Goal: Communication & Community: Ask a question

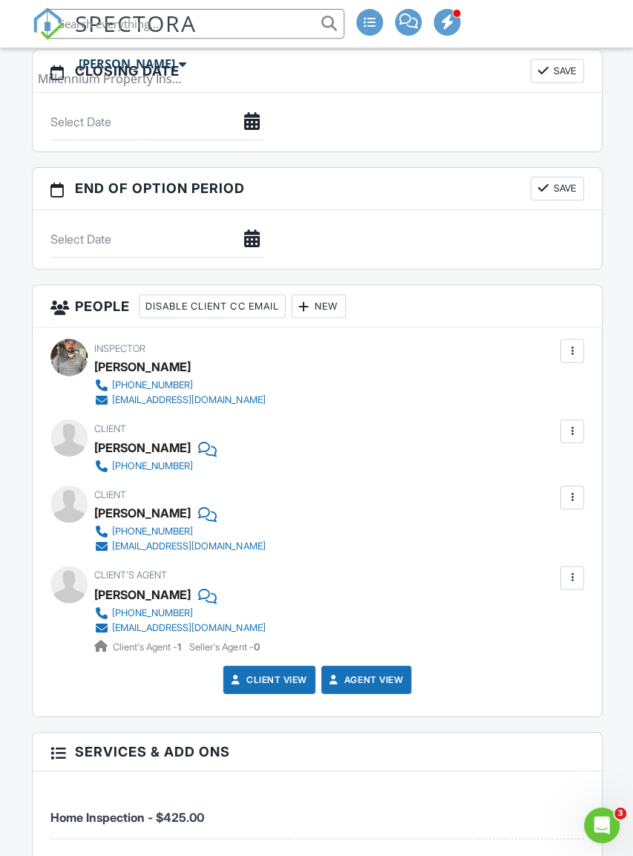
scroll to position [1510, 0]
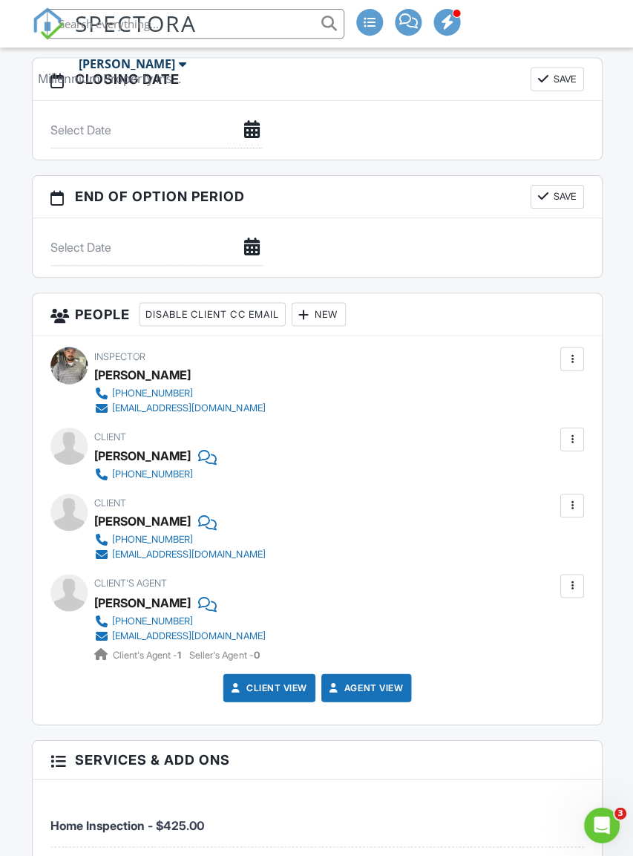
click at [570, 446] on div at bounding box center [571, 438] width 15 height 15
click at [443, 497] on li "Edit" at bounding box center [494, 483] width 160 height 37
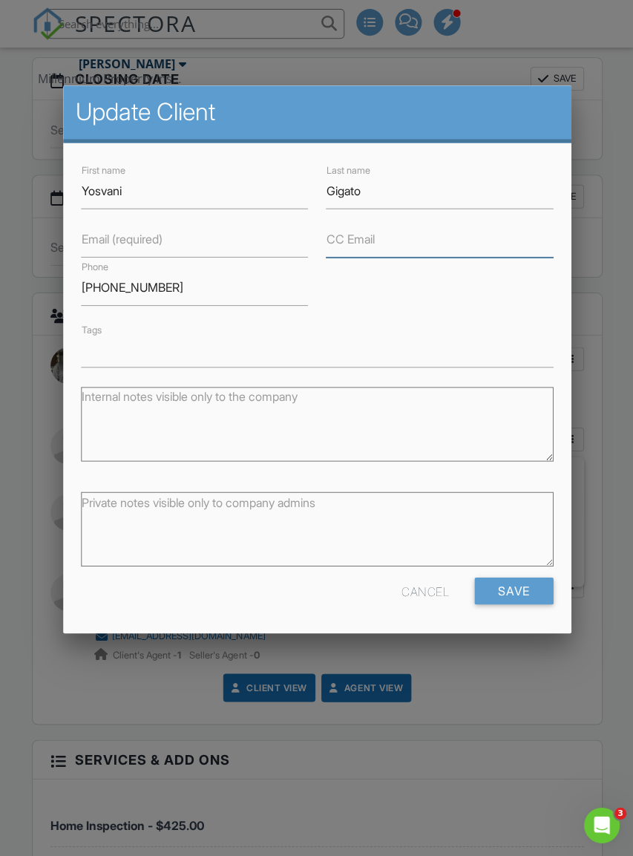
click at [362, 229] on input "CC Email" at bounding box center [438, 239] width 226 height 36
click at [392, 240] on input "CC Email" at bounding box center [438, 239] width 226 height 36
click at [373, 241] on input "CC Email" at bounding box center [438, 239] width 226 height 36
paste input "[EMAIL_ADDRESS][DOMAIN_NAME]"
type input "[EMAIL_ADDRESS][DOMAIN_NAME]"
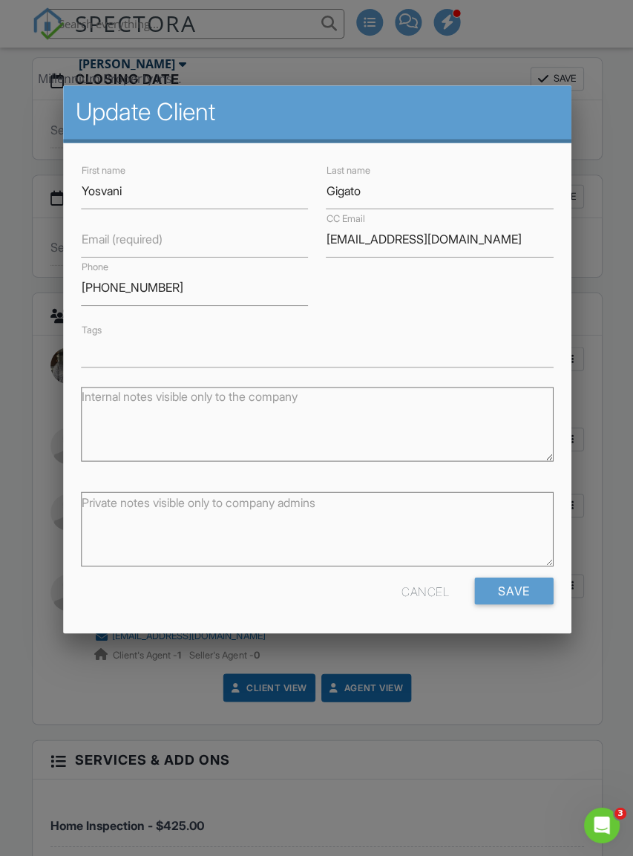
click at [518, 594] on input "Save" at bounding box center [513, 589] width 79 height 27
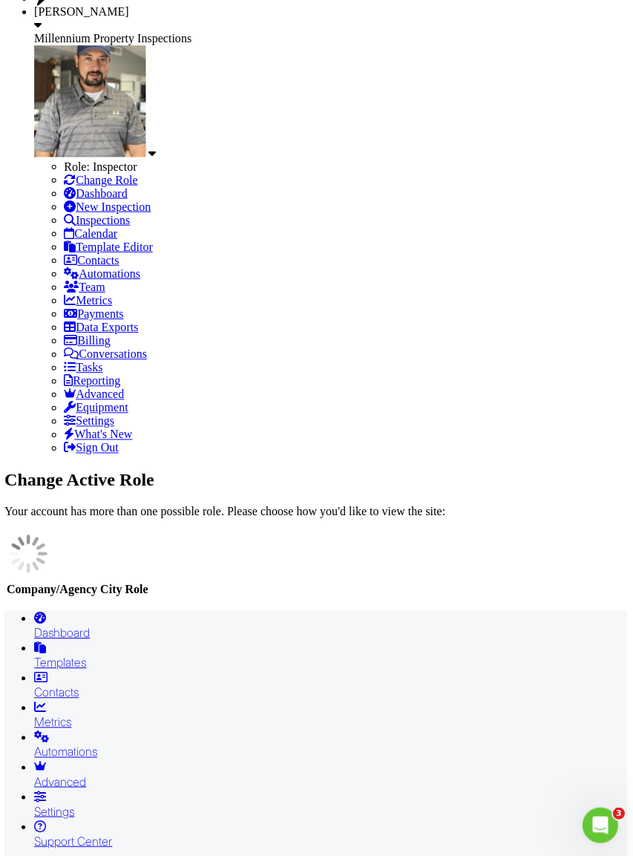
scroll to position [195, 1]
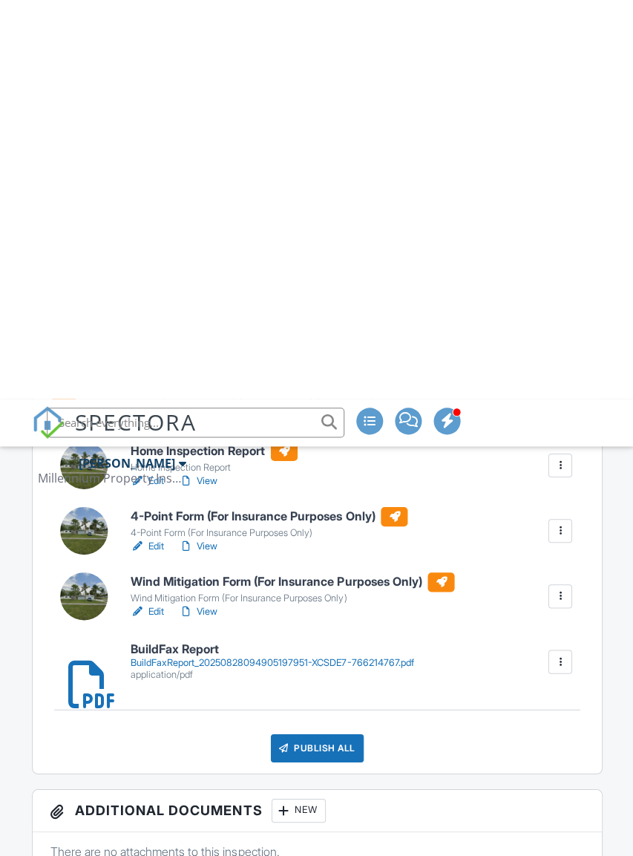
scroll to position [480, 0]
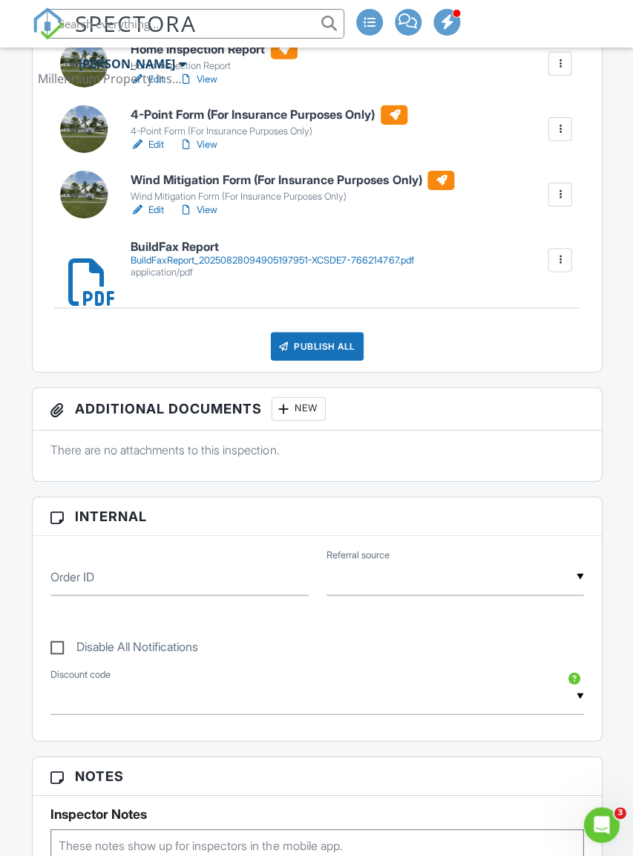
click at [72, 642] on label "Disable All Notifications" at bounding box center [124, 648] width 148 height 19
click at [60, 642] on input "Disable All Notifications" at bounding box center [55, 638] width 10 height 10
checkbox input "true"
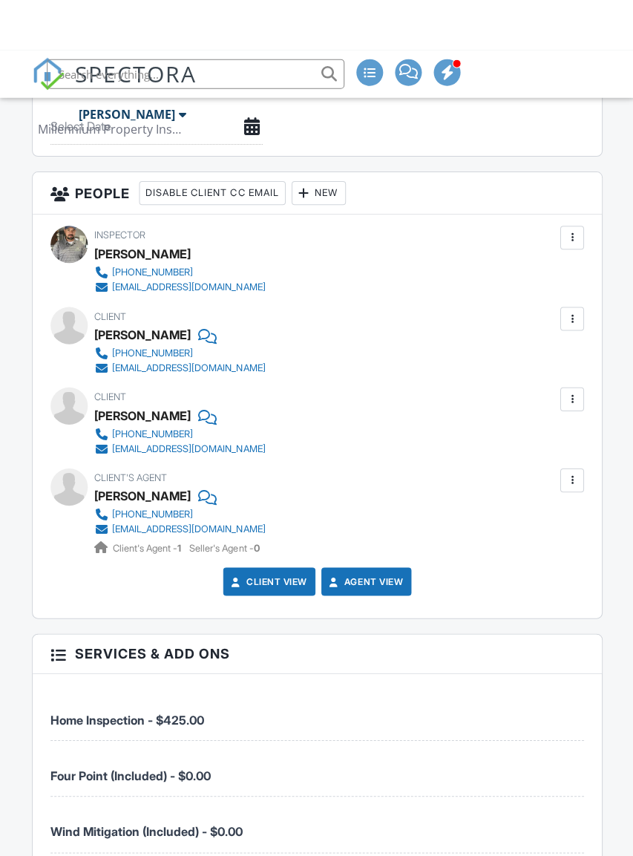
scroll to position [1880, 0]
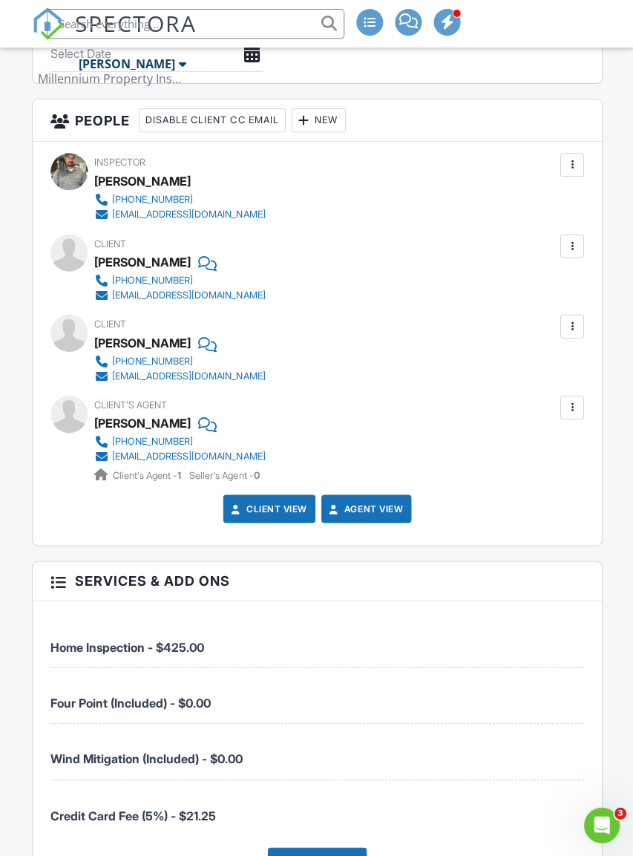
click at [581, 251] on div at bounding box center [571, 246] width 24 height 24
click at [607, 218] on div "People Disable Client CC Email New Client Client's Agent Listing Agent Add Anot…" at bounding box center [317, 619] width 588 height 1040
click at [573, 333] on div at bounding box center [571, 326] width 15 height 15
click at [592, 835] on div "Open Intercom Messenger" at bounding box center [602, 824] width 49 height 49
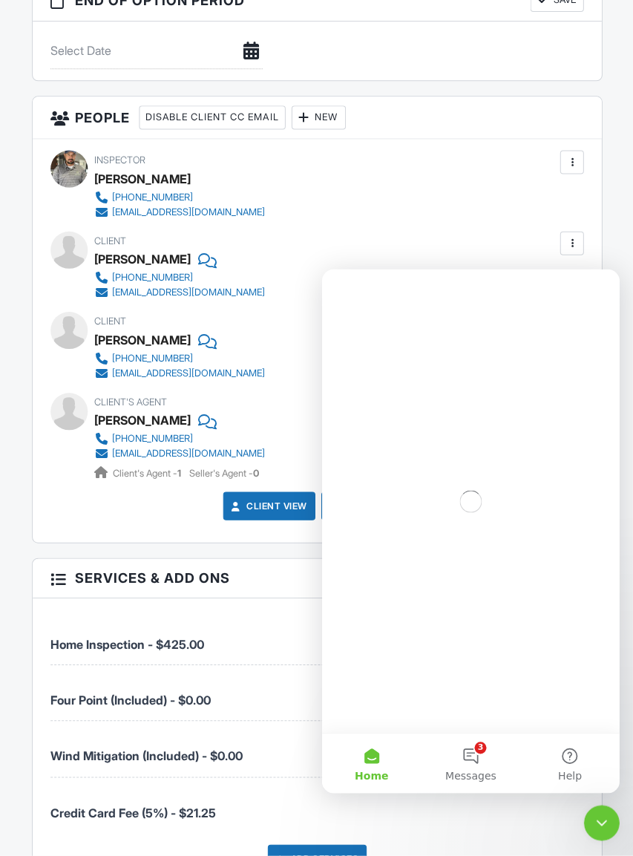
scroll to position [0, 0]
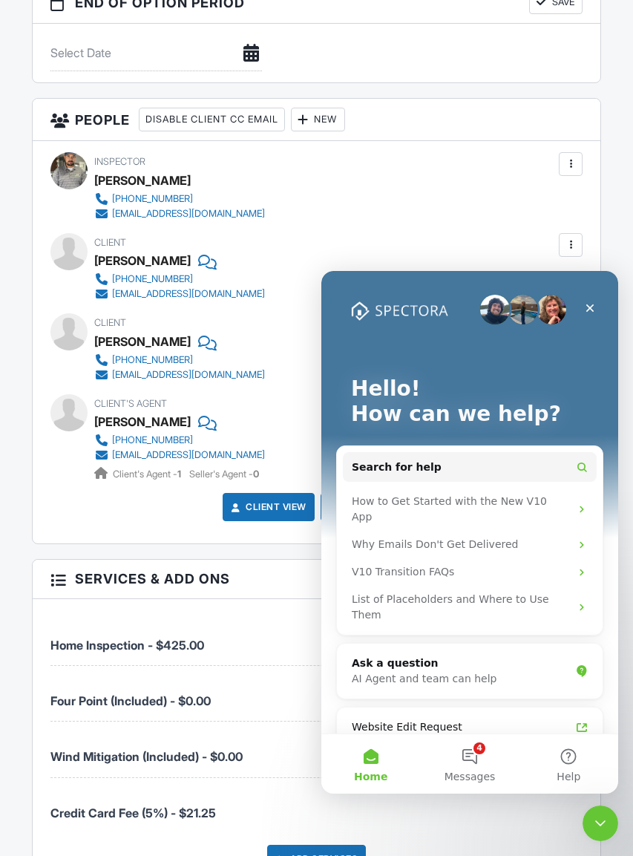
click at [573, 463] on button "Search for help" at bounding box center [470, 467] width 254 height 30
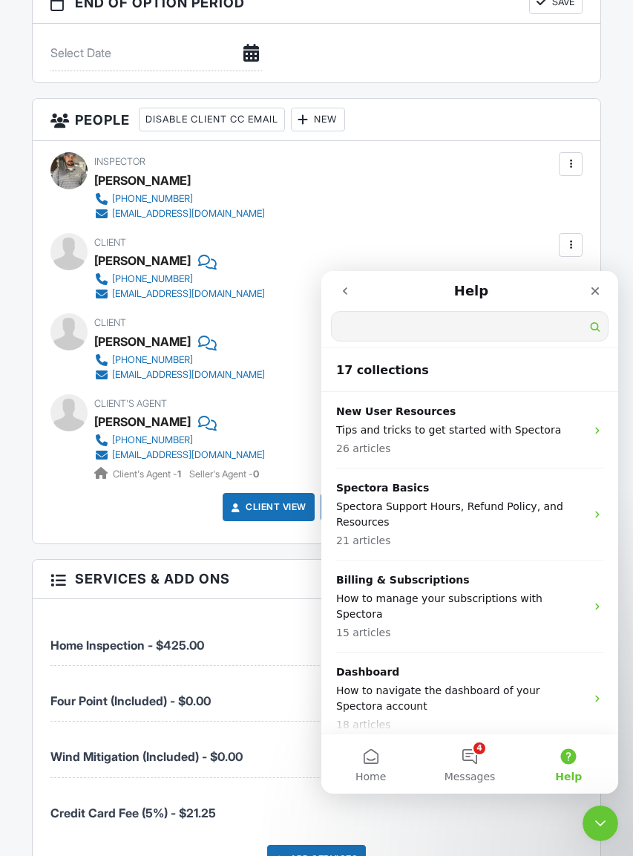
click at [577, 327] on input "Search for help" at bounding box center [470, 326] width 276 height 29
click at [598, 289] on icon "Close" at bounding box center [596, 291] width 8 height 8
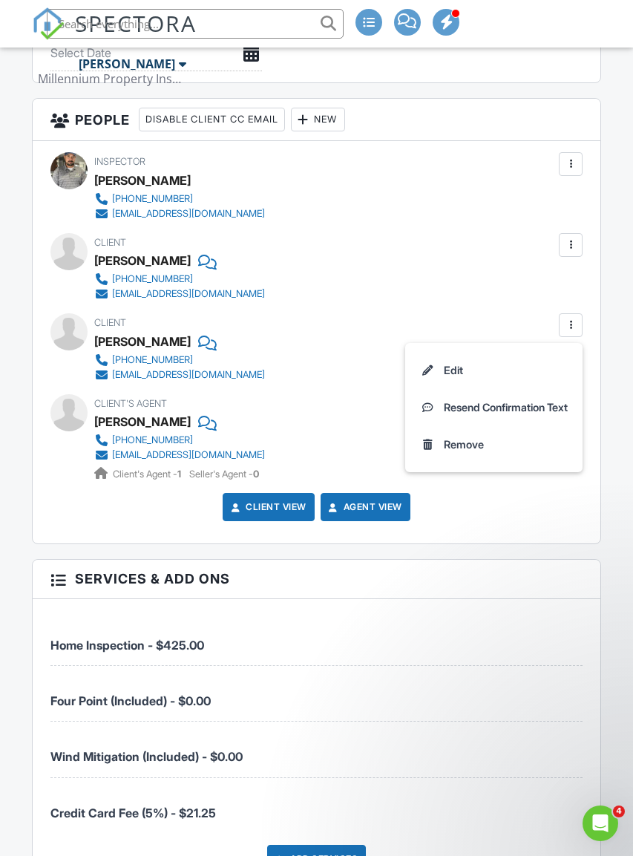
click at [584, 532] on div "Client View Agent View" at bounding box center [317, 512] width 551 height 39
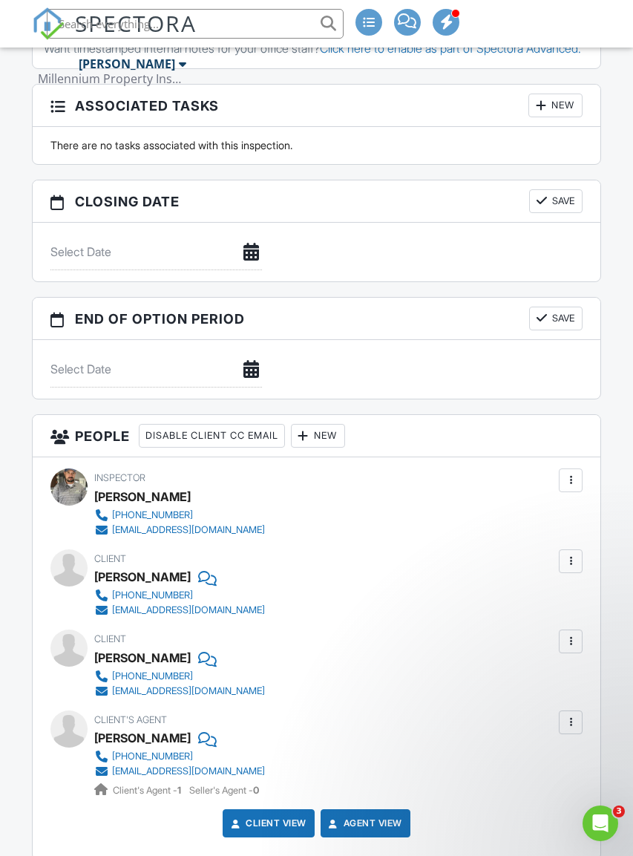
scroll to position [1555, 0]
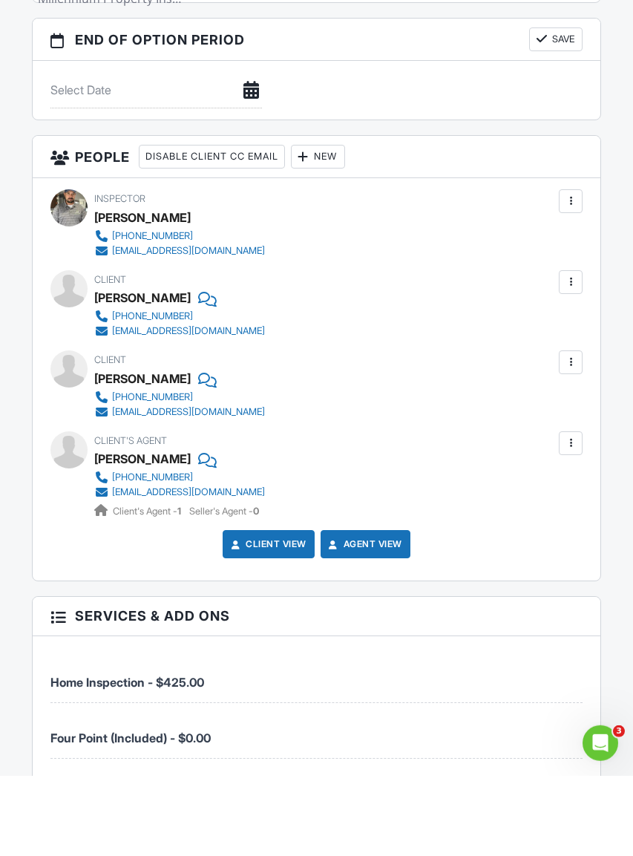
scroll to position [1761, 0]
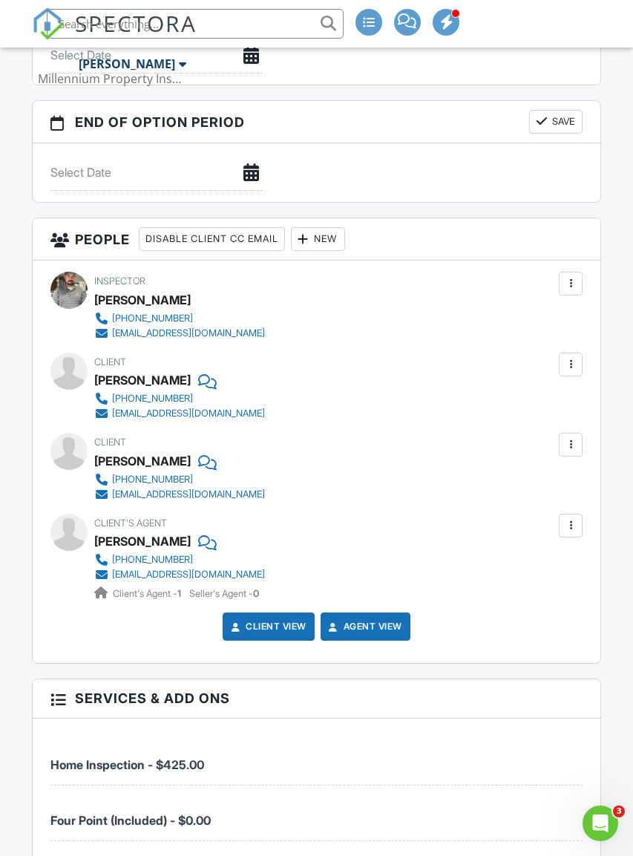
click at [180, 500] on div "[EMAIL_ADDRESS][DOMAIN_NAME]" at bounding box center [188, 495] width 153 height 12
click at [585, 829] on div "Open Intercom Messenger" at bounding box center [600, 823] width 49 height 49
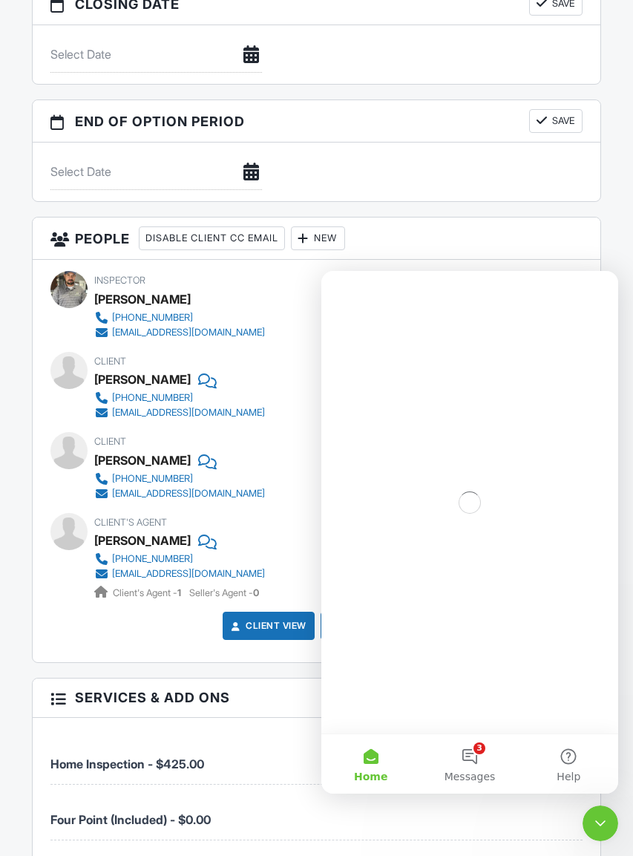
scroll to position [0, 0]
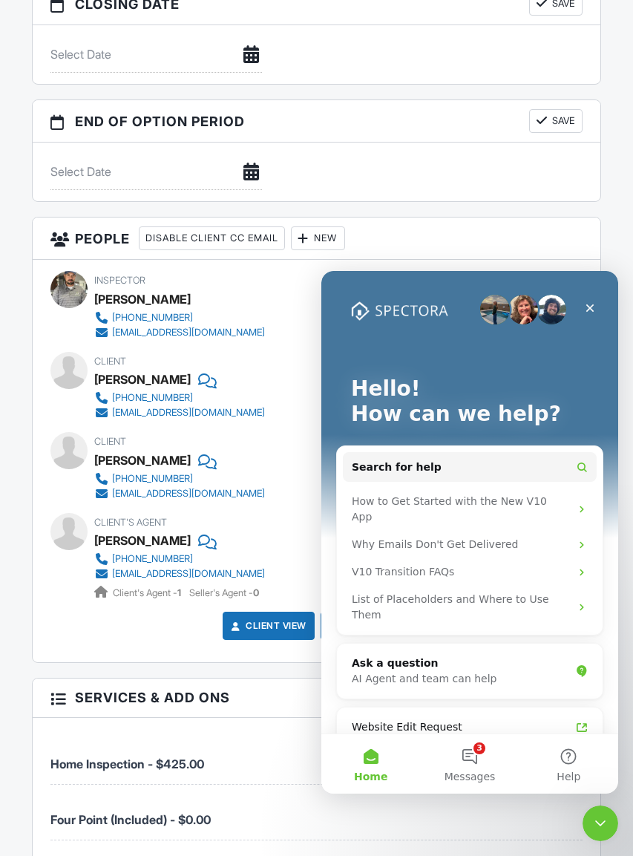
click at [507, 461] on button "Search for help" at bounding box center [470, 467] width 254 height 30
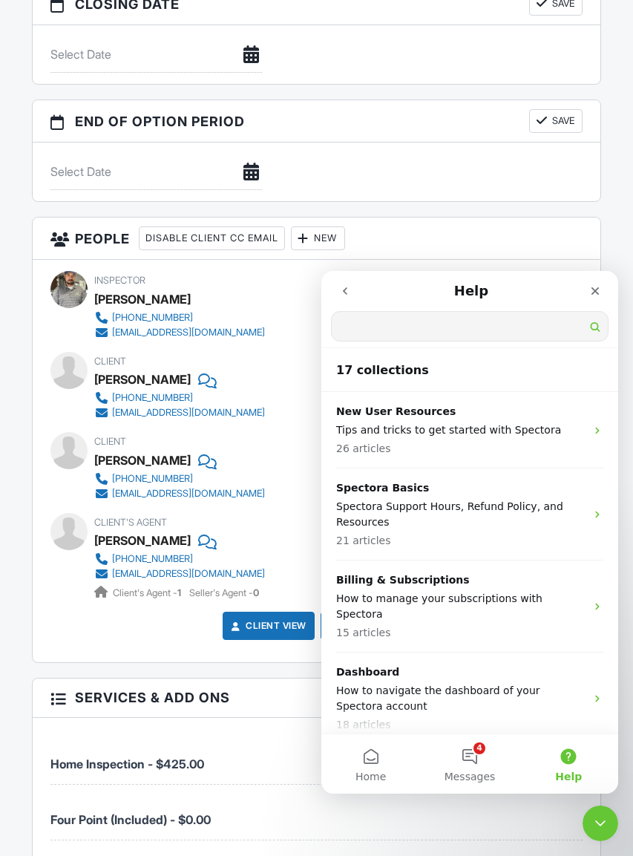
click at [473, 320] on input "Search for help" at bounding box center [470, 326] width 276 height 29
click at [509, 330] on input "Search for help" at bounding box center [470, 326] width 276 height 29
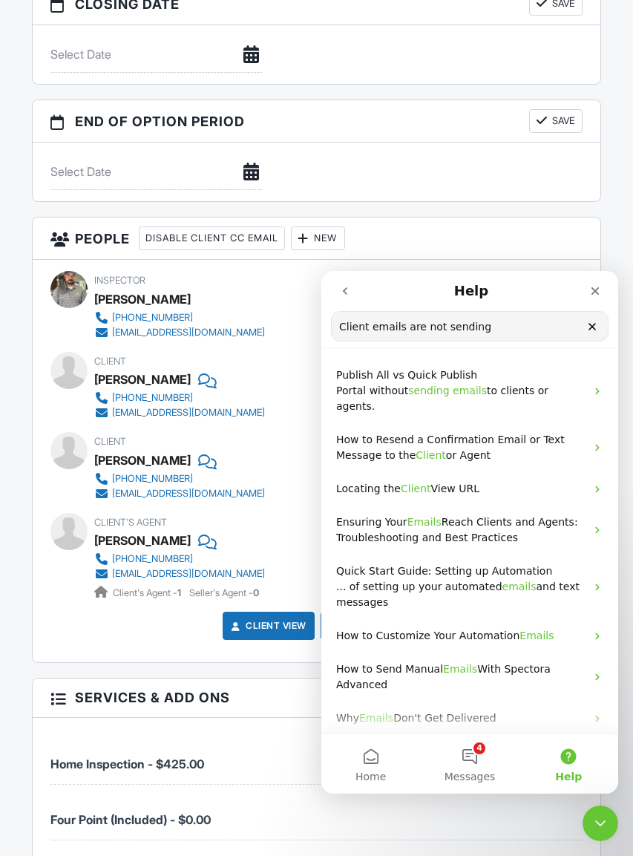
type input "Client emails are not sending"
click at [582, 445] on p "How to Resend a Confirmation Email or Text Message to the Client or Agent" at bounding box center [460, 447] width 249 height 31
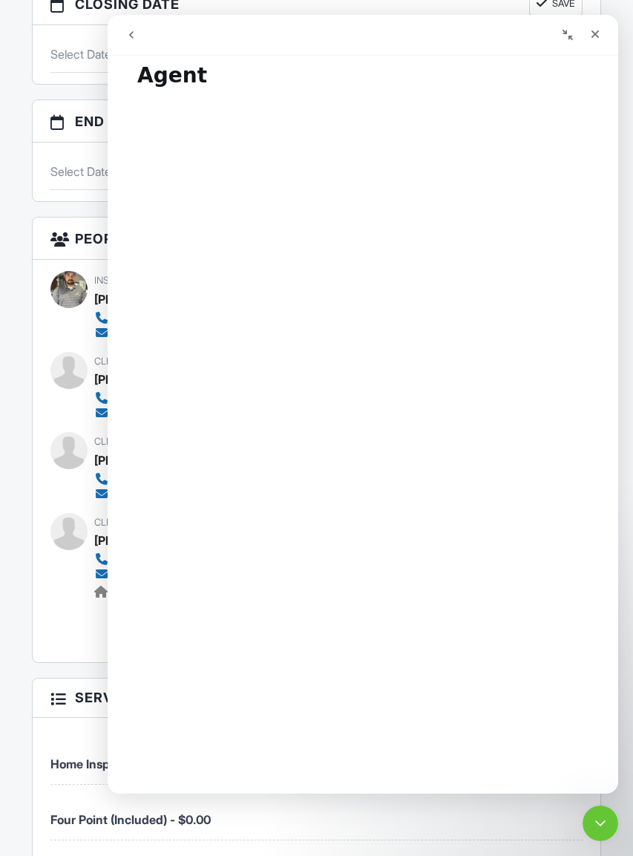
scroll to position [71, 0]
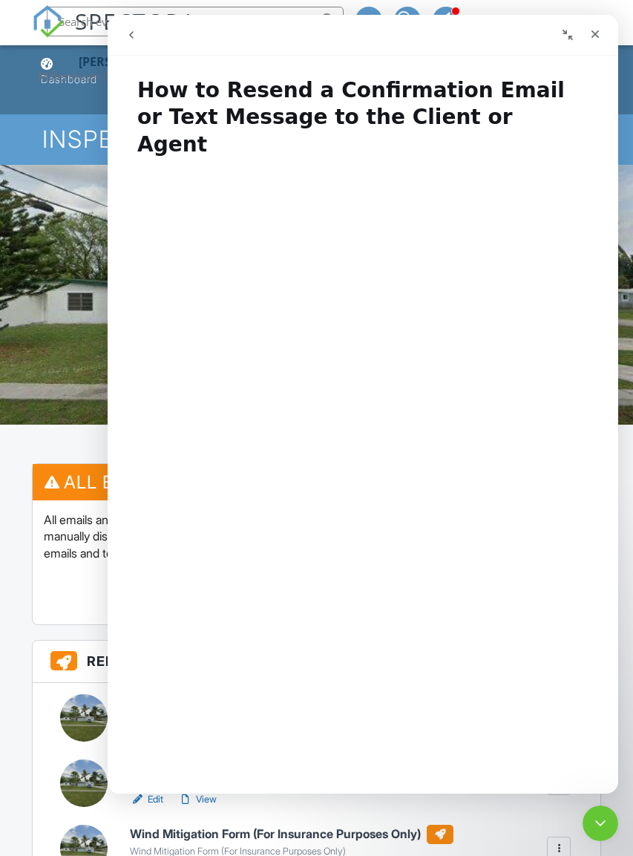
click at [598, 822] on icon "Close Intercom Messenger" at bounding box center [600, 823] width 10 height 6
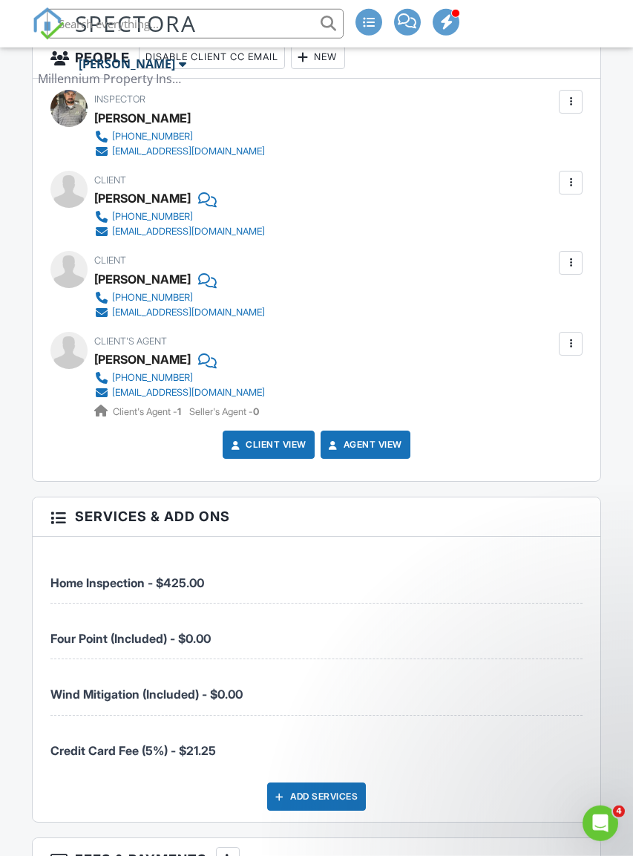
scroll to position [1944, 0]
click at [567, 194] on div at bounding box center [571, 182] width 24 height 24
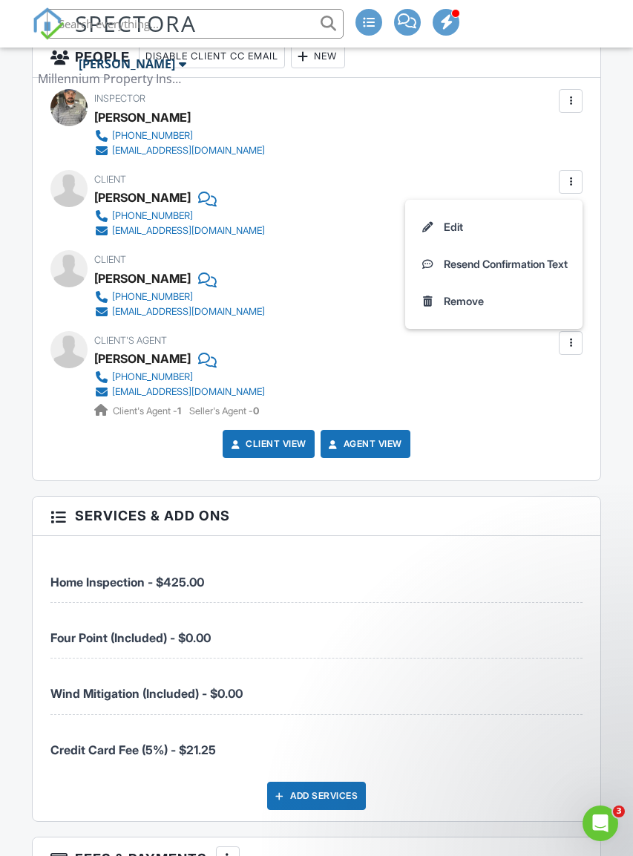
click at [593, 822] on icon "Open Intercom Messenger" at bounding box center [601, 824] width 25 height 25
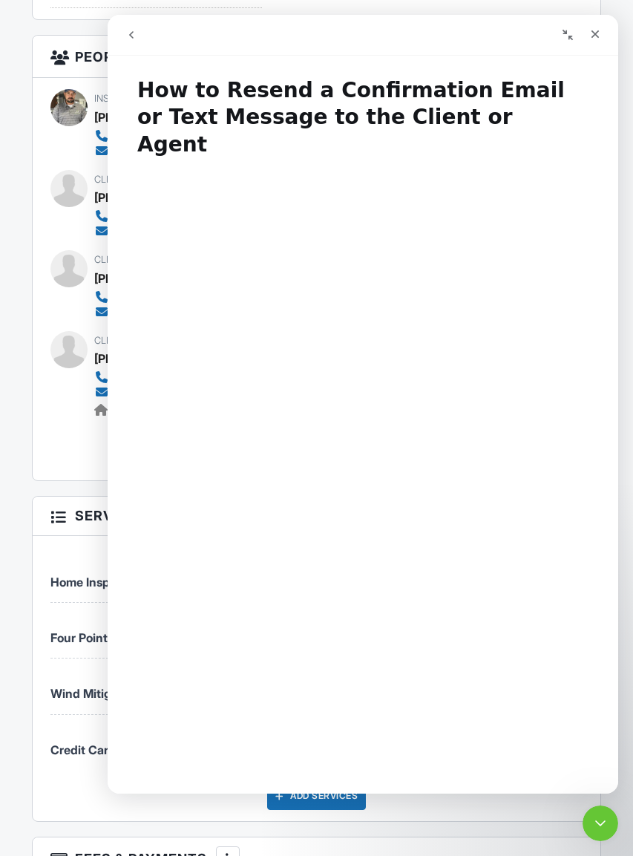
click at [143, 39] on button "go back" at bounding box center [131, 35] width 28 height 28
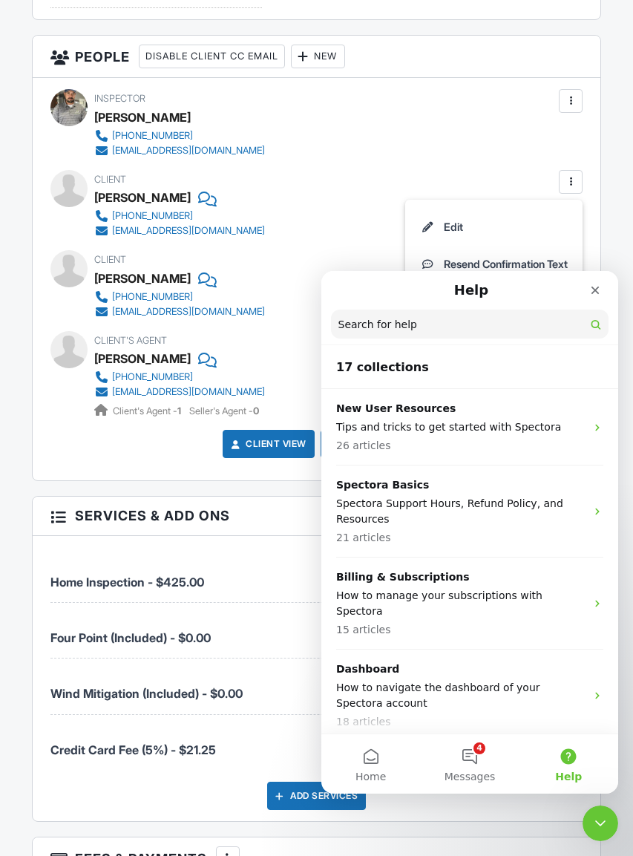
click at [460, 339] on input "Search for help" at bounding box center [470, 324] width 278 height 29
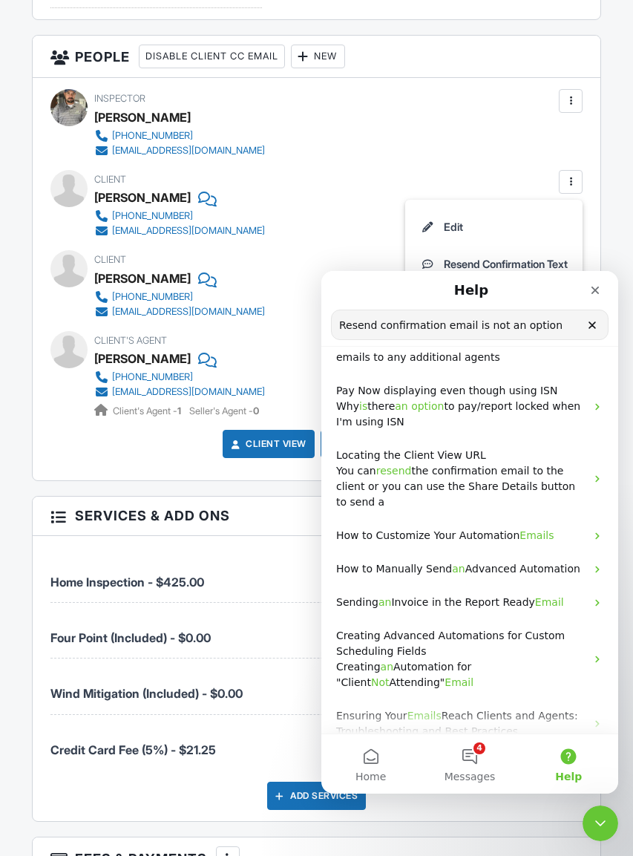
scroll to position [160, 0]
type input "Resend confirmation email is not an option"
click at [589, 325] on icon "Clear" at bounding box center [593, 325] width 12 height 12
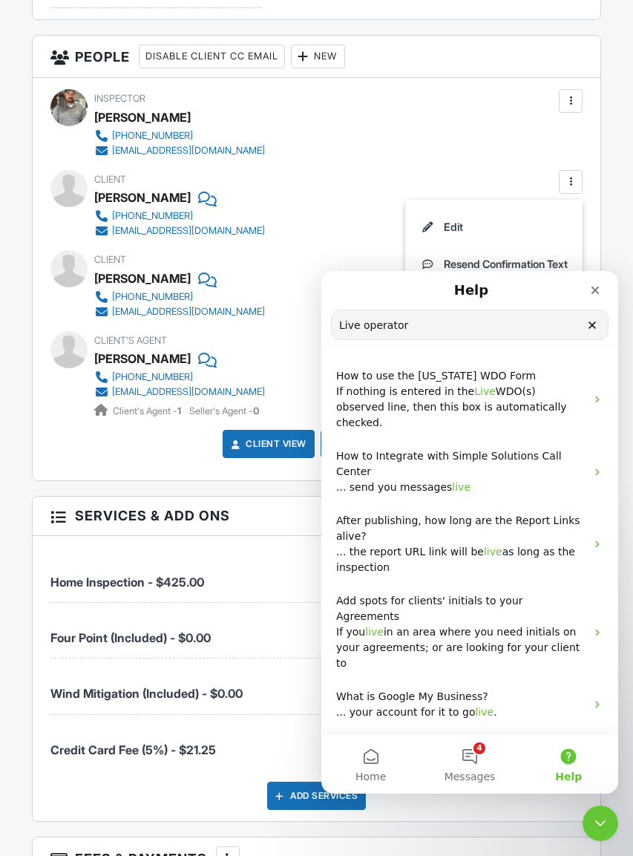
type input "Live operator"
click at [475, 761] on button "4 Messages" at bounding box center [469, 763] width 99 height 59
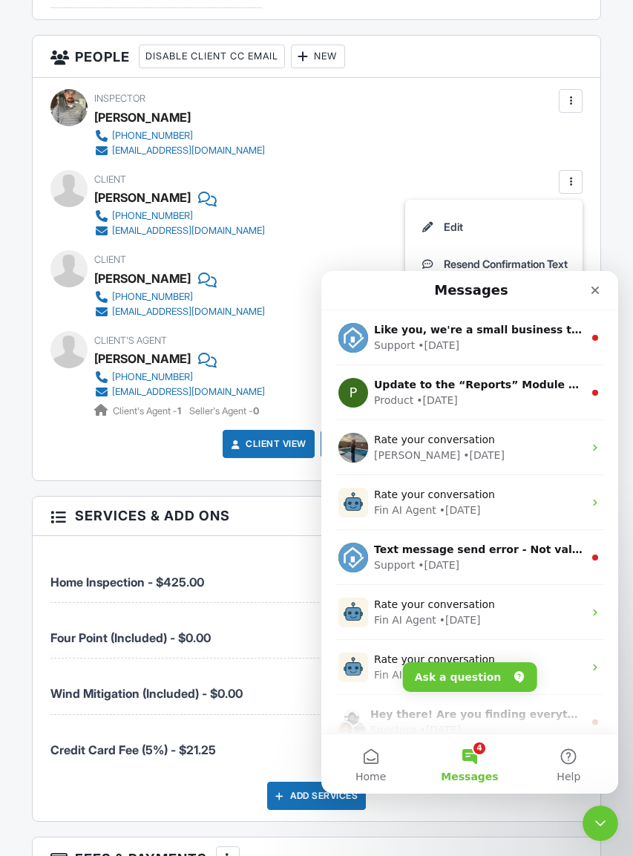
click at [488, 669] on button "Ask a question" at bounding box center [470, 677] width 134 height 30
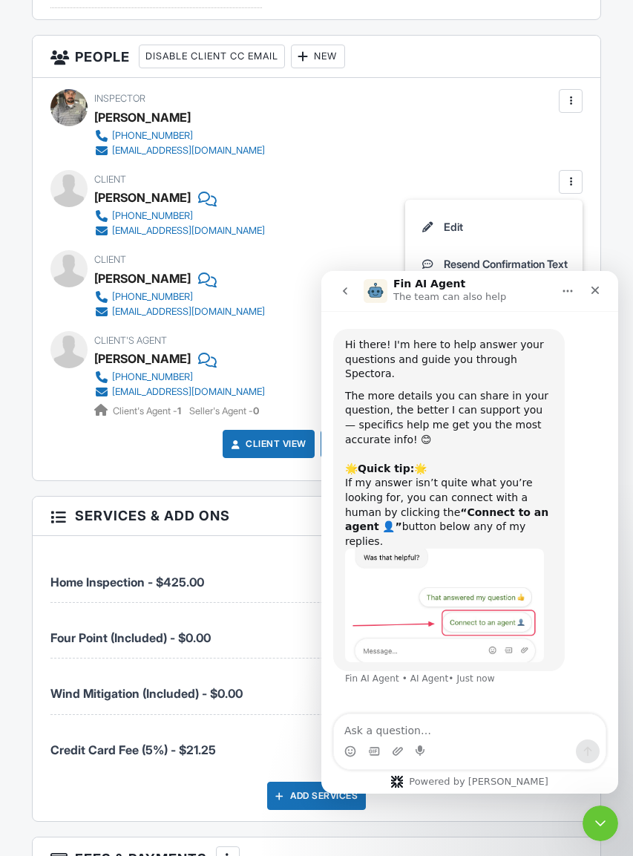
click at [451, 725] on textarea "Ask a question…" at bounding box center [470, 726] width 272 height 25
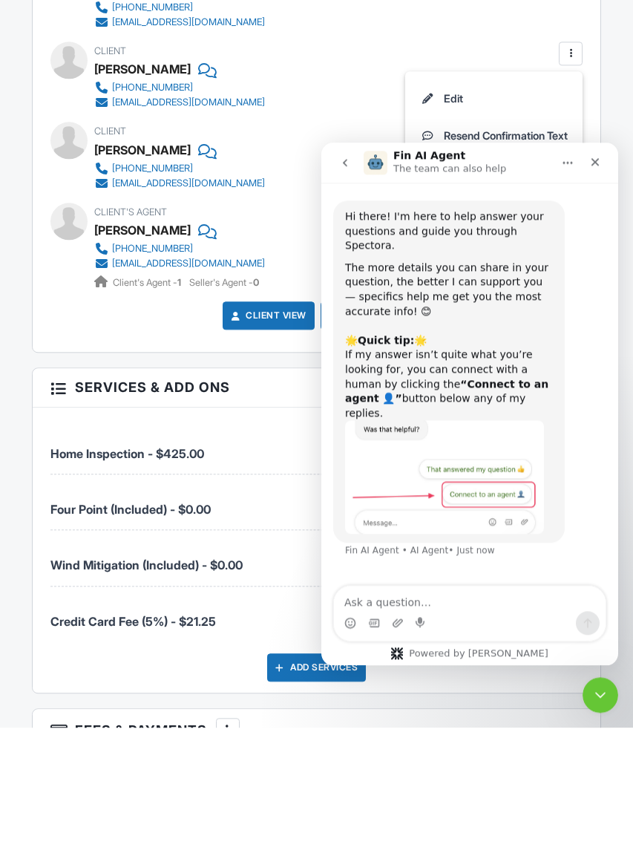
click at [453, 782] on div "Add Services" at bounding box center [316, 796] width 533 height 28
click at [507, 782] on div "Add Services" at bounding box center [316, 796] width 533 height 28
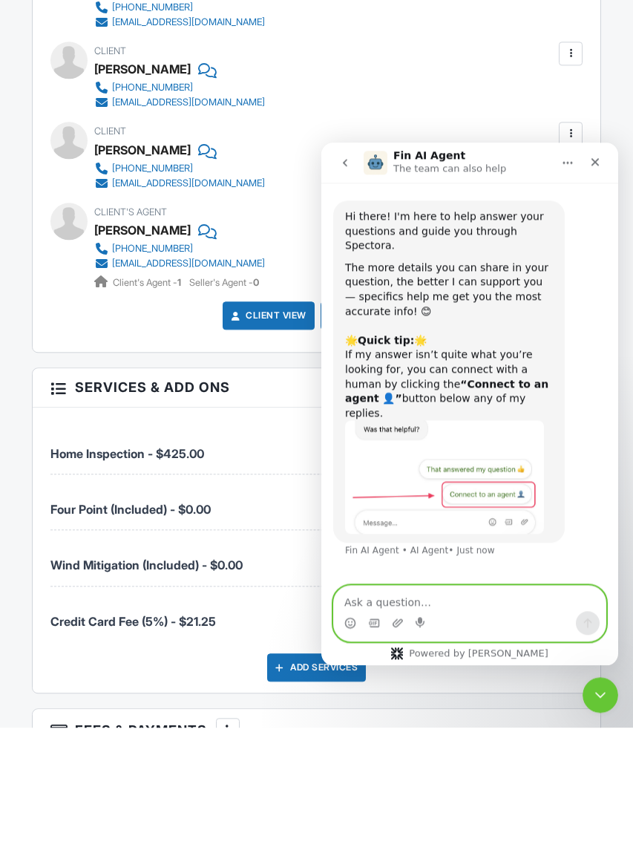
click at [475, 609] on textarea "Ask a question…" at bounding box center [470, 598] width 272 height 25
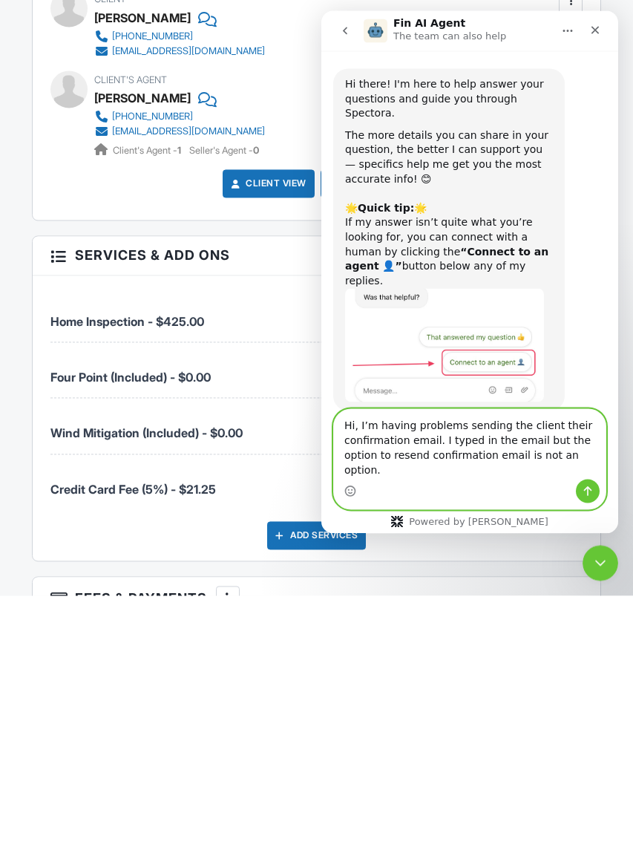
type textarea "Hi, I’m having problems sending the client their confirmation email. I typed in…"
click at [595, 482] on button "Send a message…" at bounding box center [588, 491] width 24 height 24
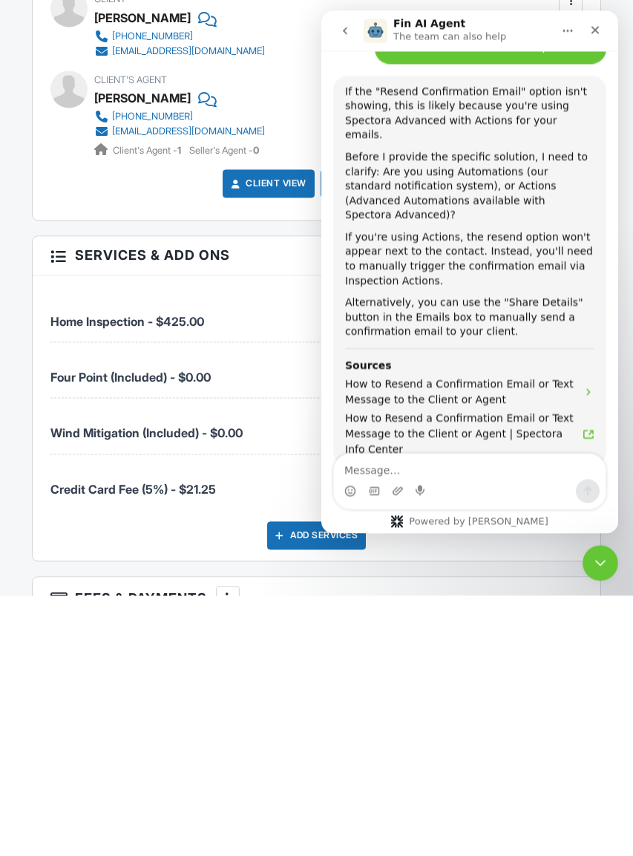
scroll to position [445, 0]
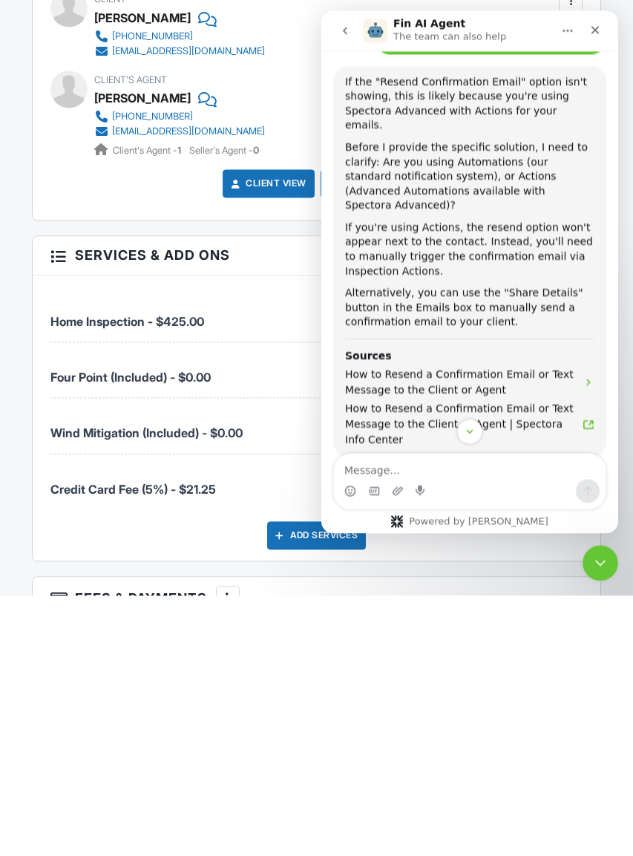
click at [163, 430] on div "Client View Agent View" at bounding box center [317, 449] width 551 height 39
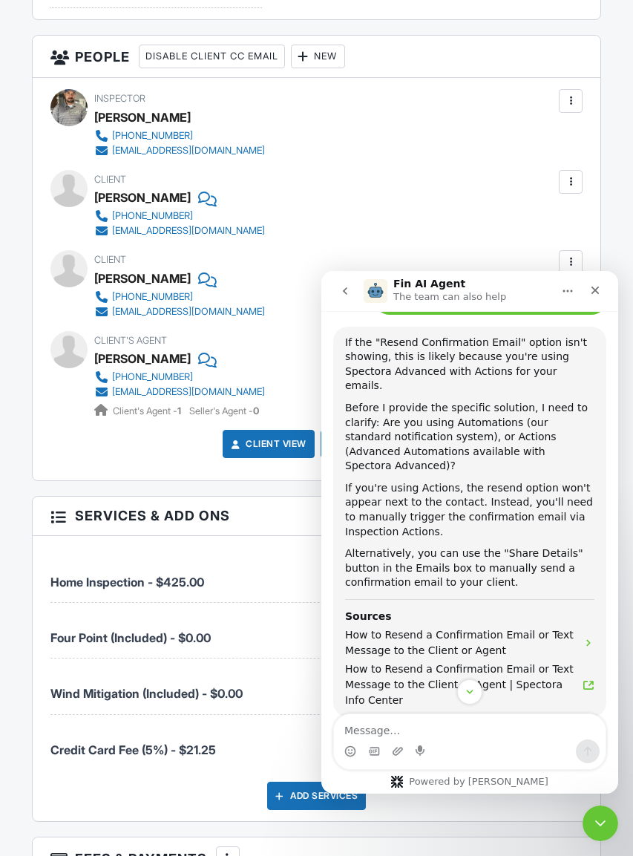
click at [353, 292] on button "go back" at bounding box center [345, 291] width 28 height 28
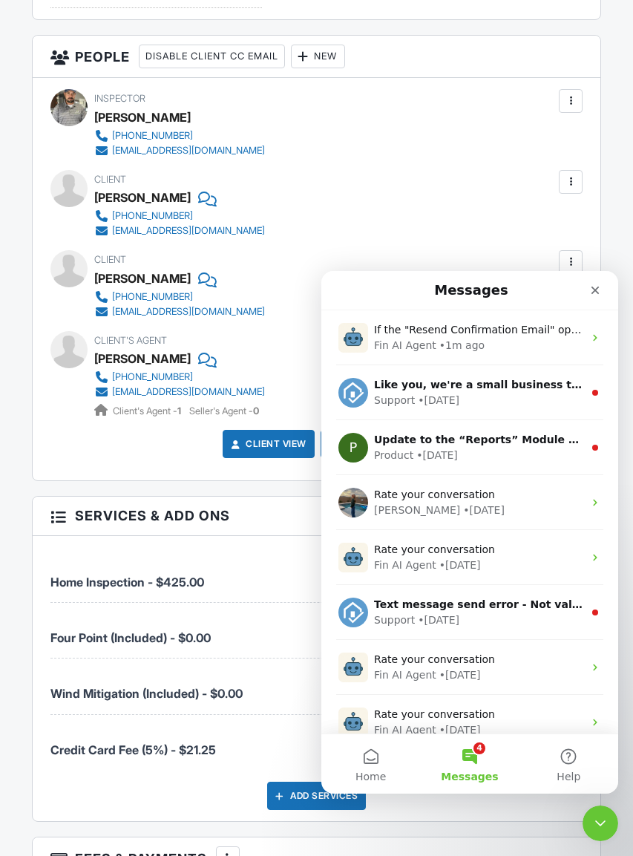
scroll to position [417, 0]
click at [526, 345] on div "Fin AI Agent • 1m ago" at bounding box center [478, 346] width 209 height 16
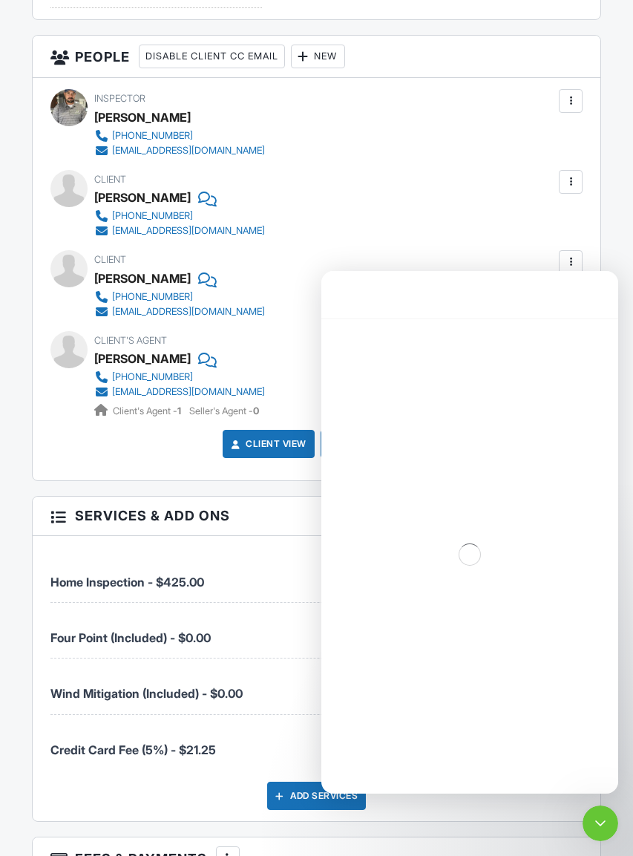
click at [595, 818] on icon "Close Intercom Messenger" at bounding box center [601, 824] width 18 height 18
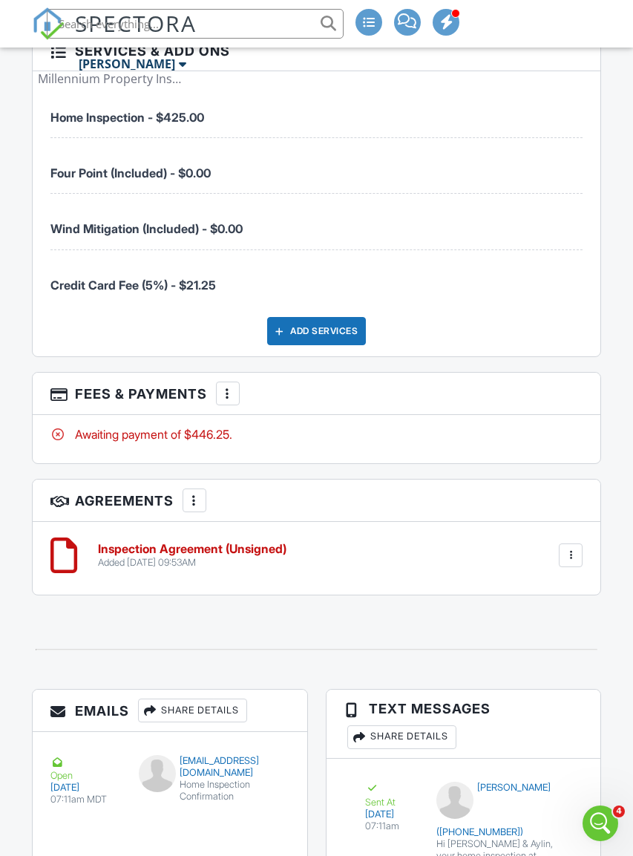
scroll to position [2409, 0]
click at [573, 563] on div at bounding box center [571, 555] width 15 height 15
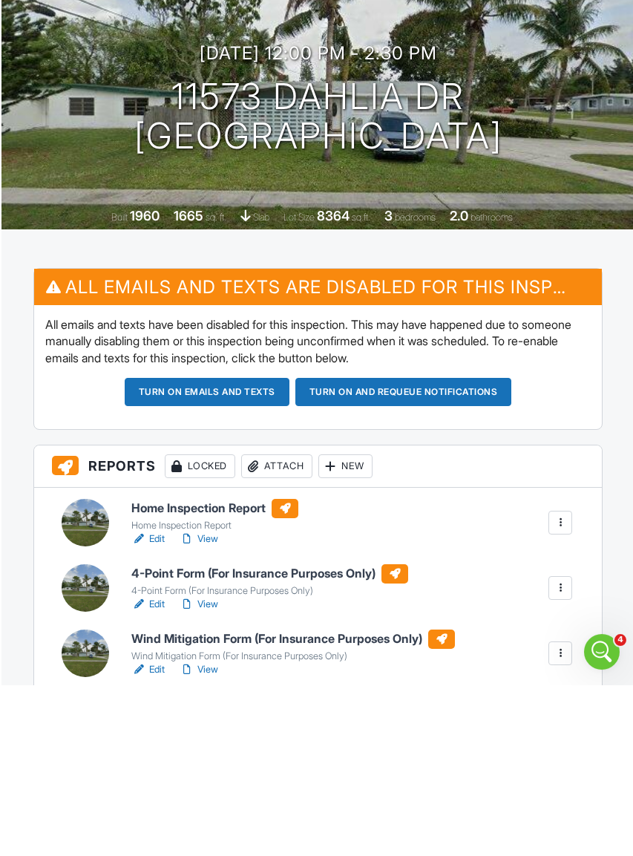
scroll to position [0, 0]
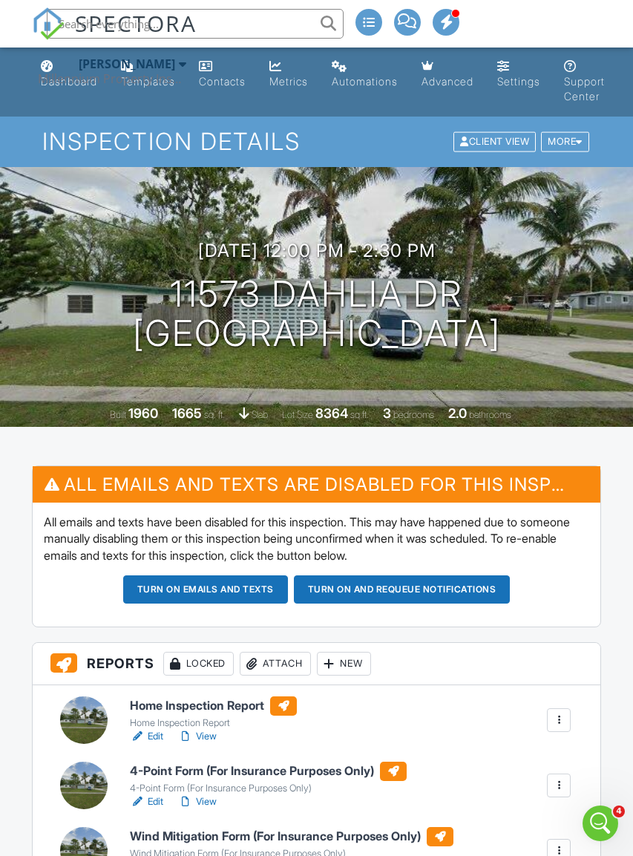
click at [567, 149] on div "More" at bounding box center [565, 142] width 48 height 20
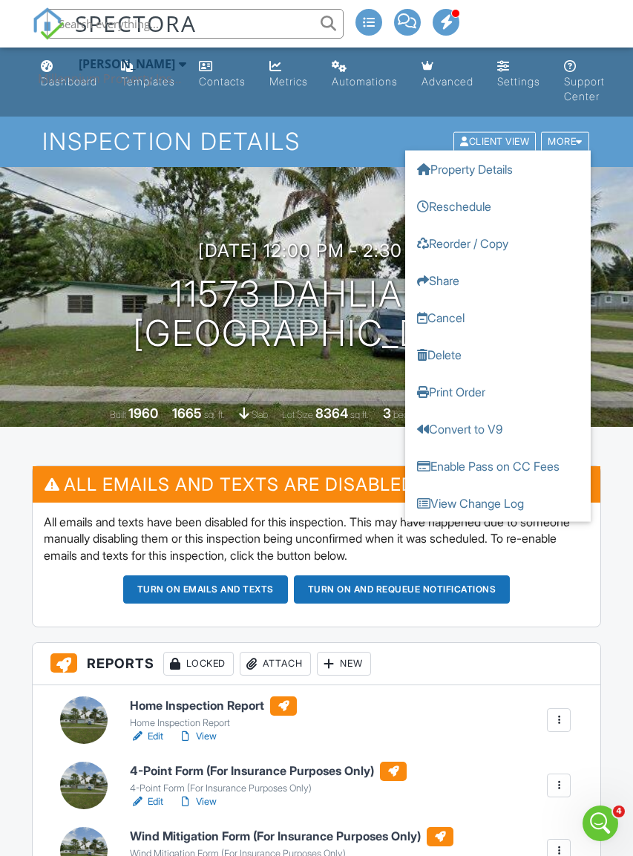
click at [571, 587] on div "Turn on emails and texts Turn on and Requeue Notifications" at bounding box center [317, 589] width 546 height 28
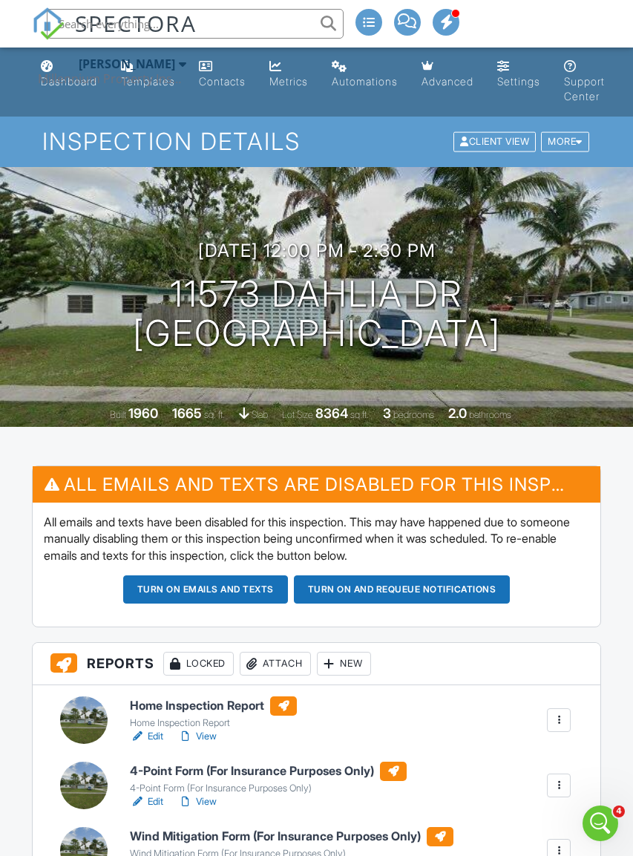
click at [252, 590] on button "Turn on emails and texts" at bounding box center [205, 589] width 165 height 28
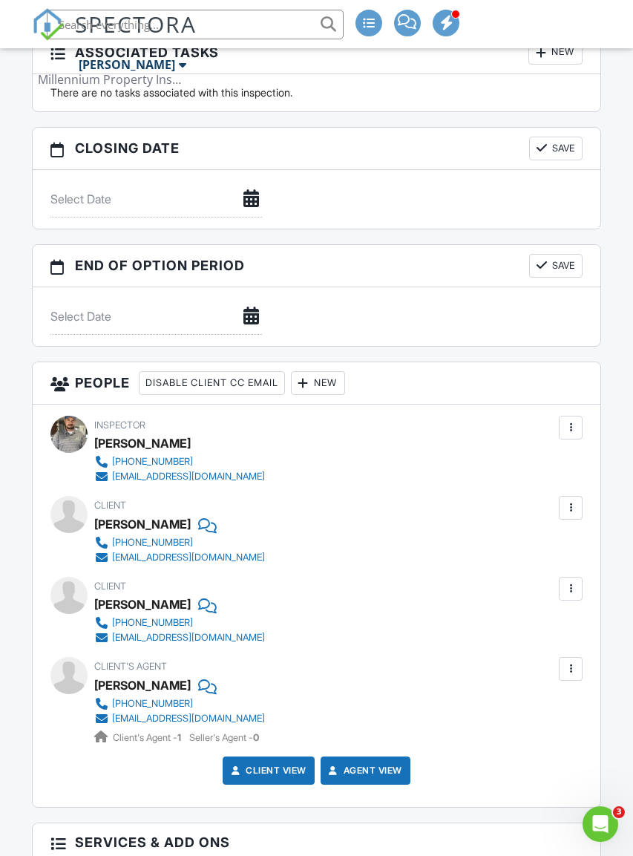
scroll to position [1442, 0]
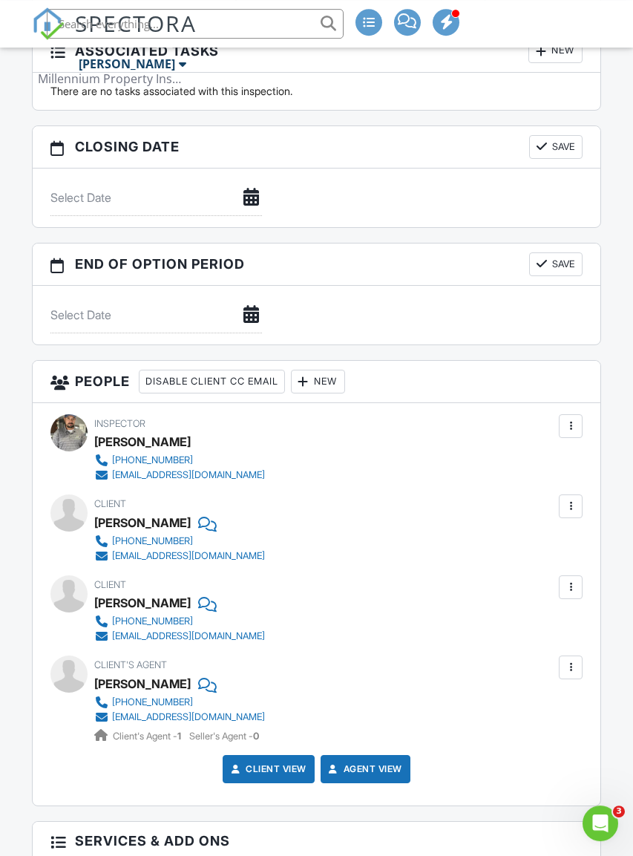
click at [574, 514] on div at bounding box center [571, 506] width 15 height 15
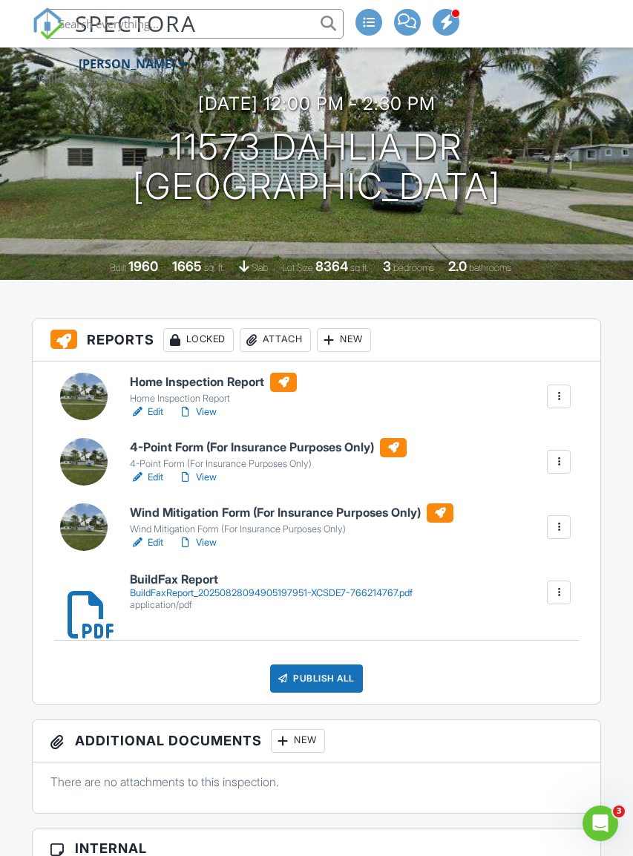
scroll to position [146, 0]
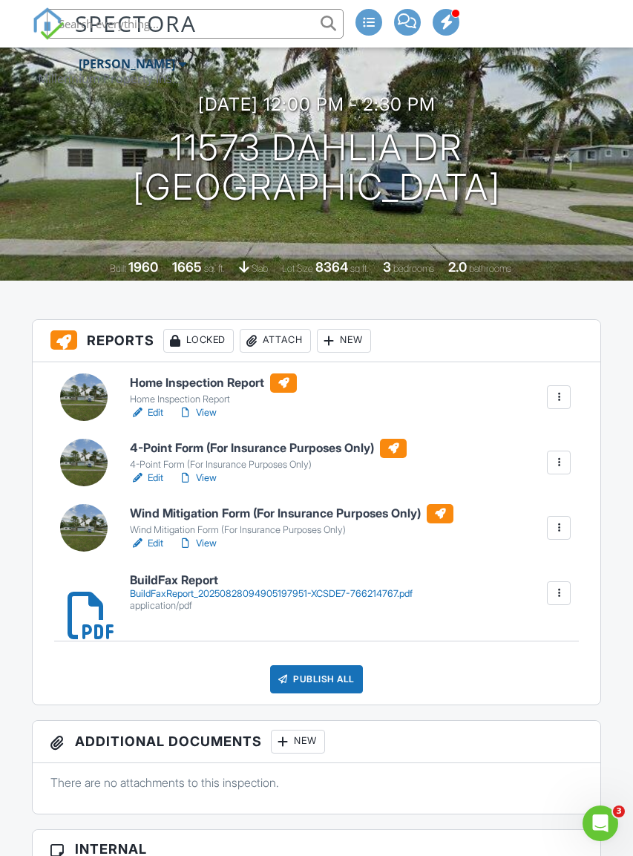
click at [566, 400] on div at bounding box center [559, 397] width 15 height 15
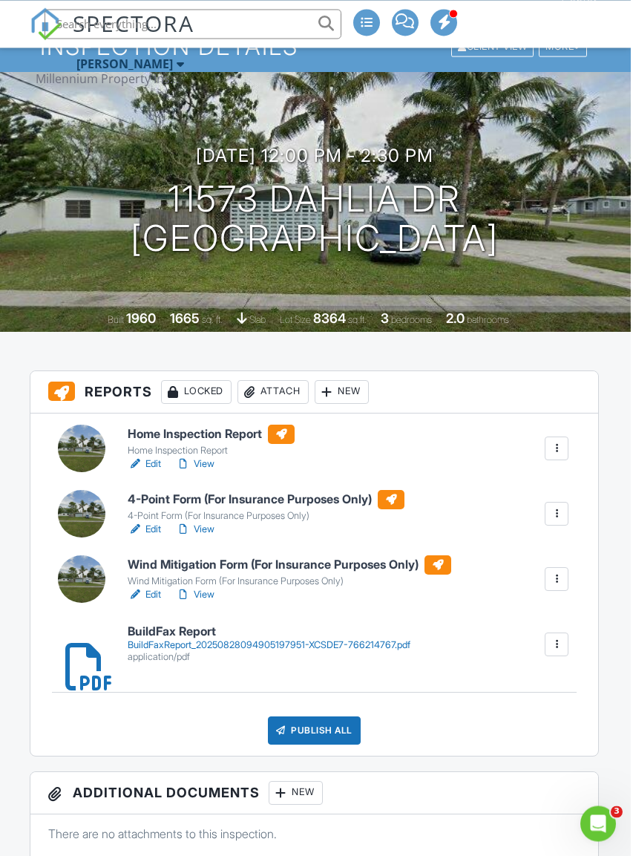
scroll to position [0, 0]
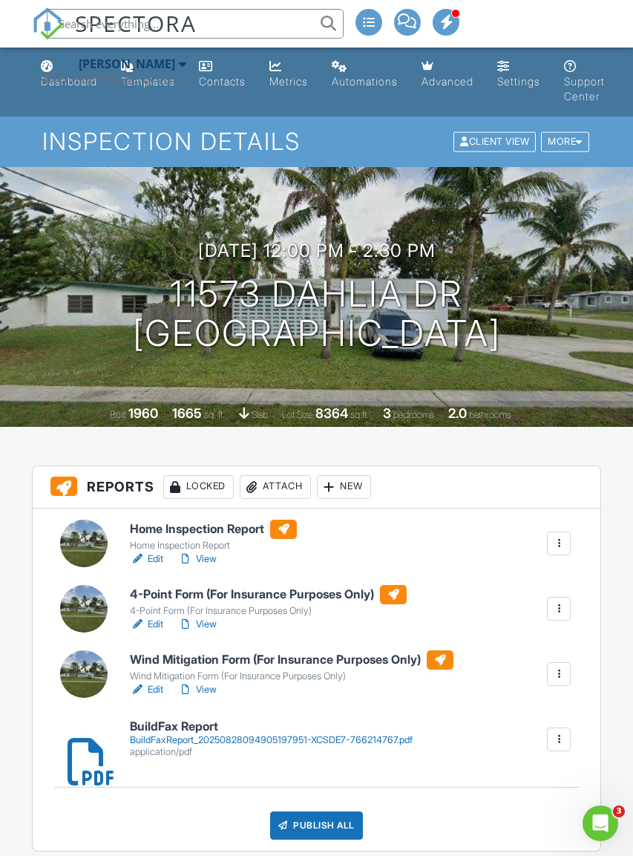
click at [598, 822] on div "Open Intercom Messenger" at bounding box center [600, 823] width 49 height 49
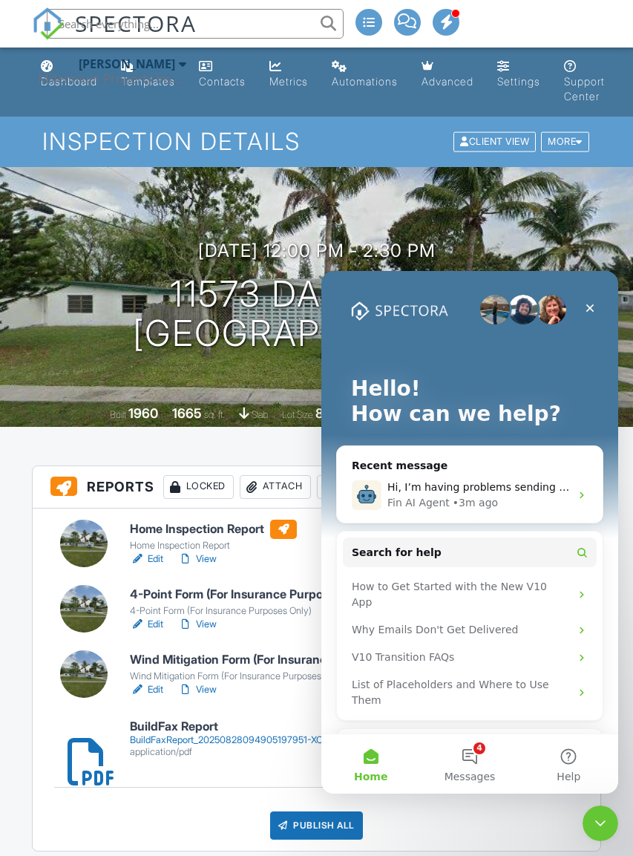
click at [478, 757] on button "4 Messages" at bounding box center [469, 763] width 99 height 59
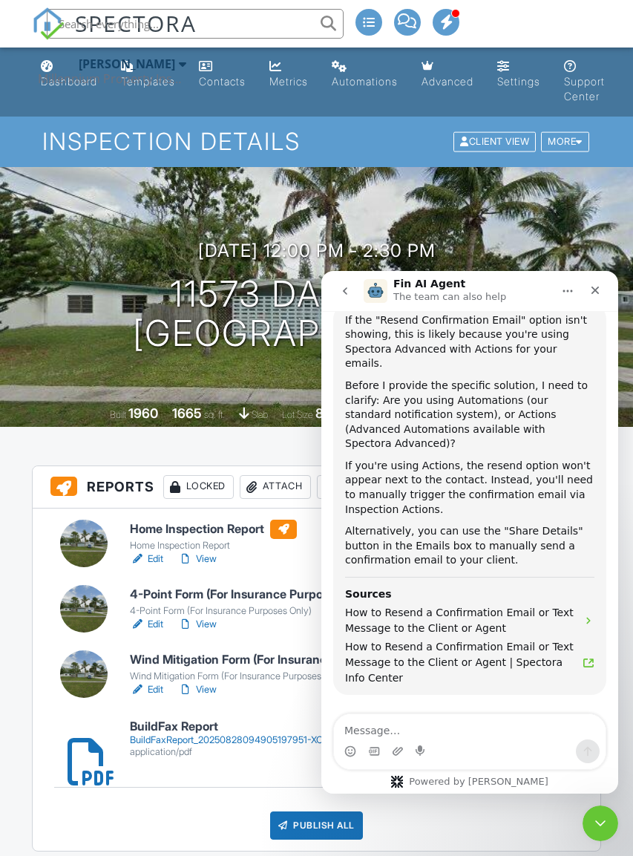
scroll to position [509, 0]
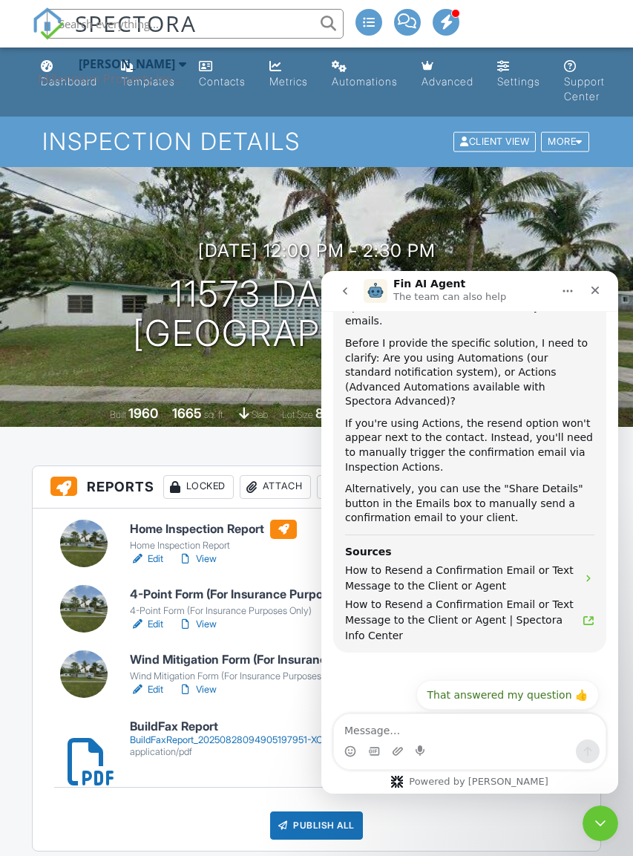
click at [535, 717] on button "Connect to an agent 👤" at bounding box center [526, 732] width 145 height 30
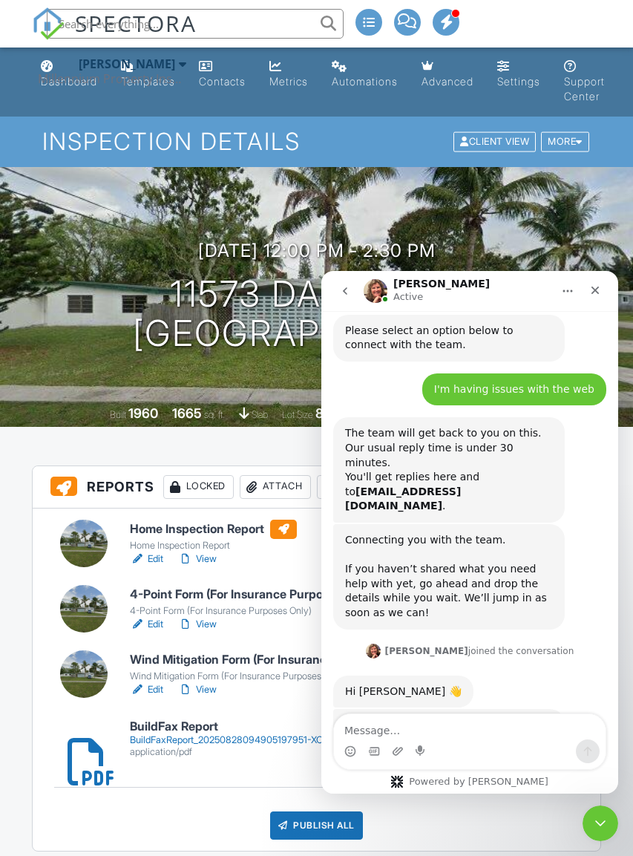
scroll to position [911, 0]
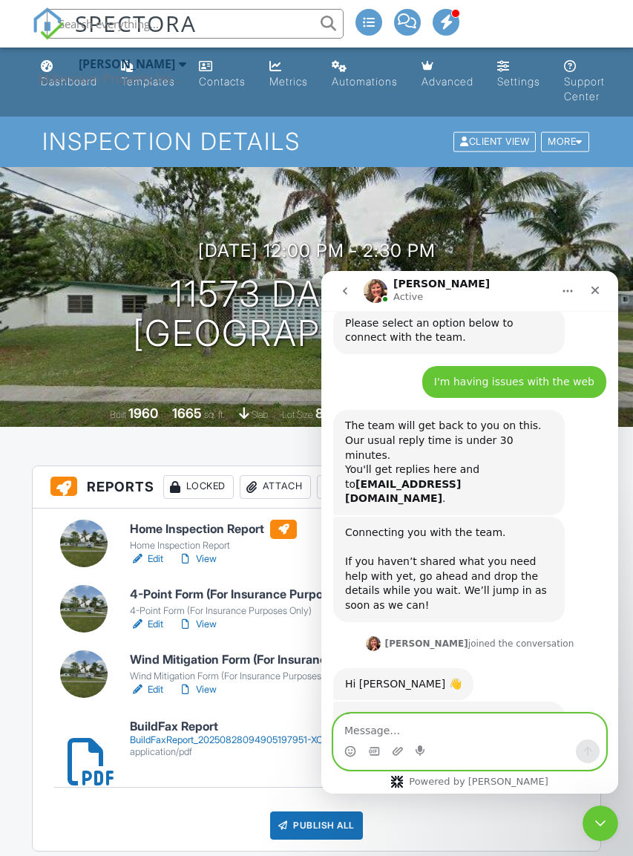
click at [608, 822] on div "Close Intercom Messenger" at bounding box center [601, 824] width 36 height 36
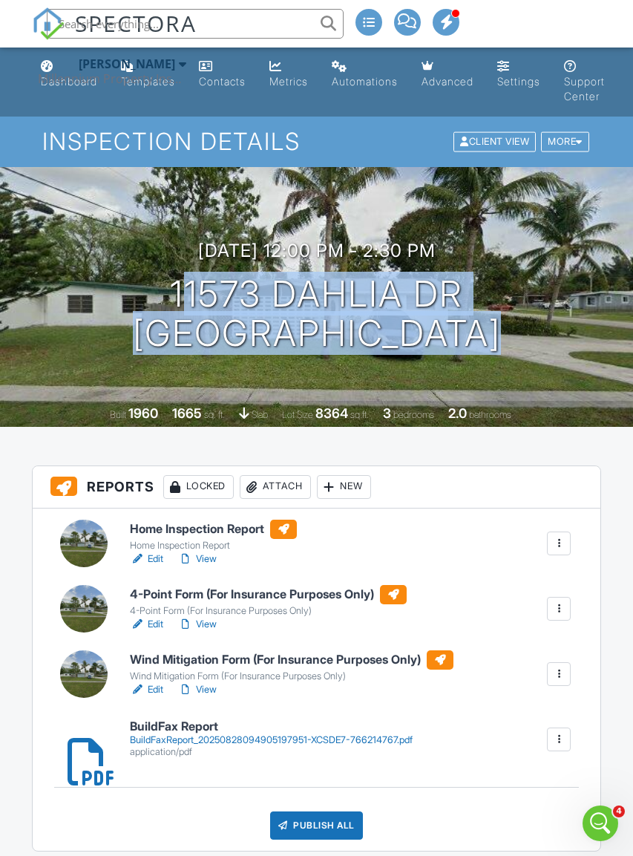
scroll to position [0, 1]
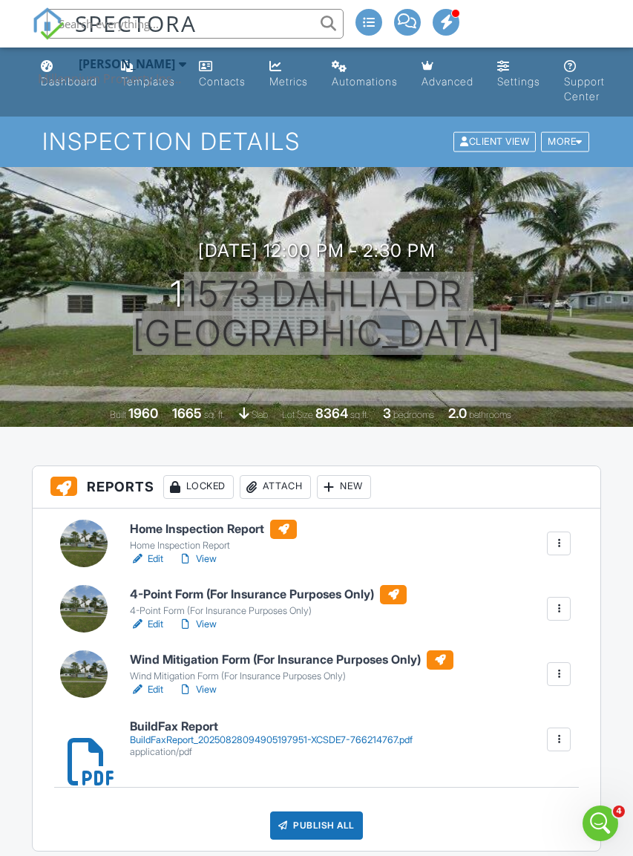
click at [600, 822] on icon "Open Intercom Messenger" at bounding box center [601, 824] width 25 height 25
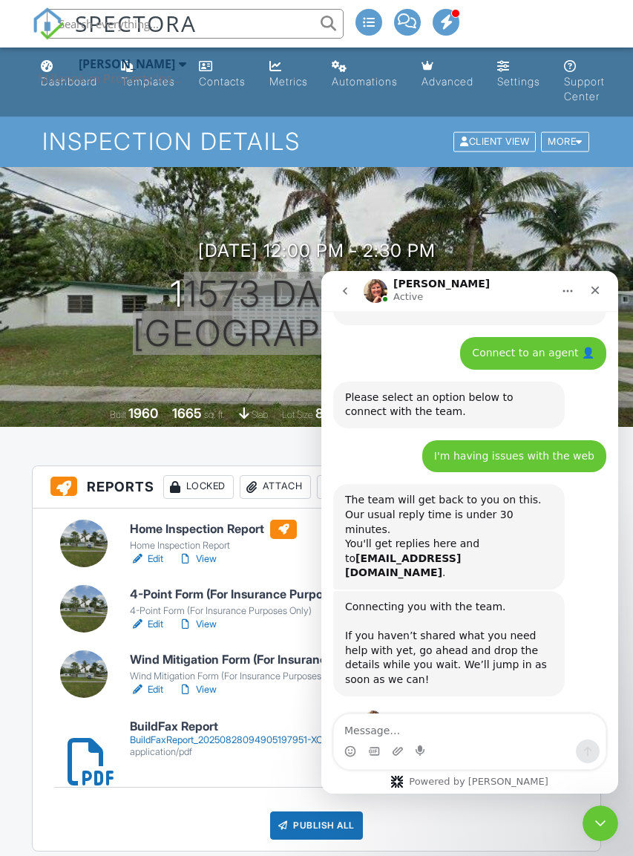
scroll to position [911, 0]
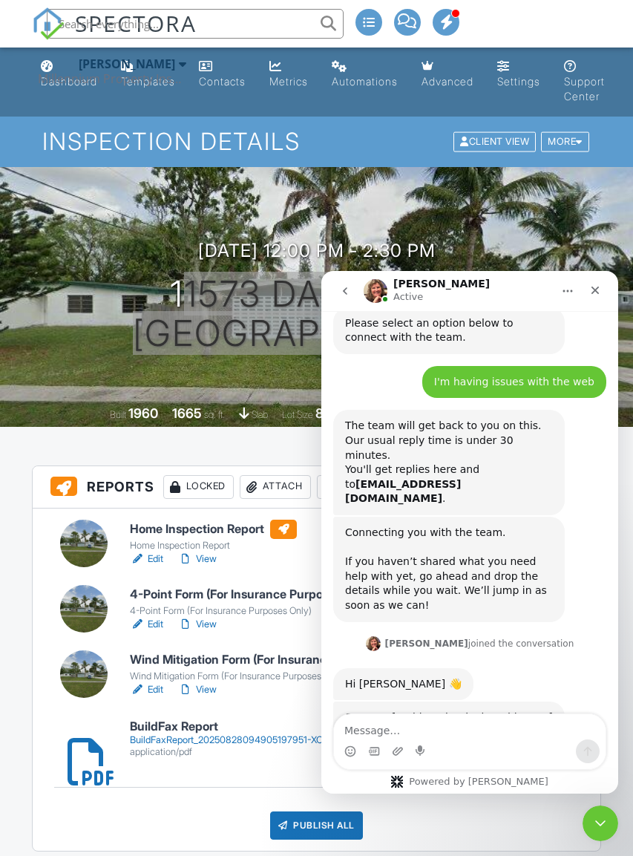
click at [482, 733] on textarea "Message…" at bounding box center [470, 726] width 272 height 25
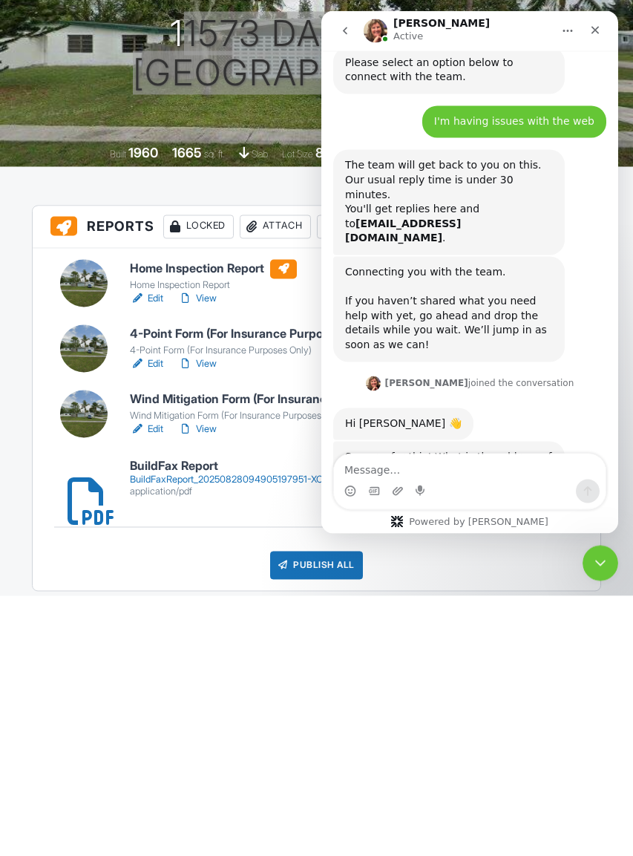
click at [448, 471] on textarea "Message…" at bounding box center [470, 466] width 272 height 25
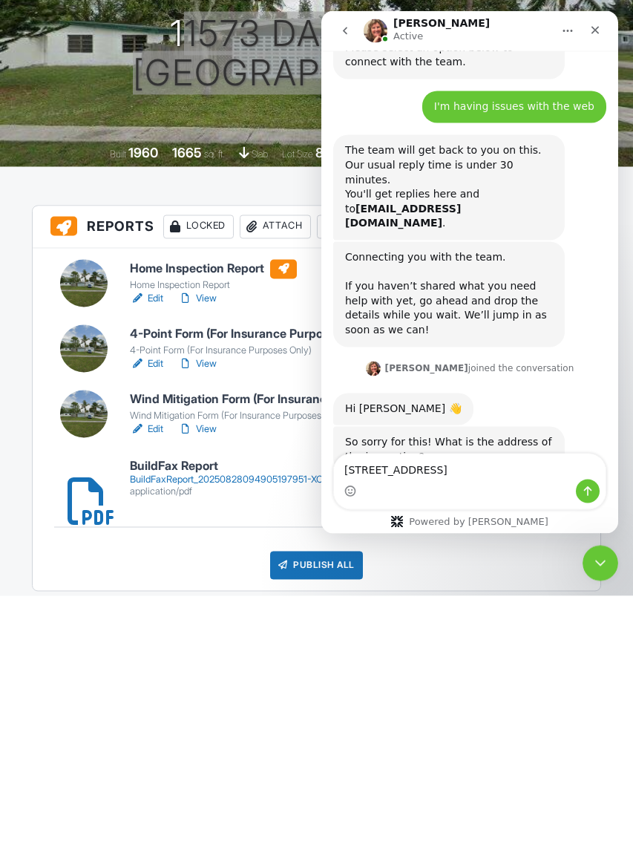
type textarea "11573 DAHLIA DR ROYAL PALM BEACH, FL 33411"
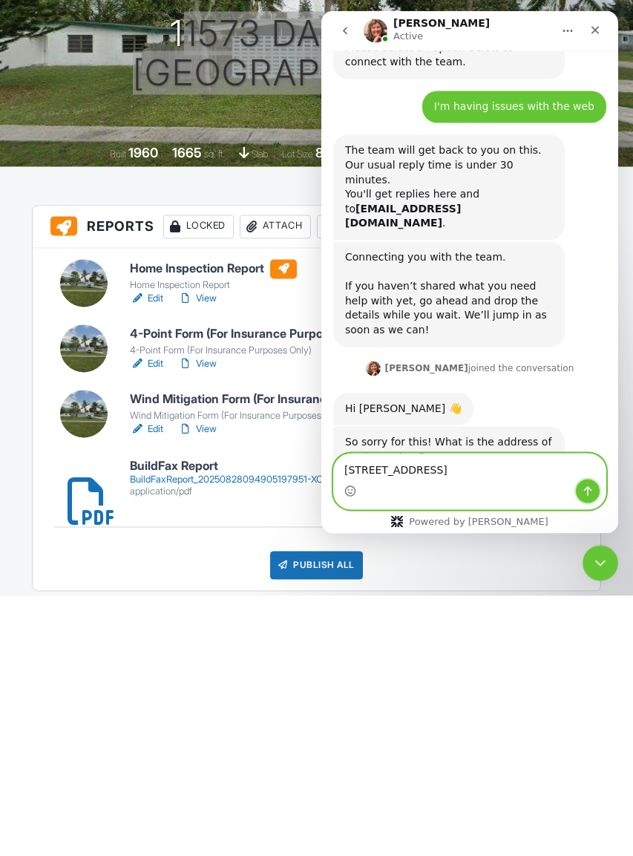
click at [586, 494] on icon "Send a message…" at bounding box center [588, 491] width 12 height 12
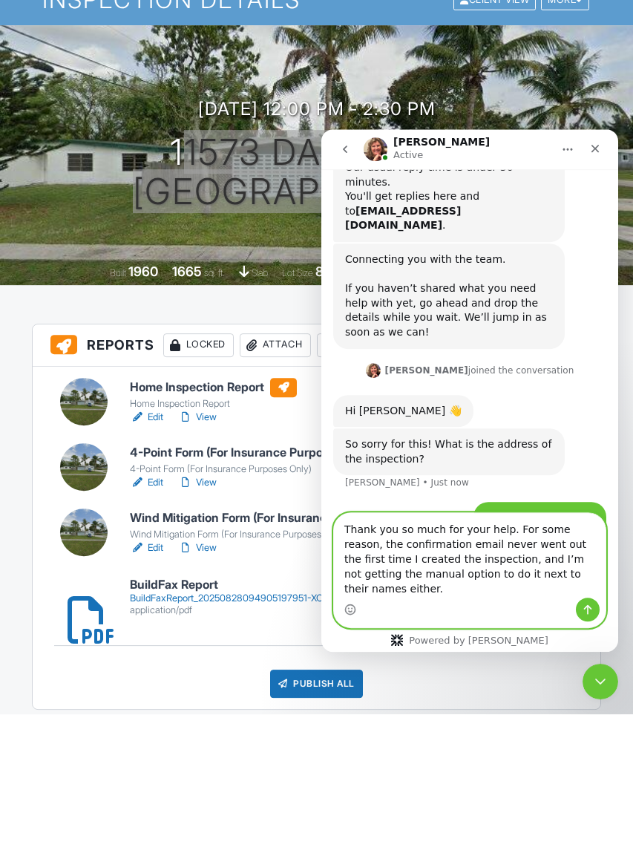
scroll to position [1043, 0]
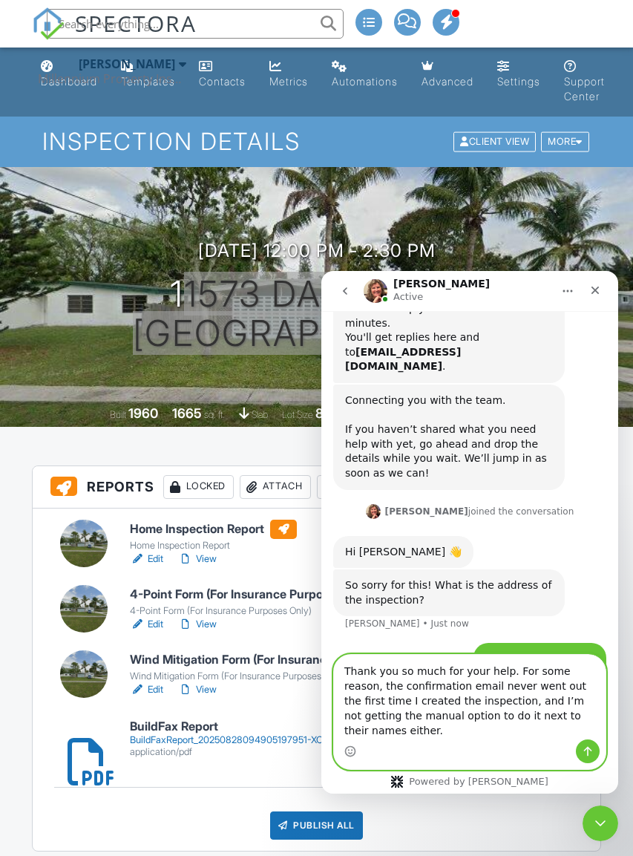
type textarea "Thank you so much for your help. For some reason, the confirmation email never …"
click at [587, 748] on icon "Send a message…" at bounding box center [588, 752] width 8 height 10
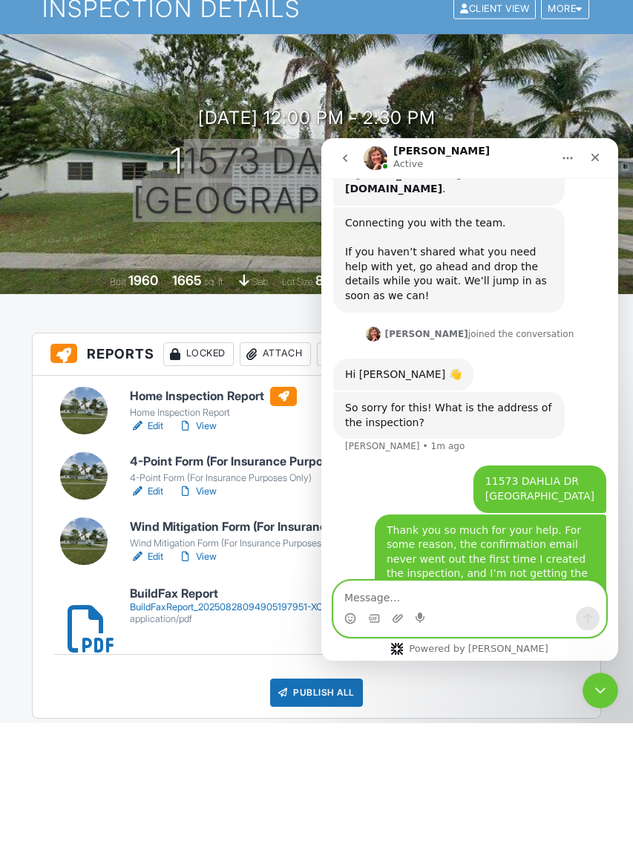
scroll to position [1087, 0]
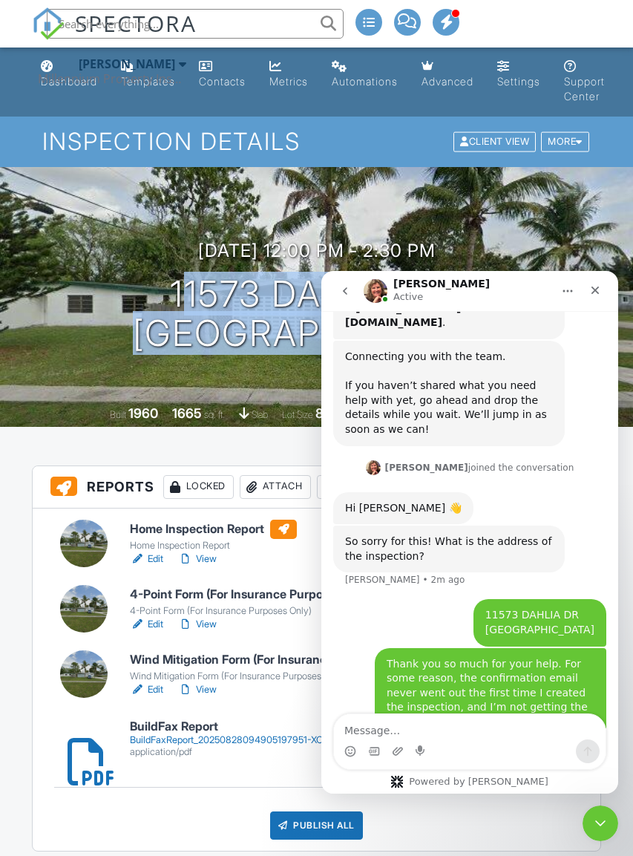
click at [608, 385] on div "08/28/2025 12:00 pm - 2:30 pm 11573 Dahlia Dr Royal Palm Beach, FL 33411 Built …" at bounding box center [316, 297] width 633 height 260
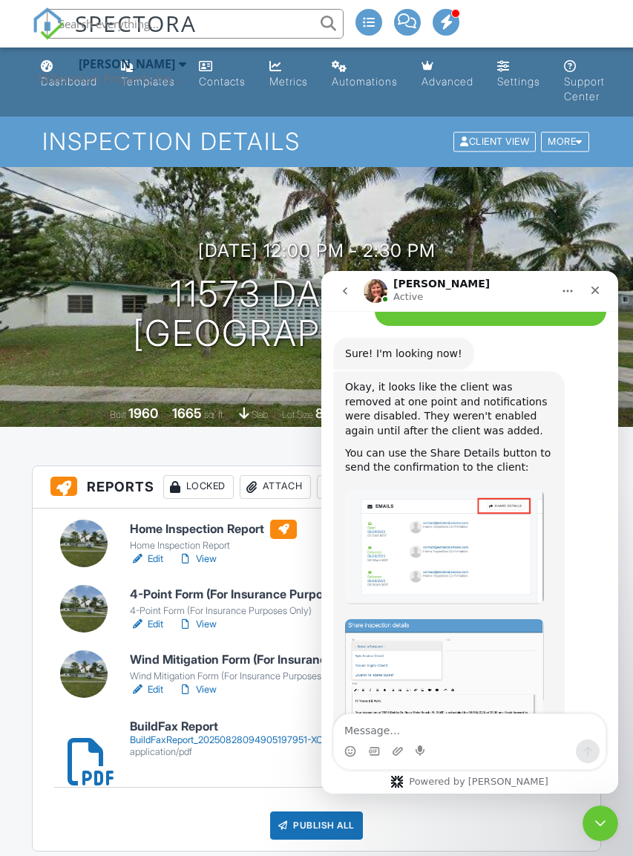
scroll to position [1513, 0]
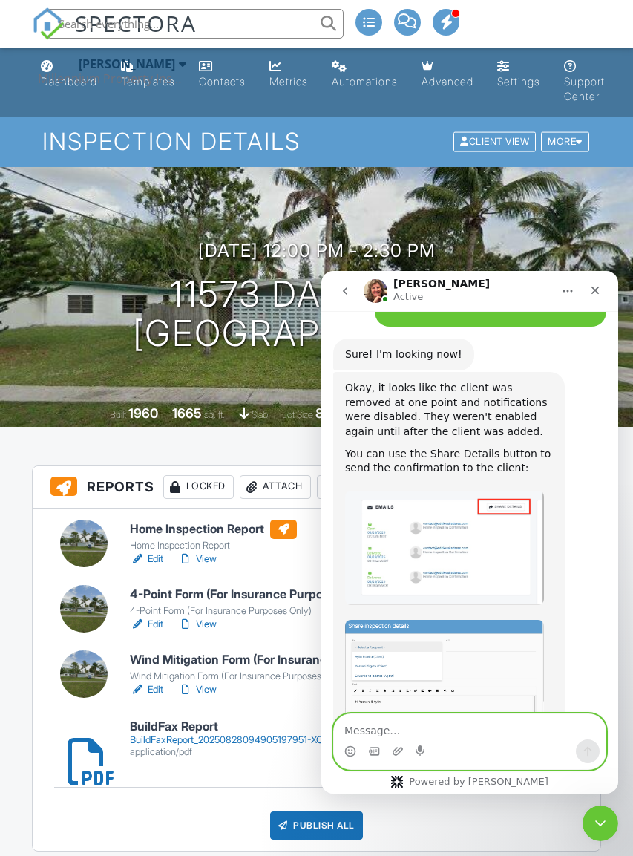
click at [500, 732] on textarea "Message…" at bounding box center [470, 726] width 272 height 25
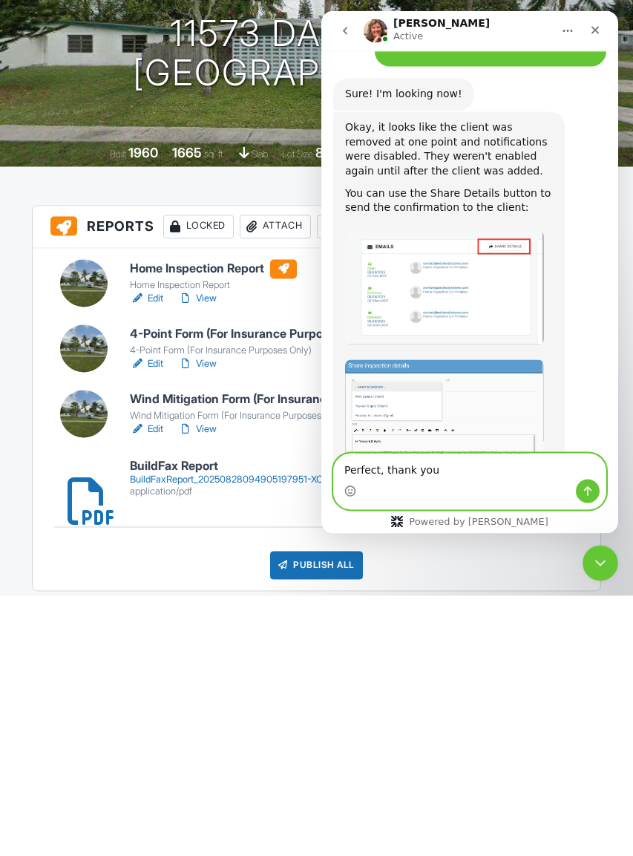
type textarea "Perfect, thank you"
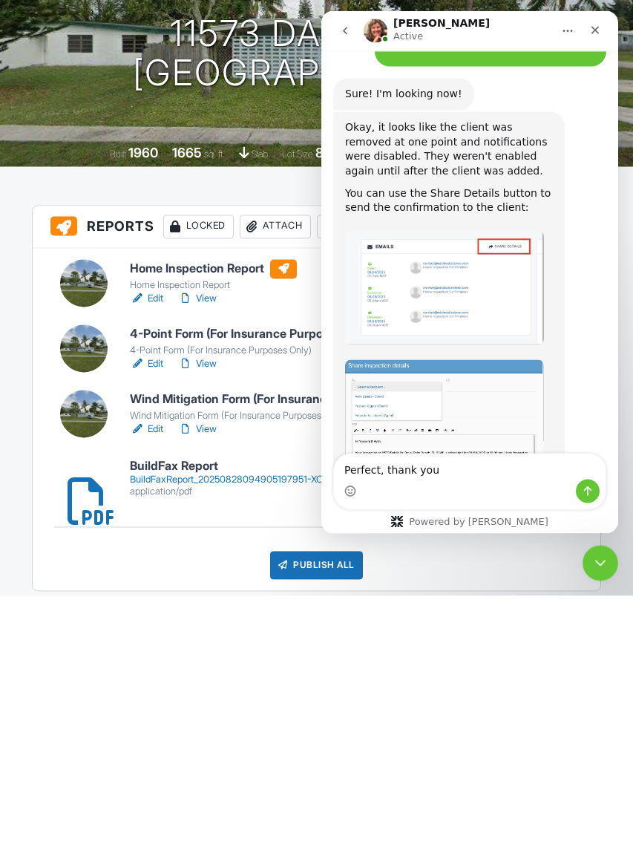
click at [601, 557] on icon "Close Intercom Messenger" at bounding box center [601, 563] width 18 height 18
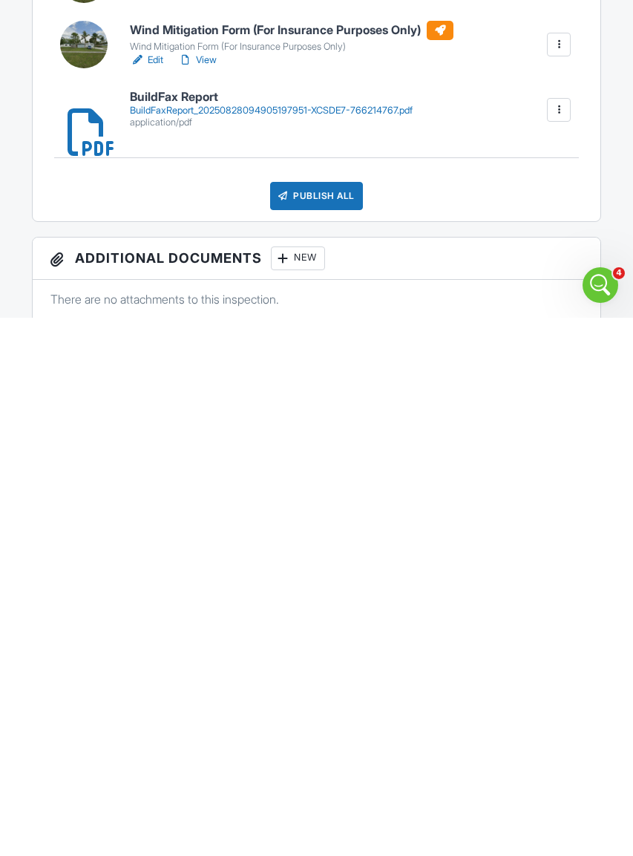
scroll to position [0, 0]
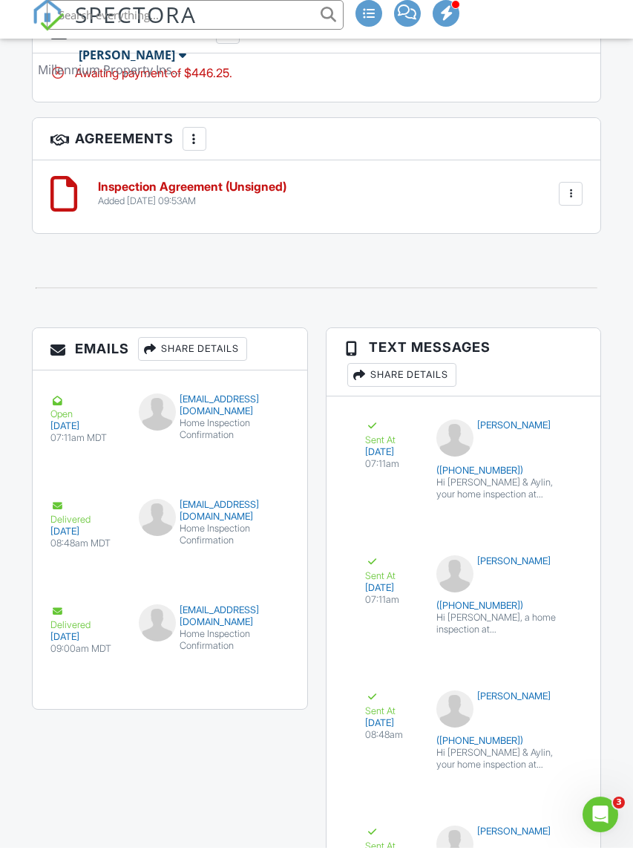
scroll to position [2583, 1]
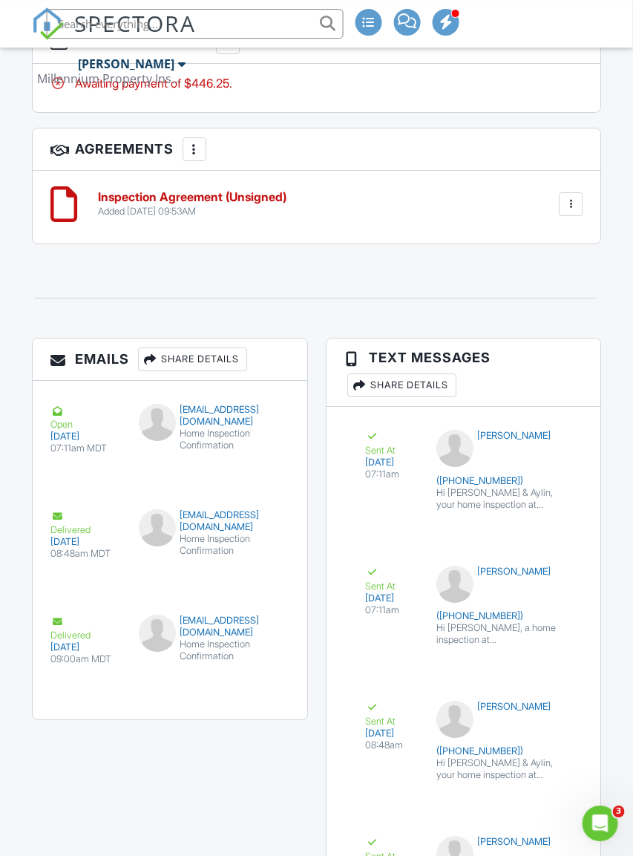
click at [177, 364] on div "Share Details" at bounding box center [192, 359] width 109 height 24
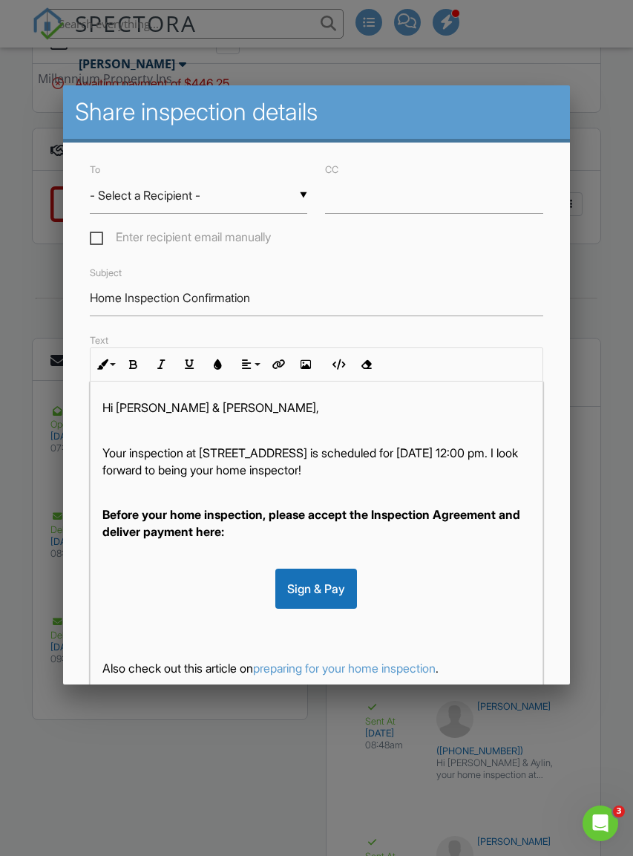
click at [249, 200] on input "- Select a Recipient -" at bounding box center [199, 195] width 218 height 36
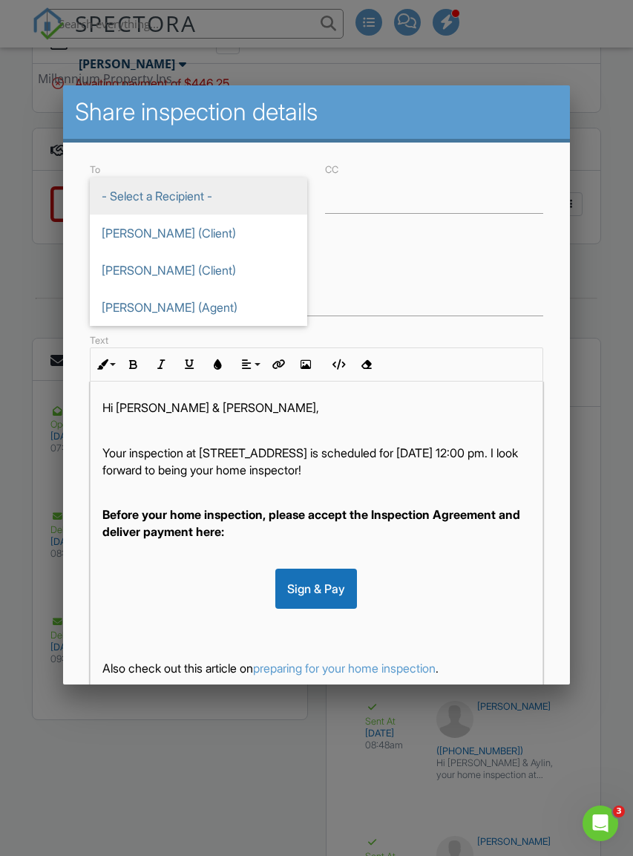
click at [140, 231] on span "[PERSON_NAME] (Client)" at bounding box center [199, 233] width 218 height 37
type input "[PERSON_NAME] (Client)"
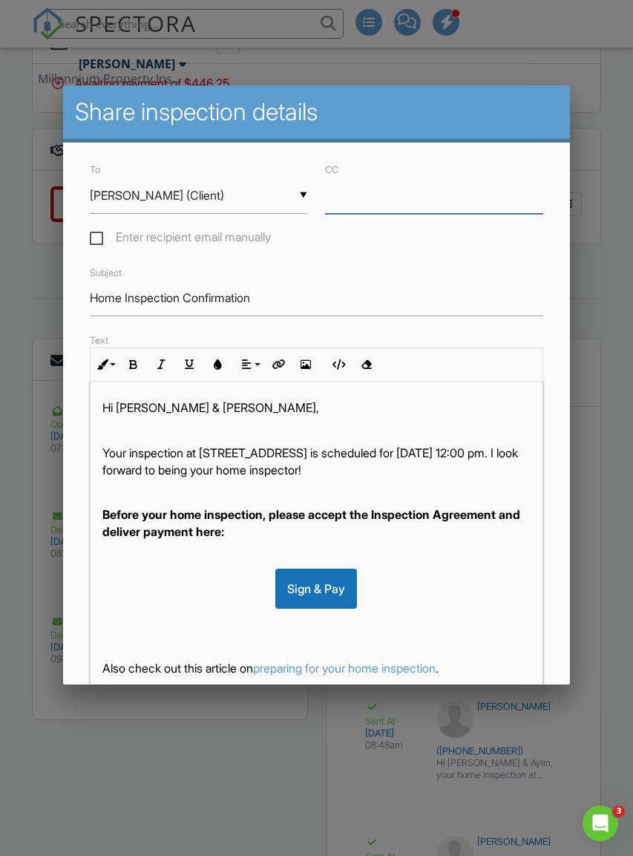
click at [389, 195] on input "CC" at bounding box center [434, 195] width 218 height 36
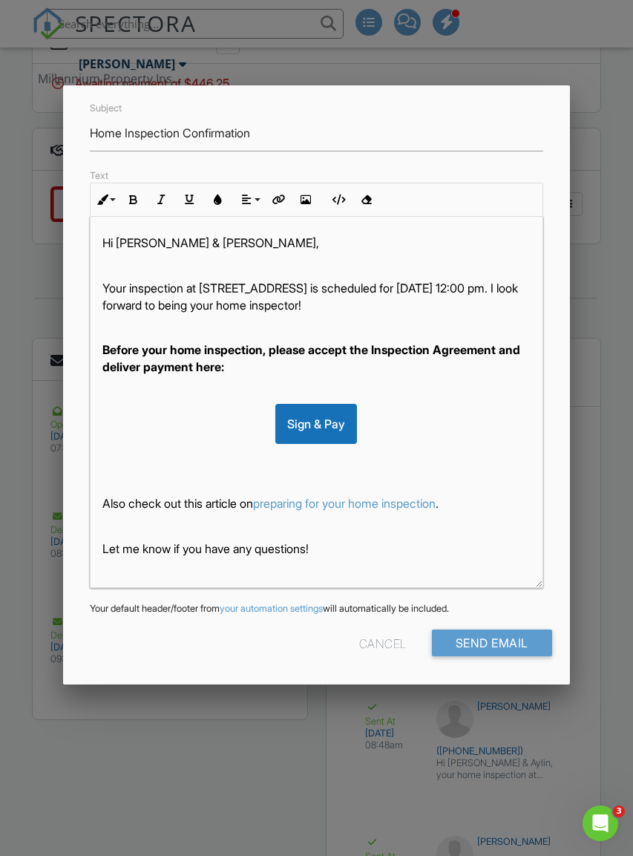
click at [507, 645] on input "Send Email" at bounding box center [492, 643] width 120 height 27
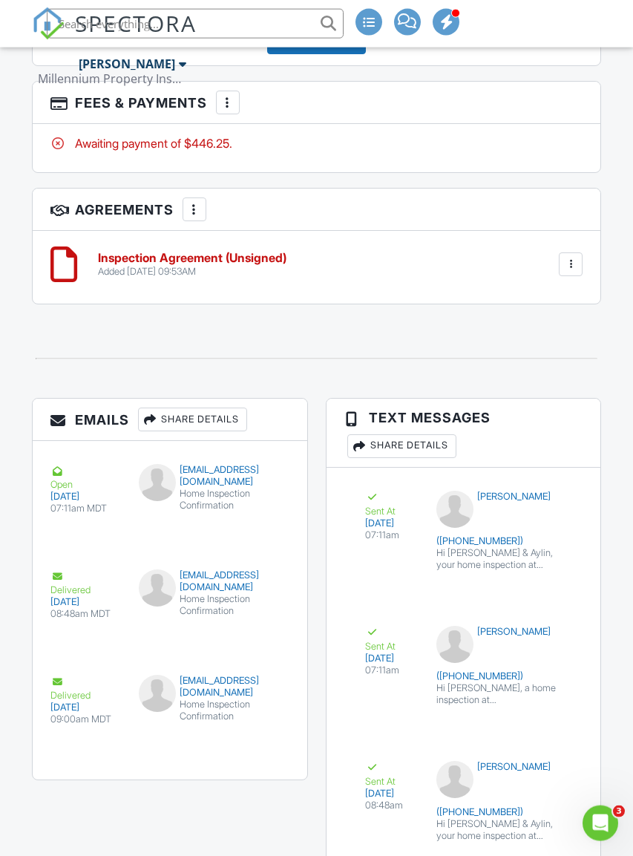
scroll to position [2594, 0]
click at [183, 430] on div "Share Details" at bounding box center [192, 419] width 109 height 24
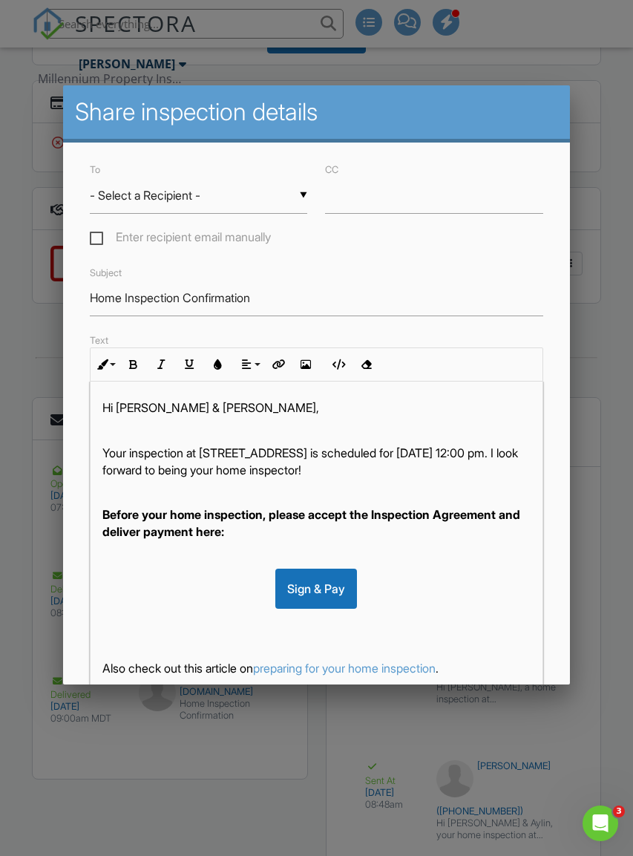
click at [114, 204] on input "- Select a Recipient -" at bounding box center [199, 195] width 218 height 36
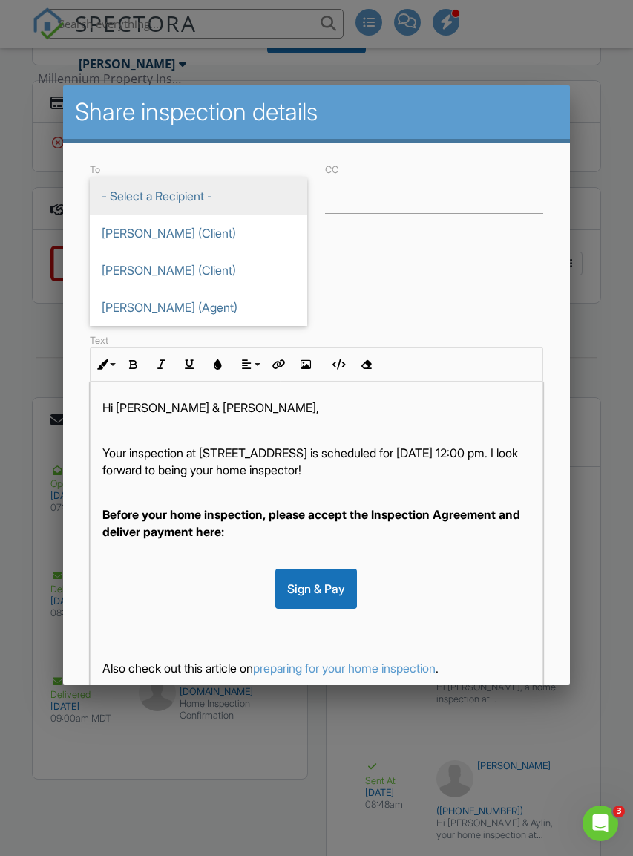
click at [116, 267] on span "[PERSON_NAME] (Client)" at bounding box center [199, 270] width 218 height 37
type input "[PERSON_NAME] (Client)"
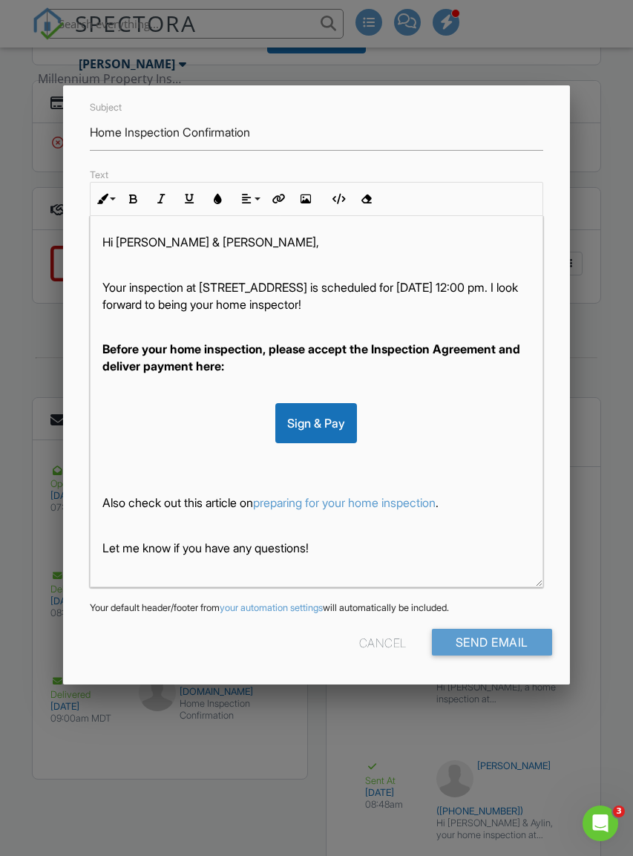
scroll to position [165, 0]
click at [522, 639] on input "Send Email" at bounding box center [492, 643] width 120 height 27
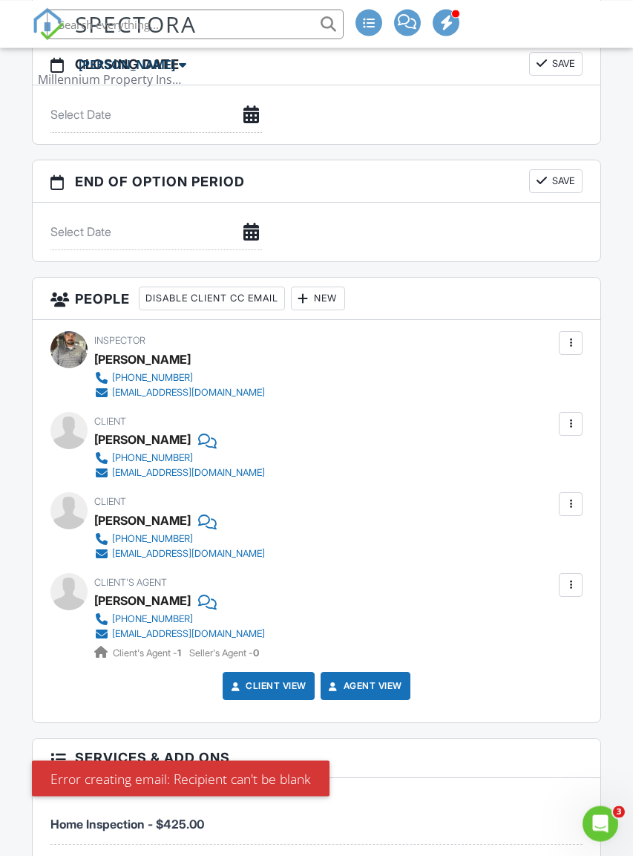
scroll to position [1600, 0]
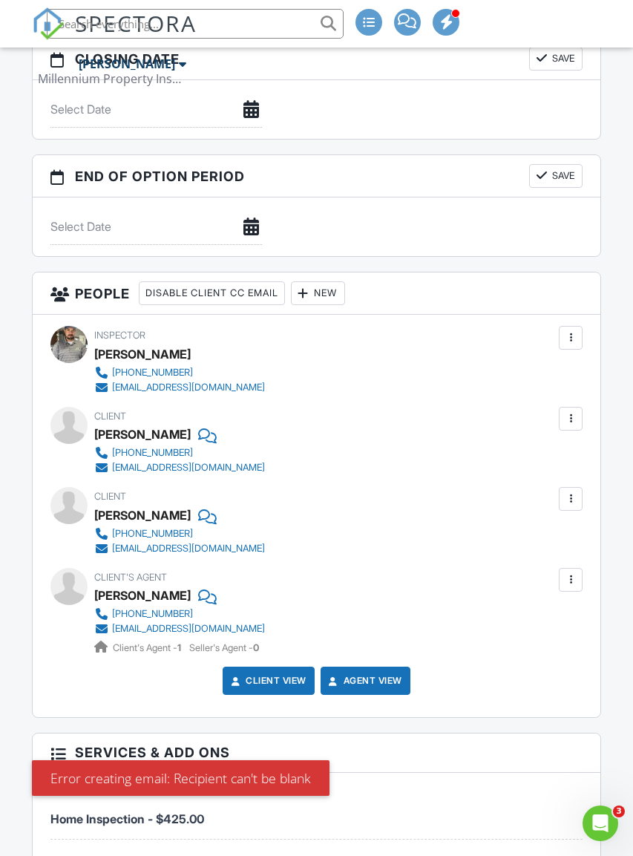
click at [576, 426] on div at bounding box center [571, 418] width 15 height 15
click at [446, 476] on li "Edit" at bounding box center [494, 464] width 160 height 37
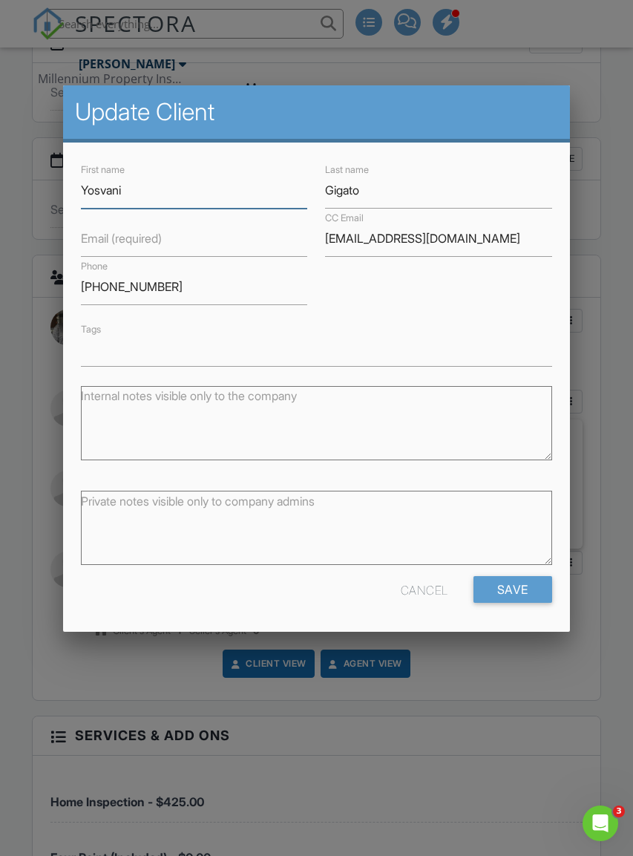
scroll to position [1617, 0]
click at [178, 285] on input "[PHONE_NUMBER]" at bounding box center [194, 287] width 226 height 36
type input "[PHONE_NUMBER]"
click at [500, 594] on input "Save" at bounding box center [513, 589] width 79 height 27
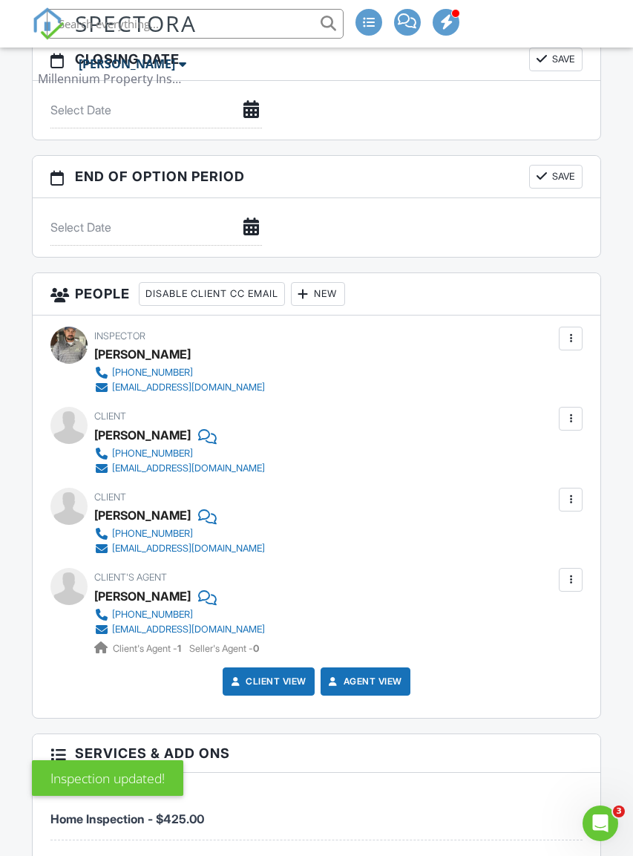
scroll to position [1707, 0]
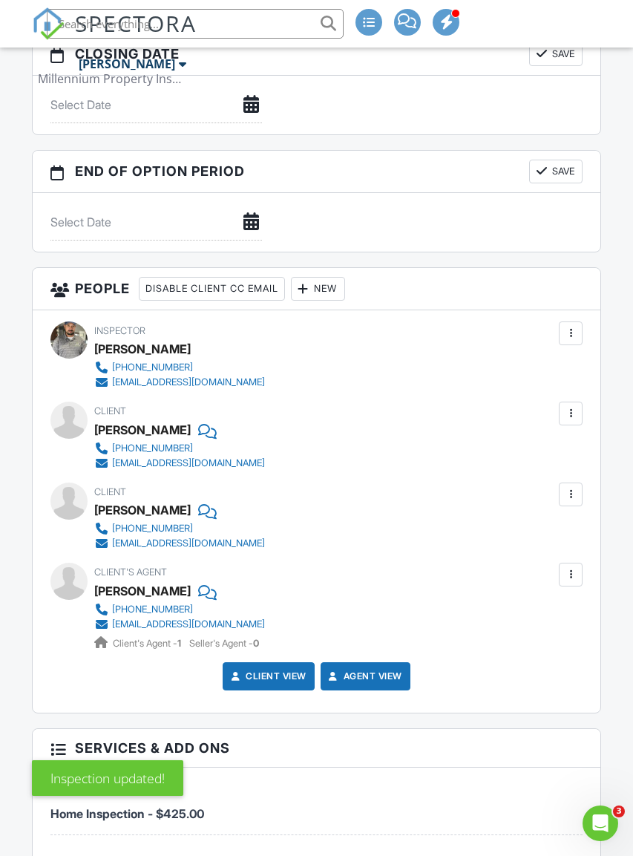
click at [577, 502] on div at bounding box center [571, 494] width 15 height 15
click at [430, 546] on li "Edit" at bounding box center [494, 539] width 160 height 37
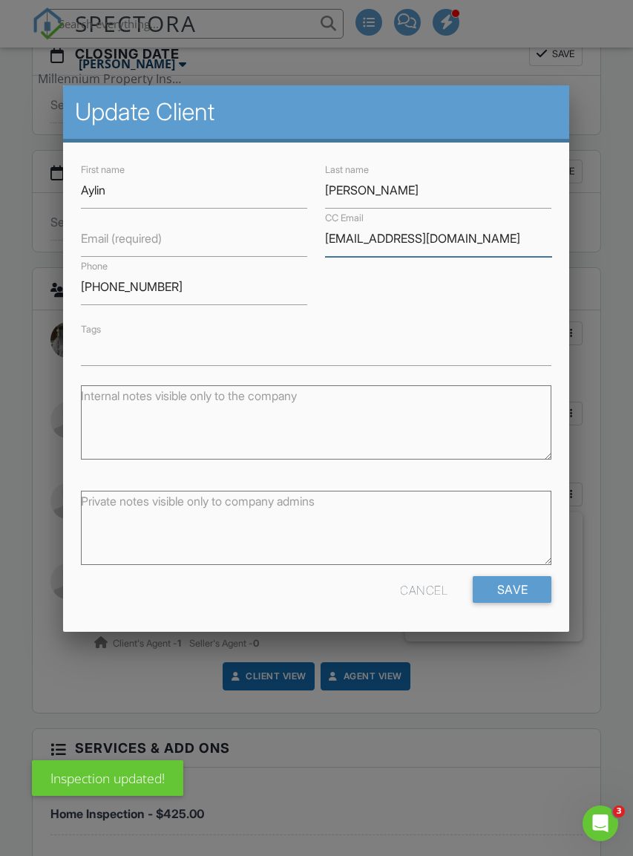
click at [498, 238] on input "[EMAIL_ADDRESS][DOMAIN_NAME]" at bounding box center [438, 239] width 226 height 36
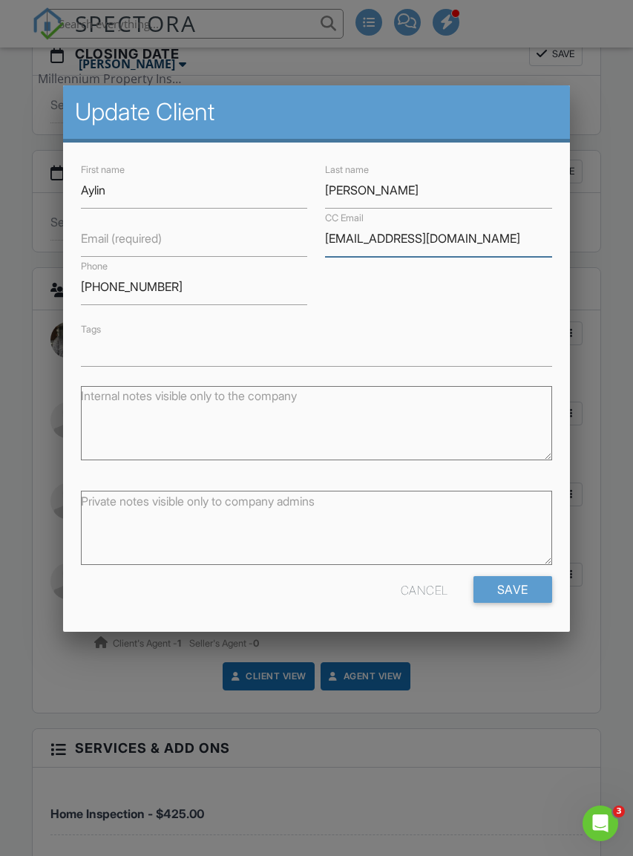
type input "[EMAIL_ADDRESS][DOMAIN_NAME]"
click at [513, 587] on input "Save" at bounding box center [513, 589] width 79 height 27
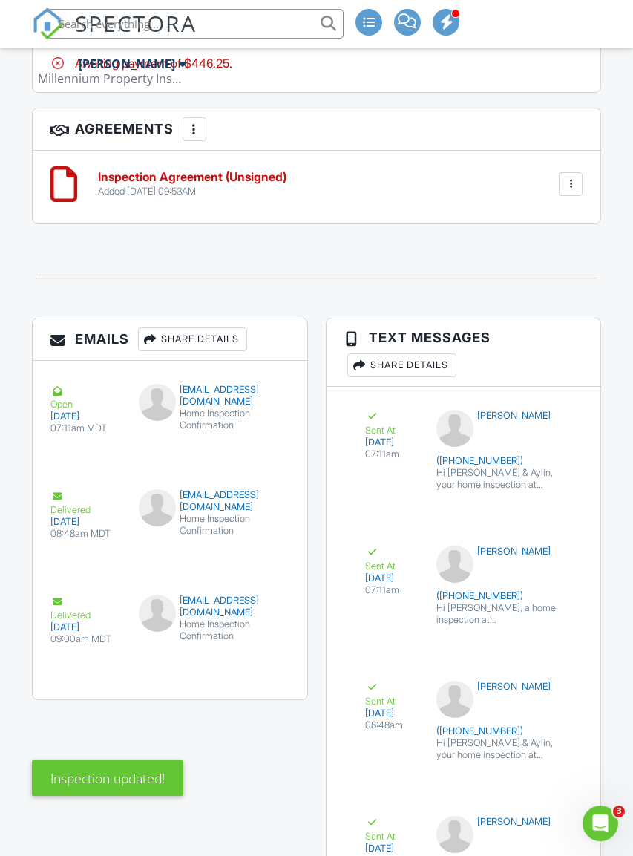
click at [174, 351] on div "Share Details" at bounding box center [192, 339] width 109 height 24
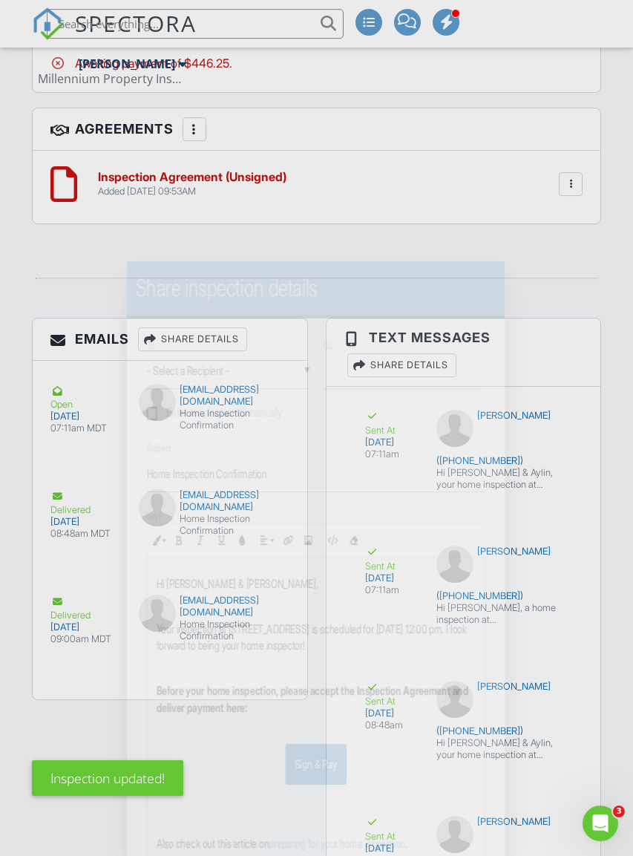
scroll to position [2776, 0]
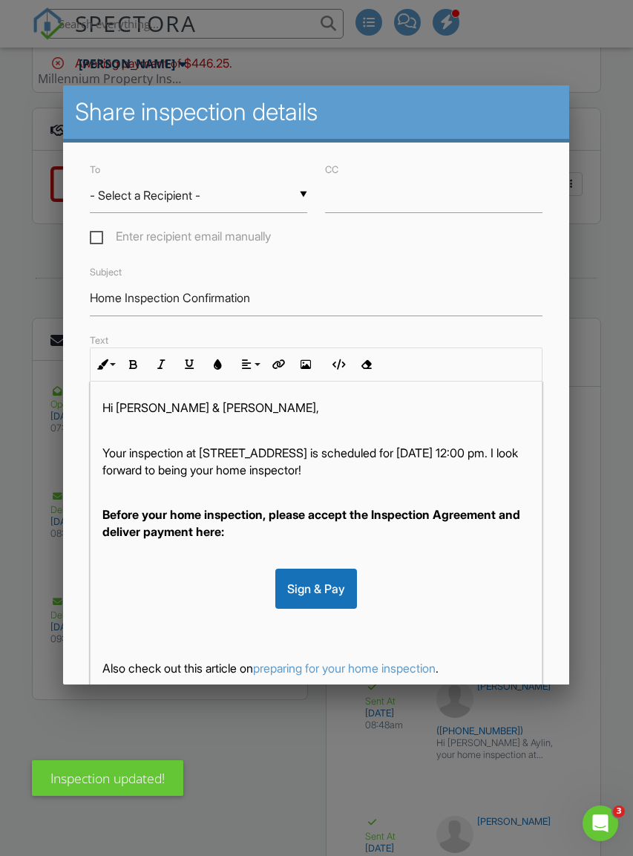
click at [121, 208] on input "- Select a Recipient -" at bounding box center [199, 195] width 218 height 36
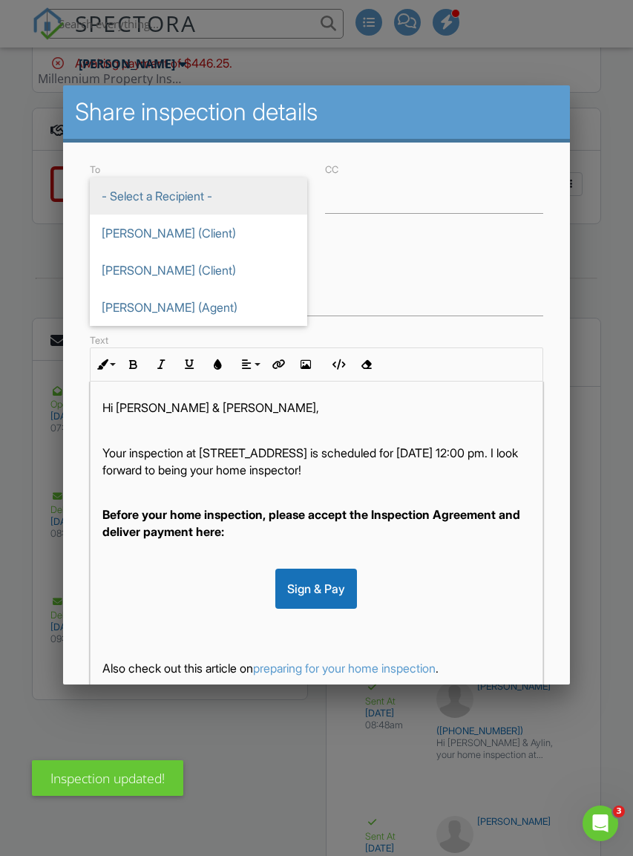
click at [108, 266] on span "[PERSON_NAME] (Client)" at bounding box center [199, 270] width 218 height 37
type input "[PERSON_NAME] (Client)"
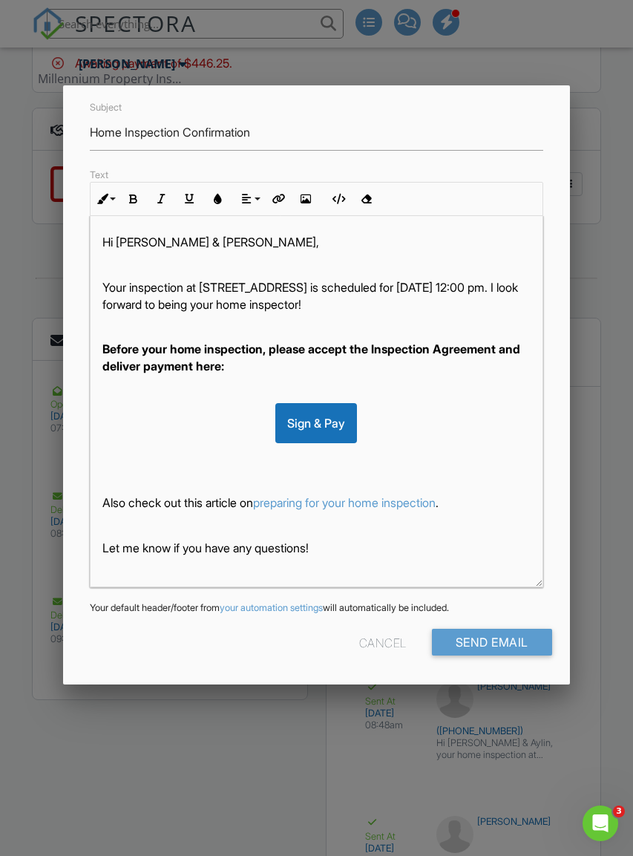
scroll to position [165, 0]
click at [513, 642] on input "Send Email" at bounding box center [492, 643] width 120 height 27
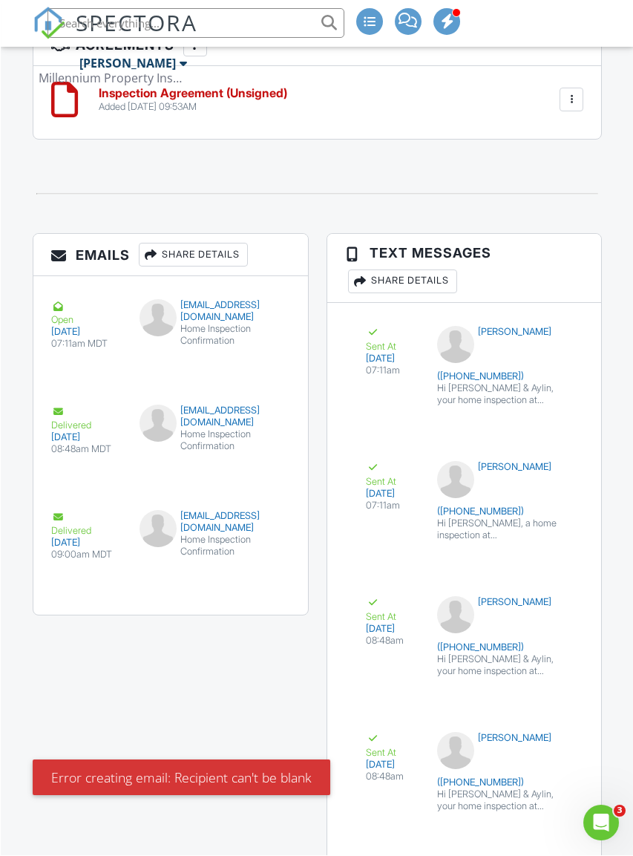
scroll to position [2929, 0]
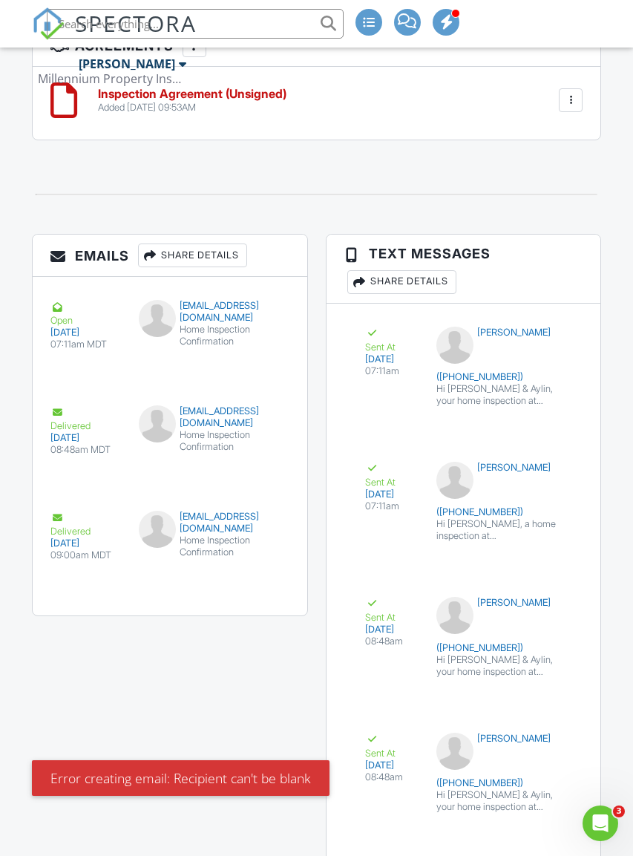
click at [186, 267] on div "Share Details" at bounding box center [192, 256] width 109 height 24
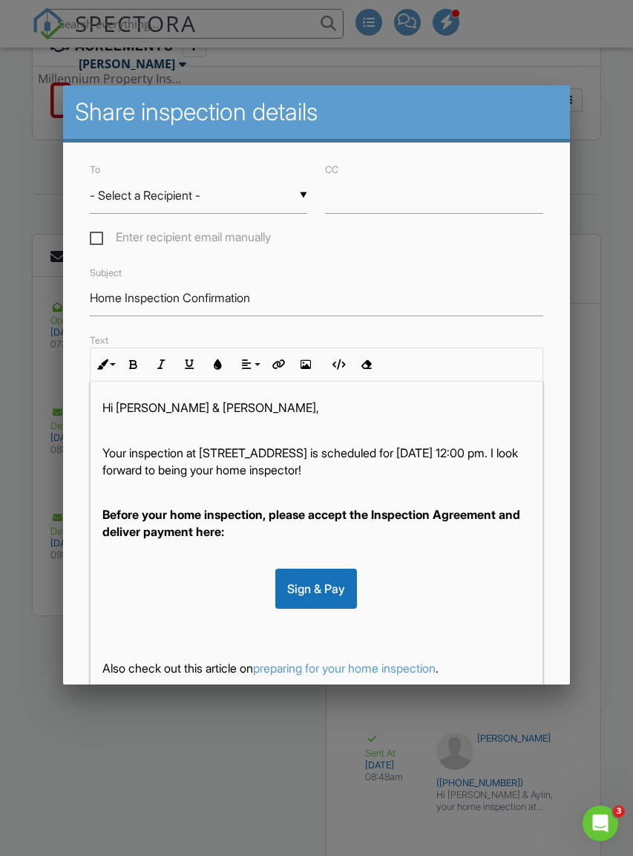
click at [147, 202] on input "- Select a Recipient -" at bounding box center [199, 195] width 218 height 36
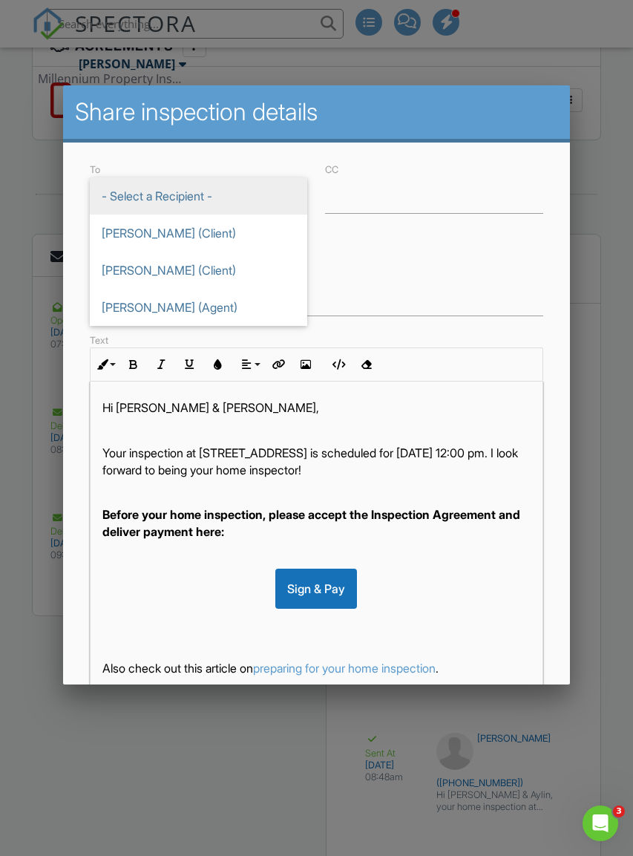
click at [455, 262] on div "To ▼ - Select a Recipient - - Select a Recipient - Yosvani Gigato (Client) Ayli…" at bounding box center [316, 497] width 506 height 708
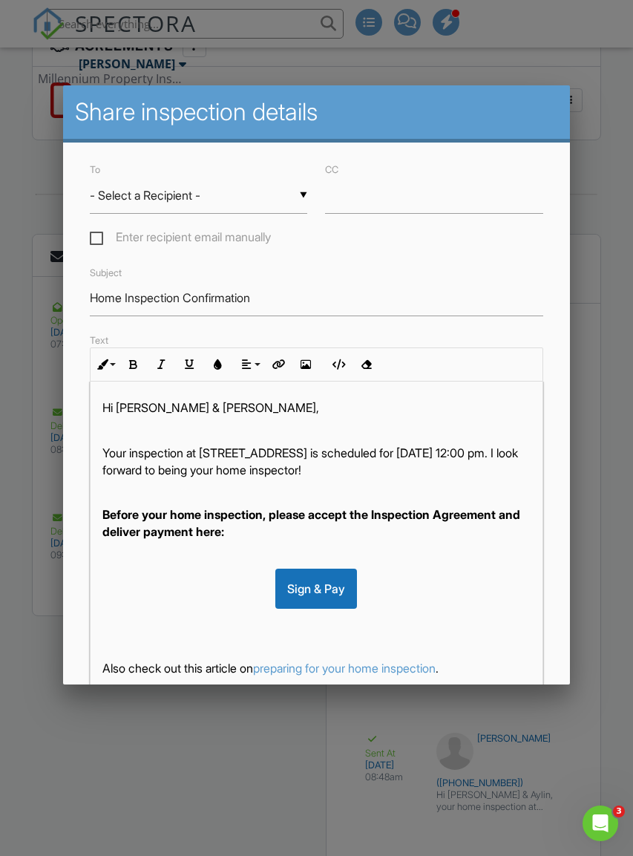
click at [97, 245] on label "Enter recipient email manually" at bounding box center [180, 239] width 181 height 19
click at [97, 244] on input "Enter recipient email manually" at bounding box center [95, 240] width 10 height 10
checkbox input "true"
click at [137, 208] on input "To" at bounding box center [199, 195] width 218 height 36
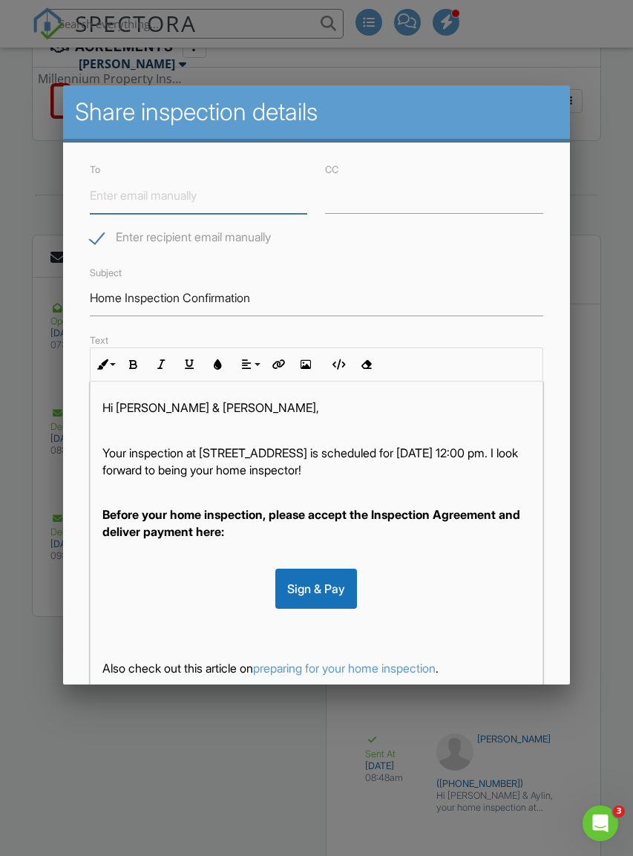
click at [126, 209] on input "To" at bounding box center [199, 195] width 218 height 36
paste input "mailto:aylinestebo@yahoo.com"
click at [130, 195] on input "mailto:aylinestebo@yahoo.com" at bounding box center [199, 195] width 218 height 36
click at [272, 212] on input "mailto:aylinestebo@yahoo.com" at bounding box center [199, 195] width 218 height 36
click at [280, 195] on input "mailto:aylinestebo@yahoo.com" at bounding box center [199, 195] width 218 height 36
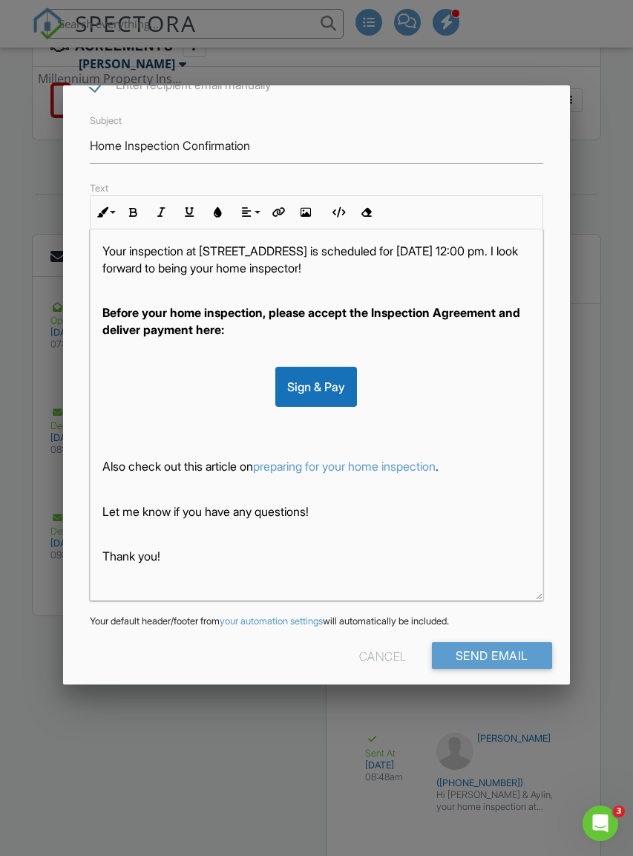
scroll to position [151, 0]
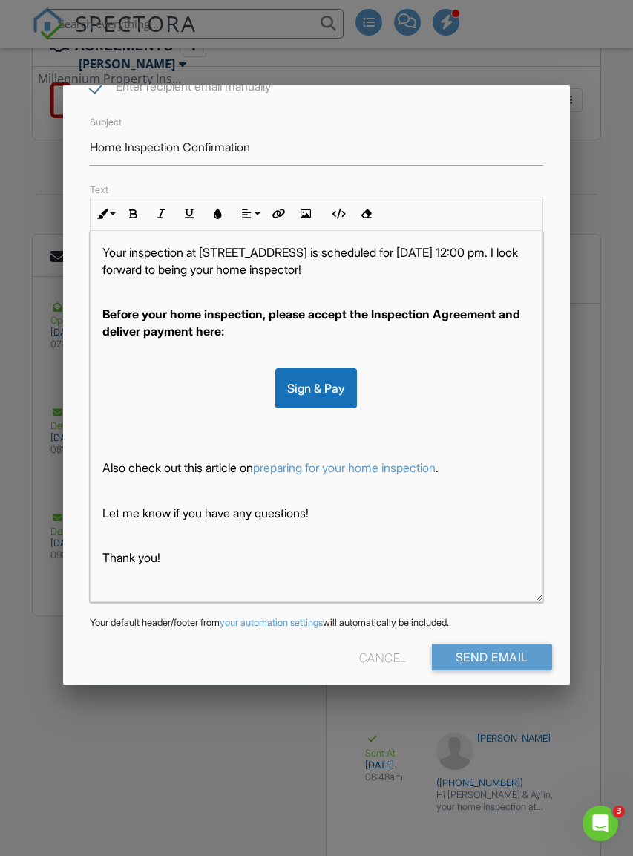
type input "[EMAIL_ADDRESS][DOMAIN_NAME]"
click at [526, 650] on input "Send Email" at bounding box center [492, 657] width 120 height 27
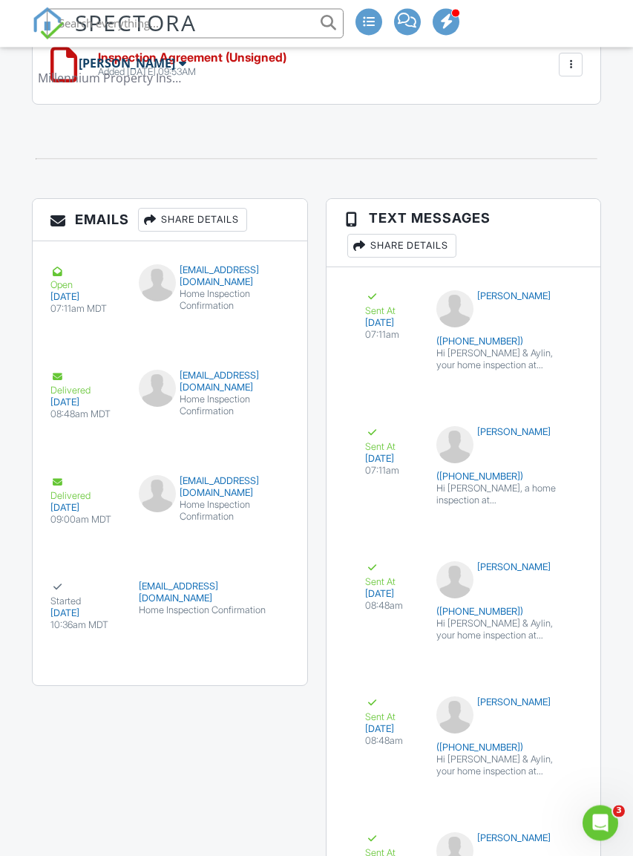
scroll to position [2893, 0]
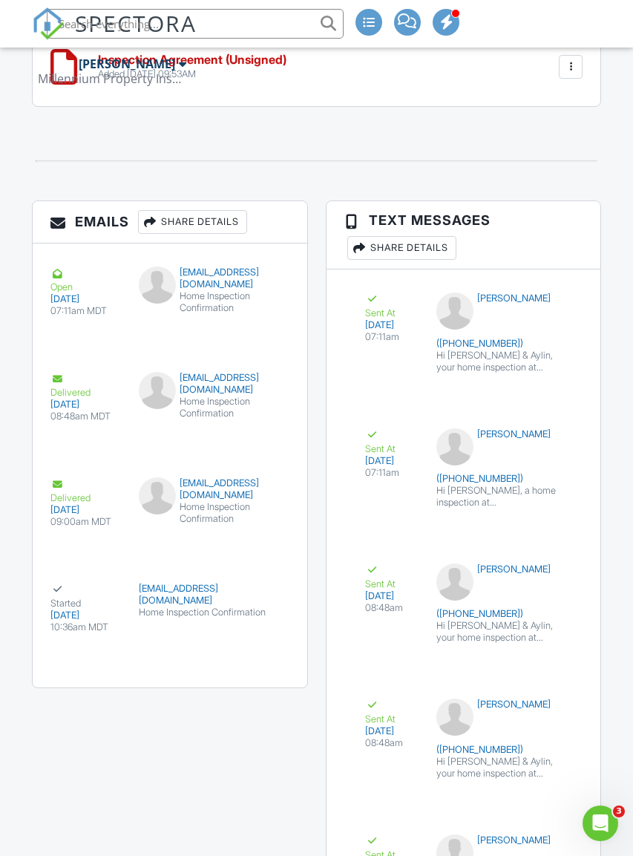
click at [232, 222] on div "Share Details" at bounding box center [192, 222] width 109 height 24
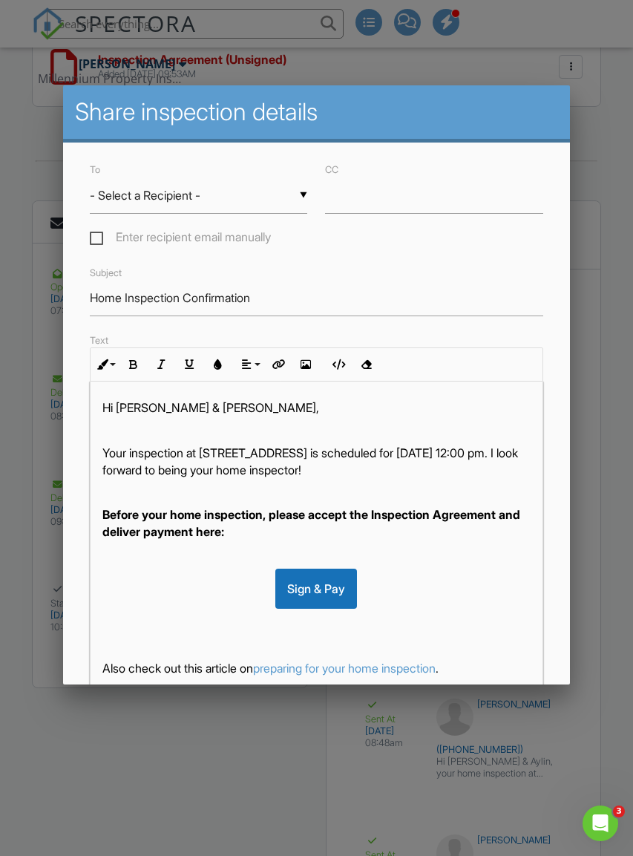
click at [97, 243] on label "Enter recipient email manually" at bounding box center [180, 239] width 181 height 19
click at [97, 243] on input "Enter recipient email manually" at bounding box center [95, 240] width 10 height 10
checkbox input "true"
click at [156, 209] on input "To" at bounding box center [199, 195] width 218 height 36
click at [147, 201] on input "To" at bounding box center [199, 195] width 218 height 36
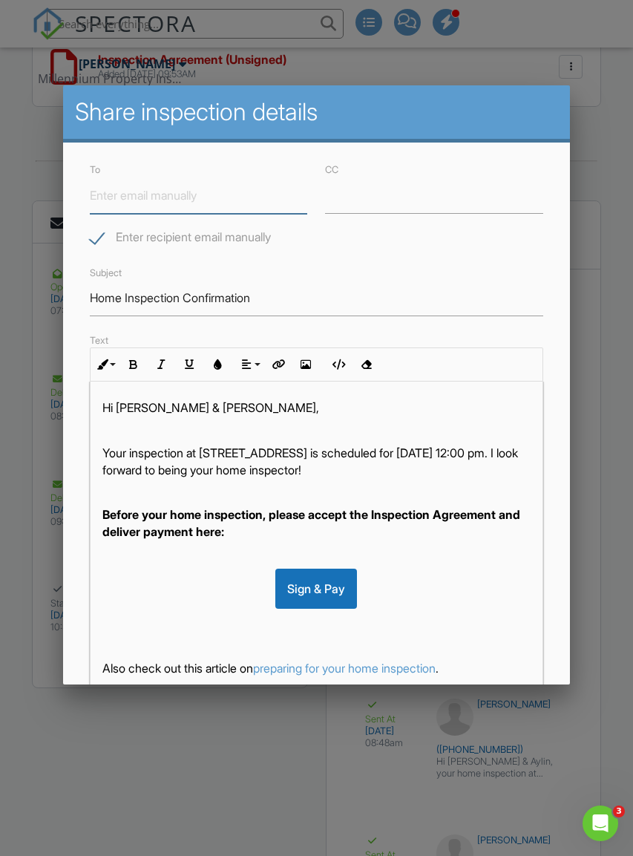
paste input "mailto:Gigatoy0724@gmail.com"
click at [122, 190] on input "mailto:Gigatoy0724@gmail.com" at bounding box center [199, 195] width 218 height 36
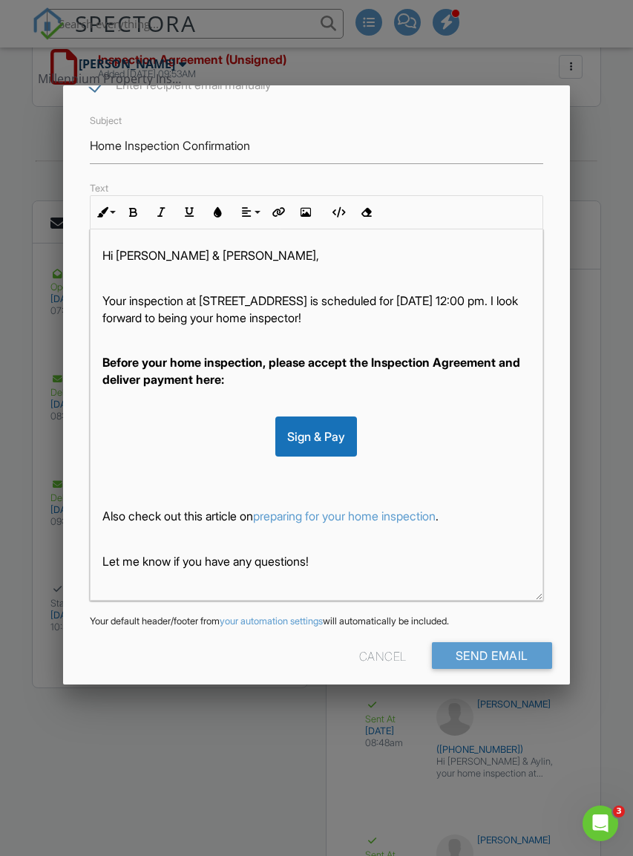
scroll to position [151, 0]
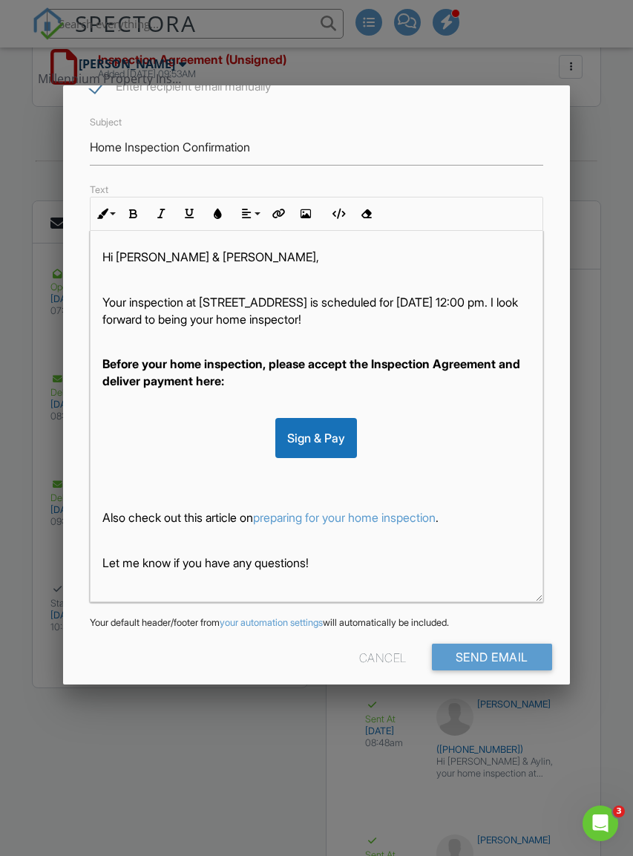
type input "[EMAIL_ADDRESS][DOMAIN_NAME]"
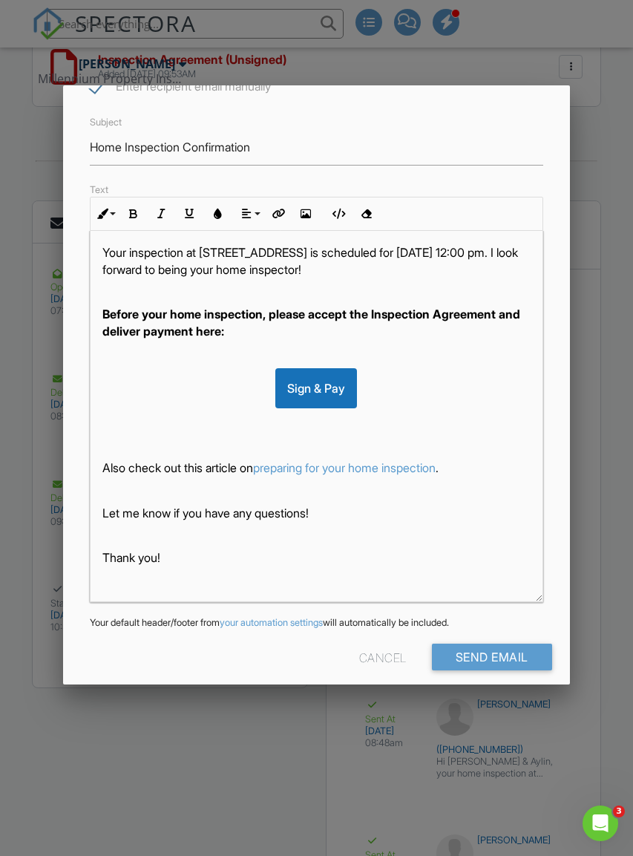
click at [507, 653] on input "Send Email" at bounding box center [492, 657] width 120 height 27
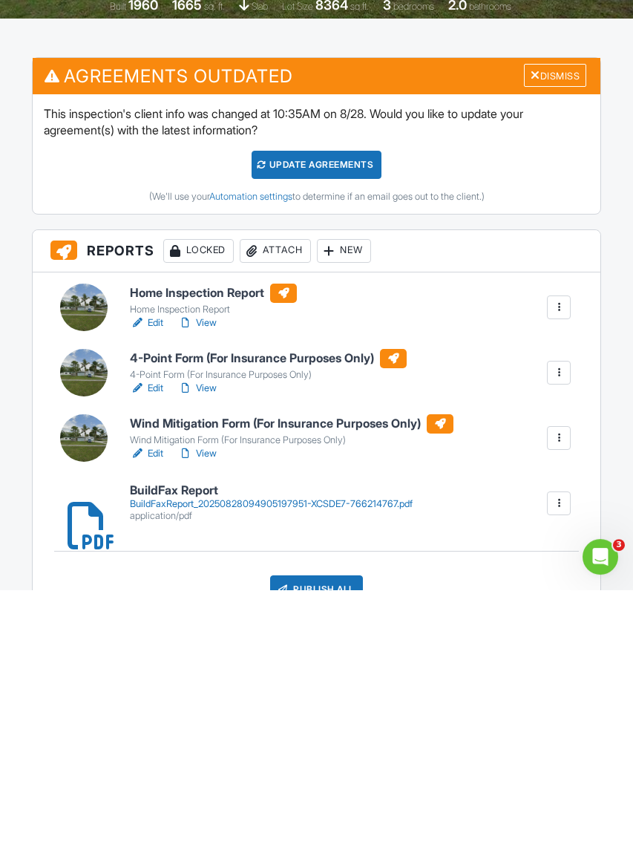
scroll to position [0, 1]
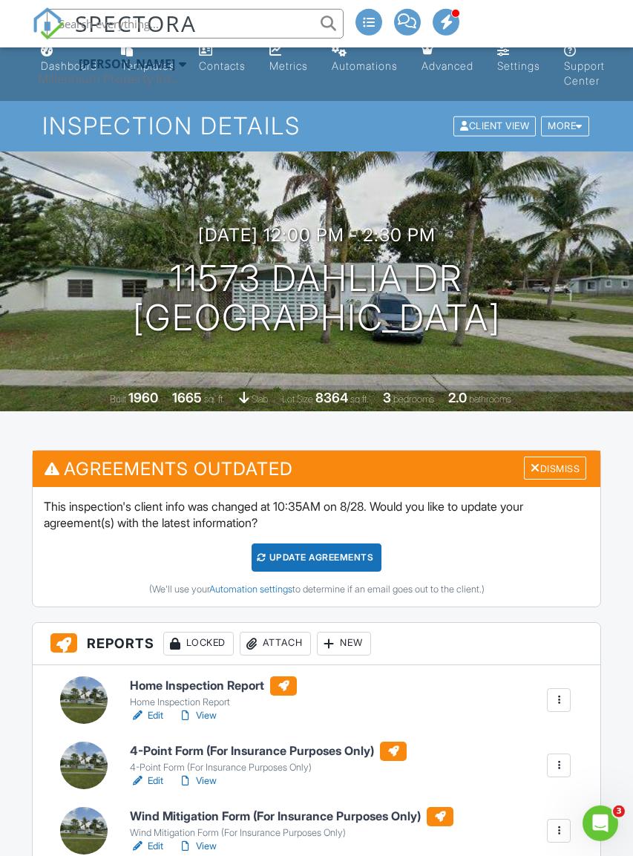
scroll to position [17, 0]
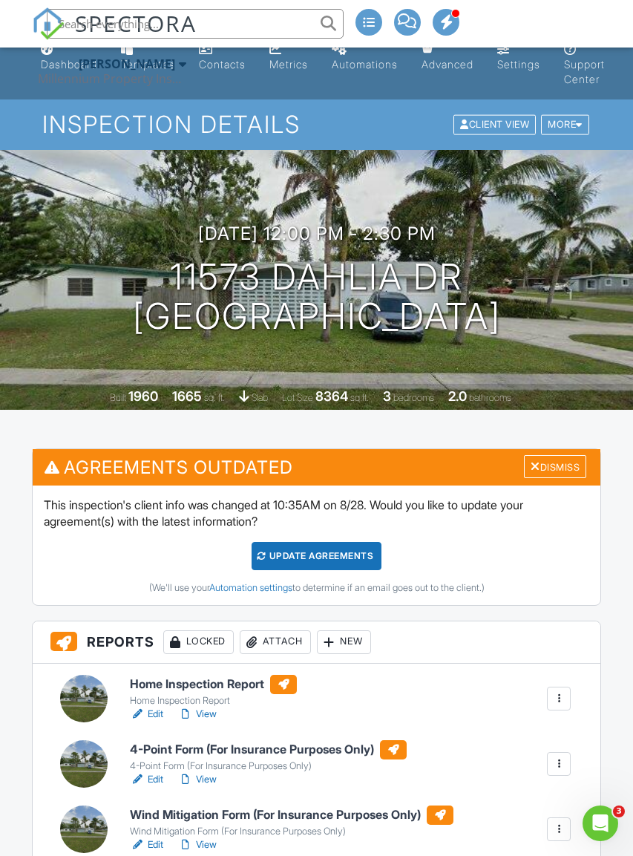
click at [349, 551] on div "Update Agreements" at bounding box center [317, 556] width 130 height 28
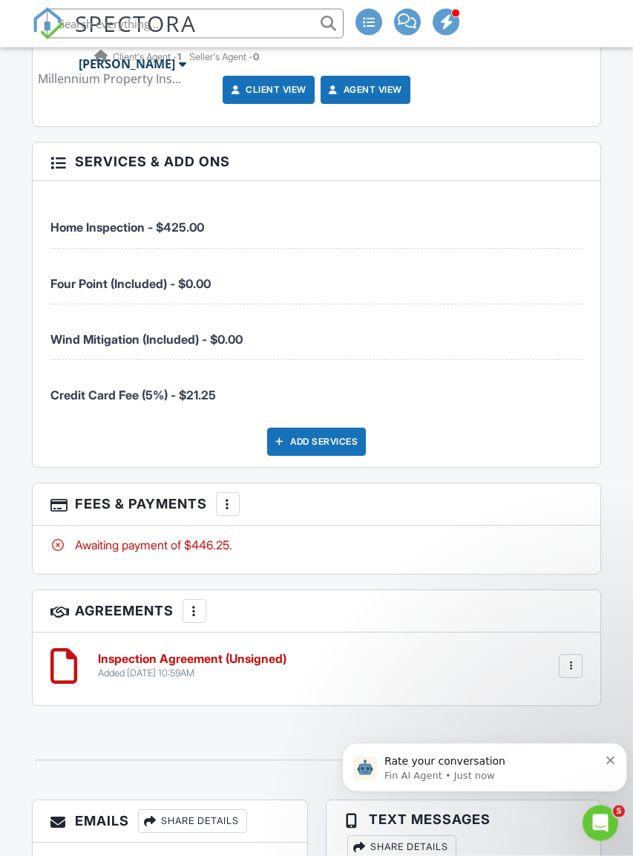
scroll to position [2173, 0]
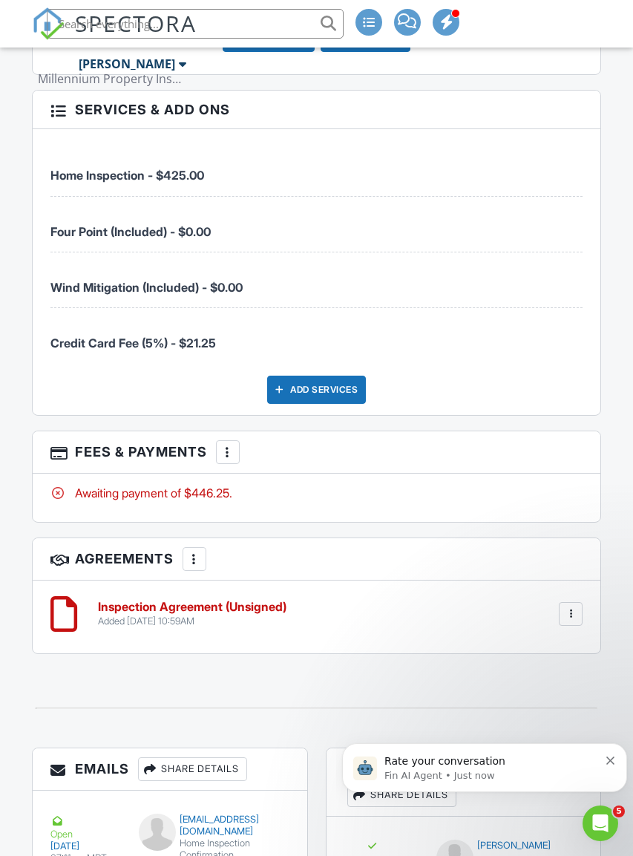
click at [572, 621] on div at bounding box center [571, 614] width 15 height 15
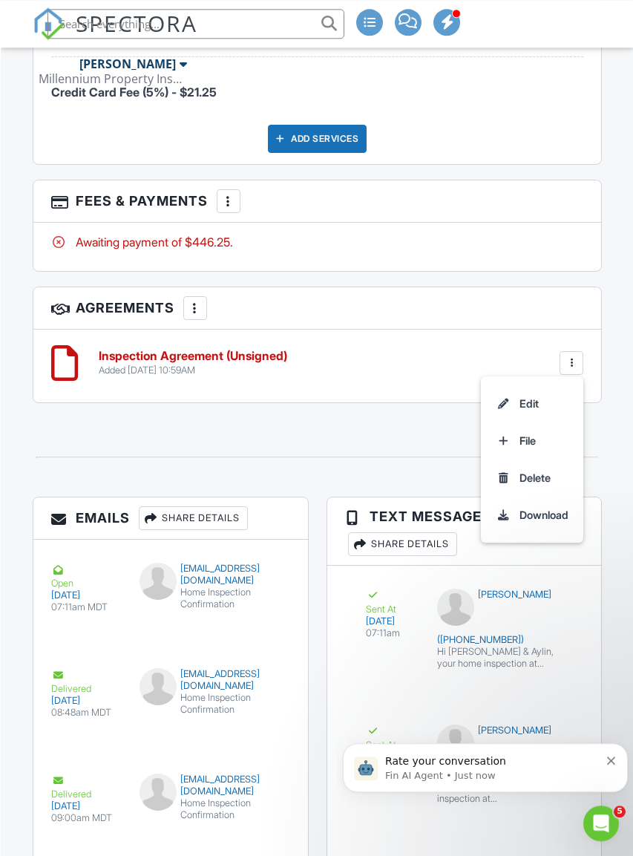
scroll to position [2424, 0]
click at [526, 490] on li "Delete" at bounding box center [531, 478] width 85 height 37
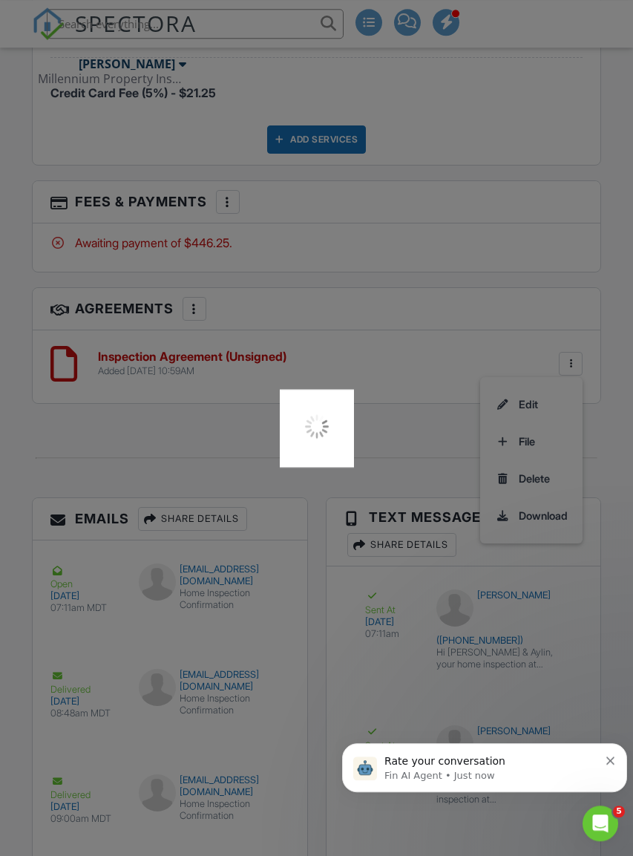
scroll to position [2444, 0]
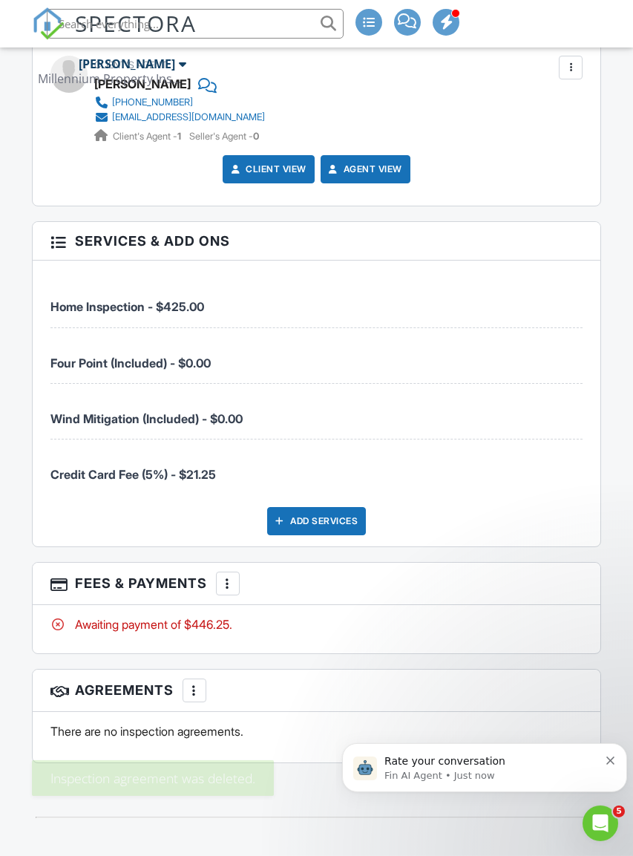
scroll to position [2043, 0]
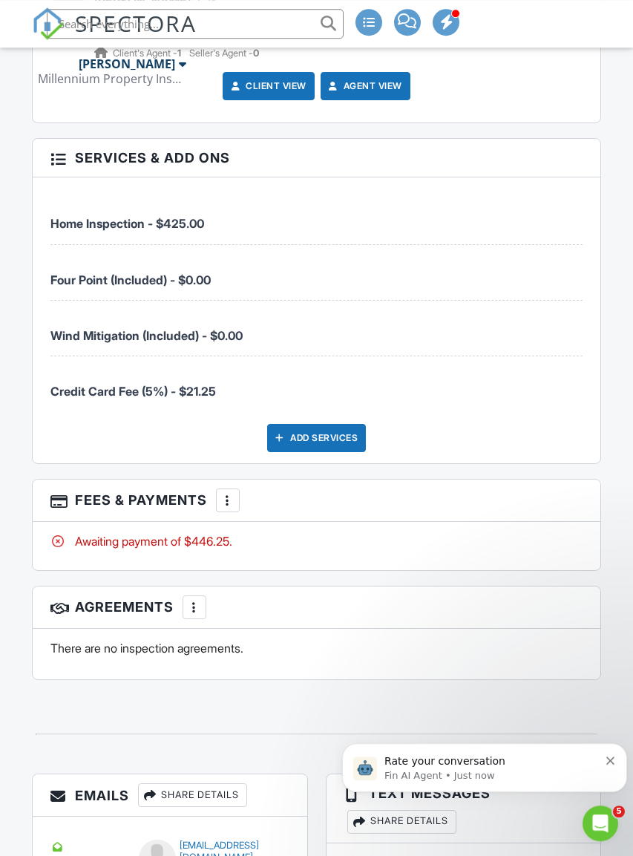
click at [190, 619] on div "More" at bounding box center [195, 607] width 24 height 24
click at [254, 664] on li "Add Agreement" at bounding box center [283, 652] width 183 height 37
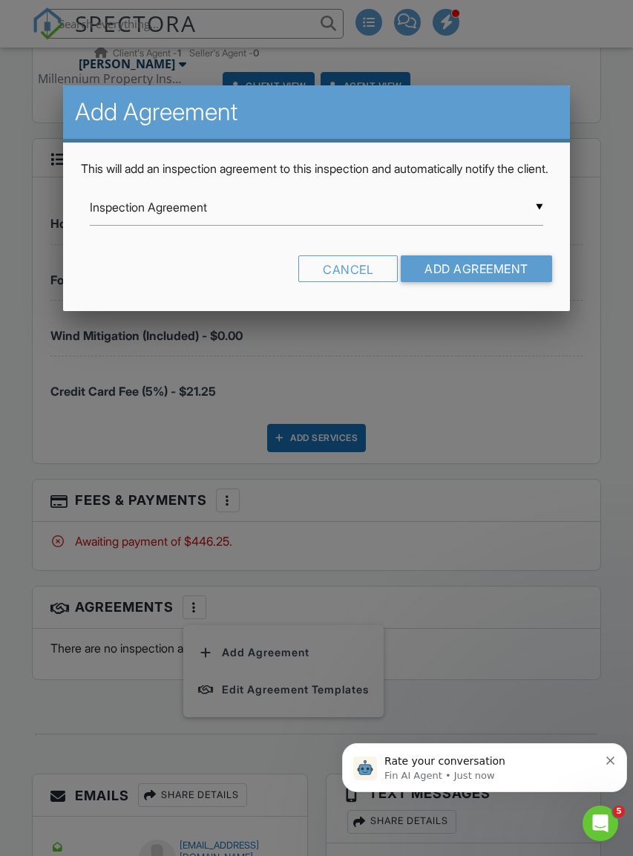
click at [458, 282] on input "Add Agreement" at bounding box center [476, 268] width 151 height 27
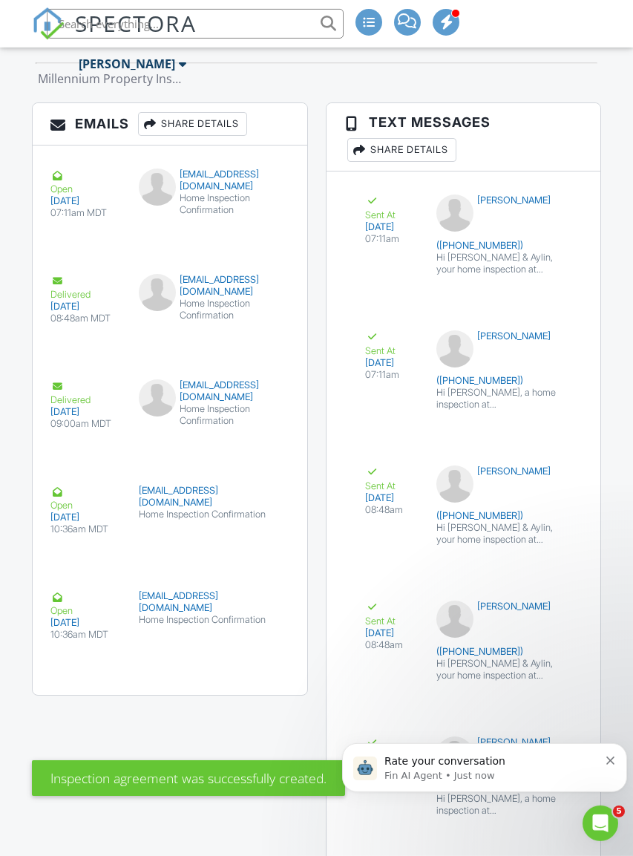
scroll to position [2819, 0]
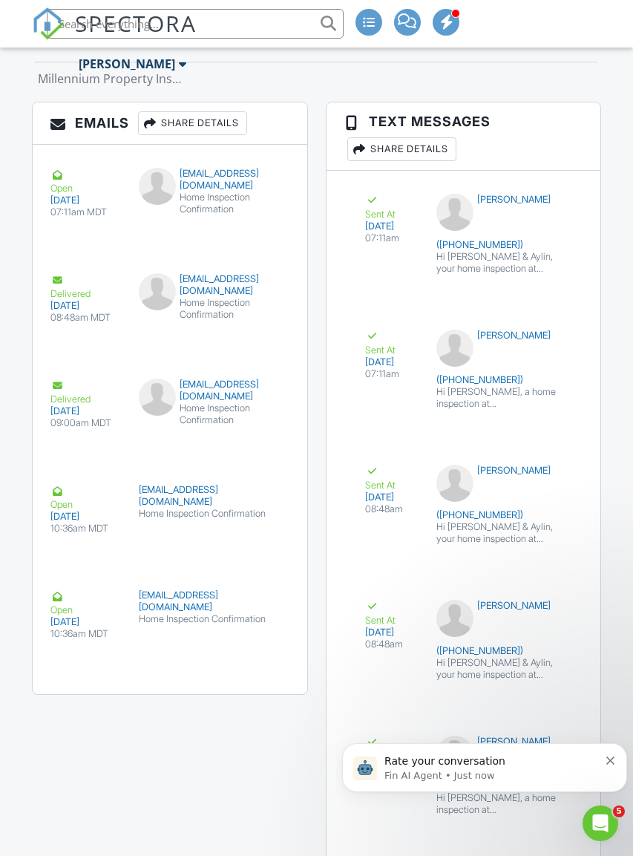
click at [205, 128] on div "Share Details" at bounding box center [192, 123] width 109 height 24
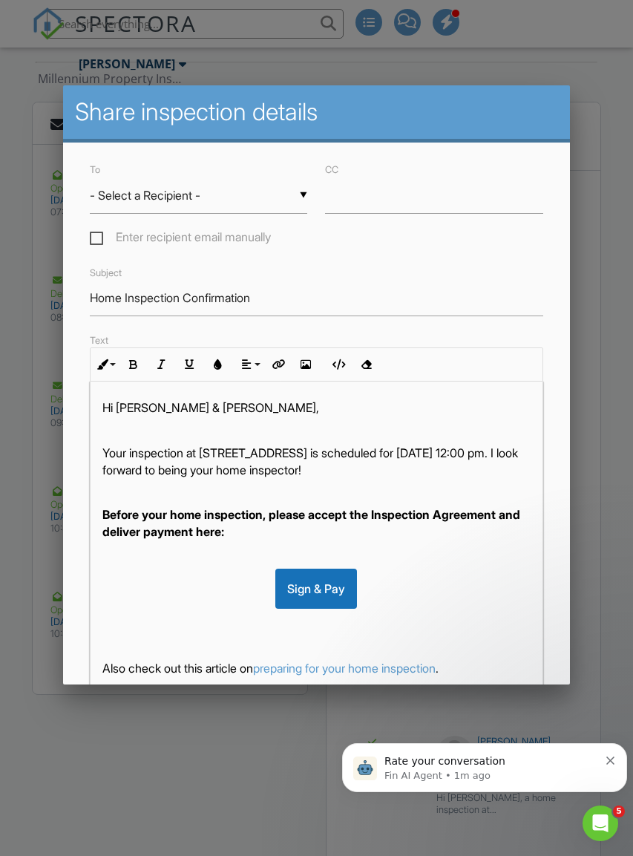
click at [64, 742] on div at bounding box center [316, 461] width 633 height 1070
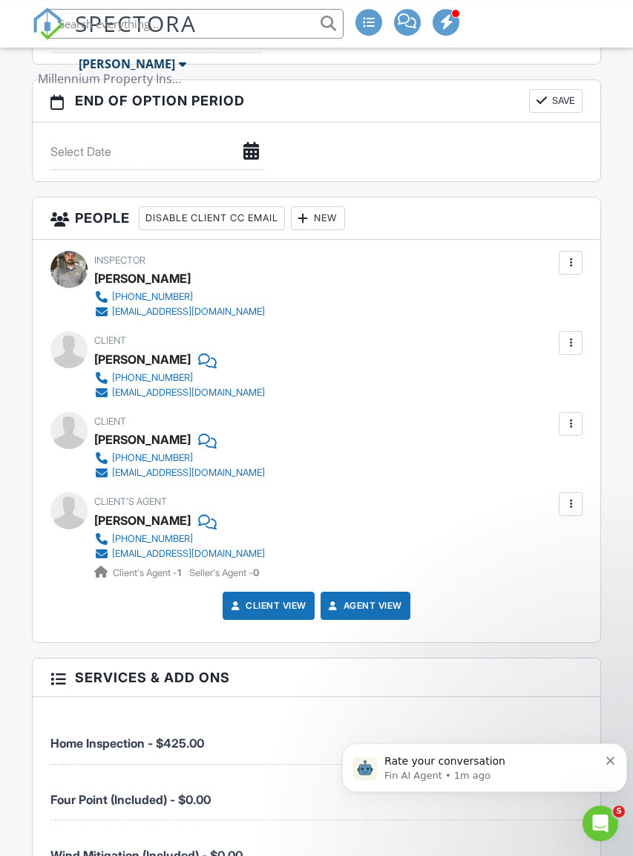
scroll to position [1605, 0]
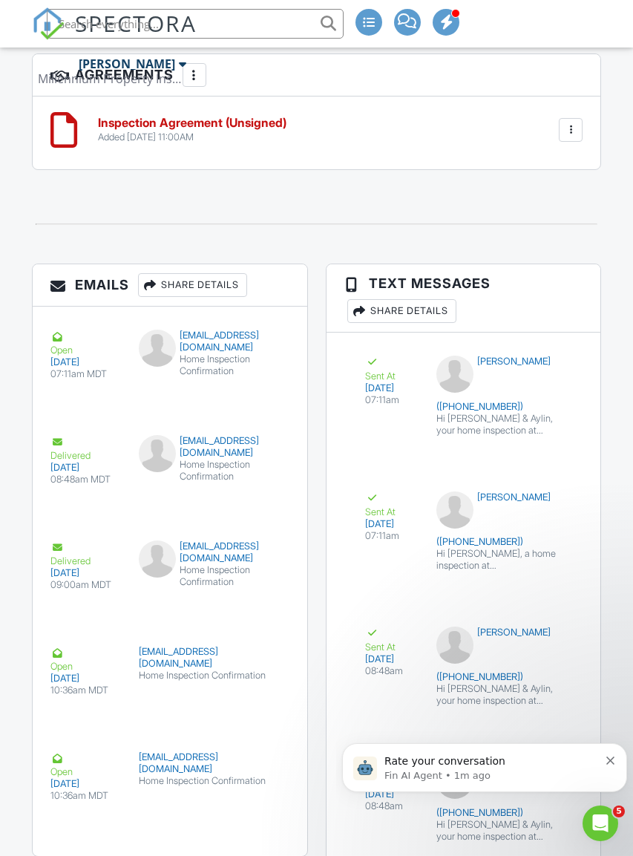
click at [189, 290] on div "Share Details" at bounding box center [192, 285] width 109 height 24
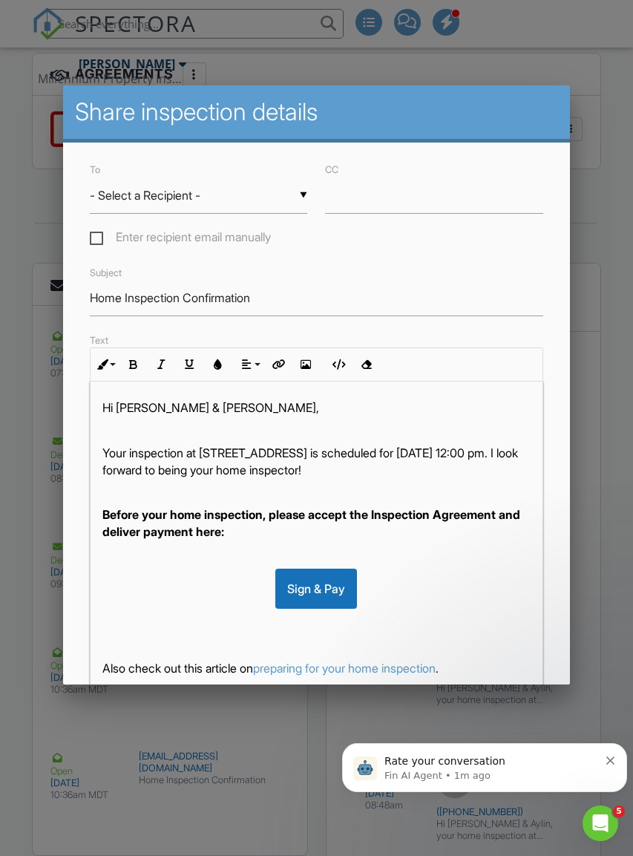
click at [99, 234] on label "Enter recipient email manually" at bounding box center [180, 239] width 181 height 19
click at [99, 235] on input "Enter recipient email manually" at bounding box center [95, 240] width 10 height 10
checkbox input "true"
click at [203, 195] on input "To" at bounding box center [199, 195] width 218 height 36
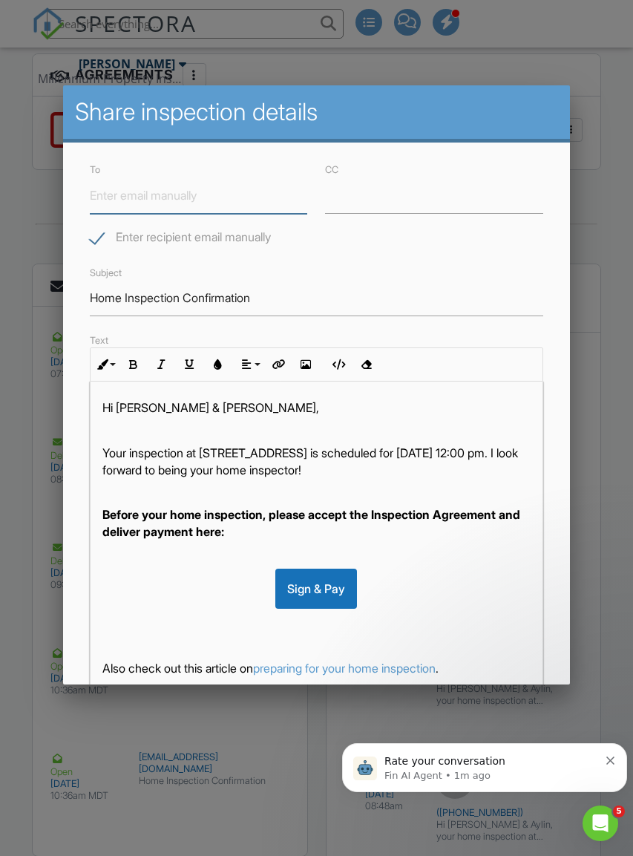
click at [158, 209] on input "To" at bounding box center [199, 195] width 218 height 36
paste input "mailto:aylinestebo@yahoo.com"
click at [124, 188] on input "mailto:aylinestebo@yahoo.com" at bounding box center [199, 195] width 218 height 36
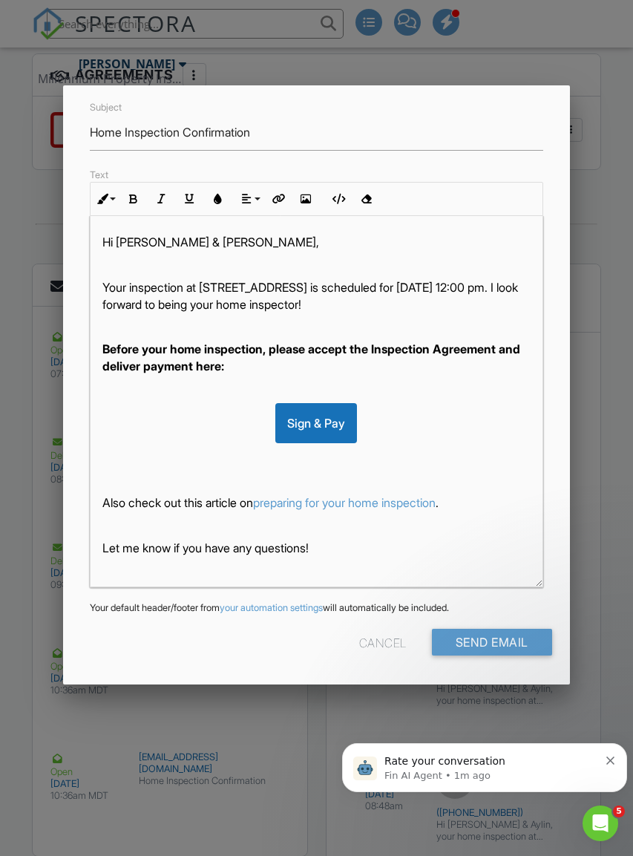
scroll to position [165, 0]
type input "[EMAIL_ADDRESS][DOMAIN_NAME]"
click at [515, 649] on input "Send Email" at bounding box center [492, 643] width 120 height 27
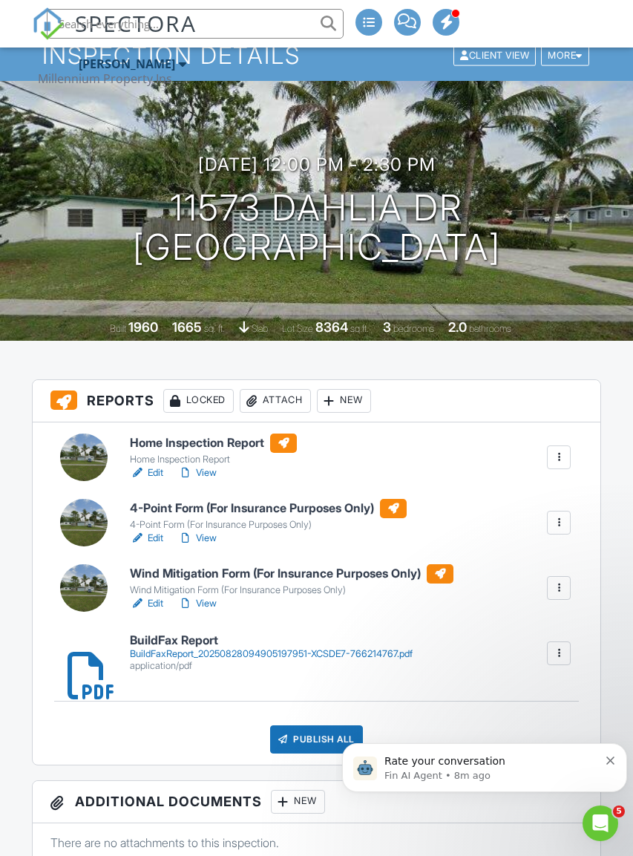
scroll to position [0, 1]
